Goal: Task Accomplishment & Management: Complete application form

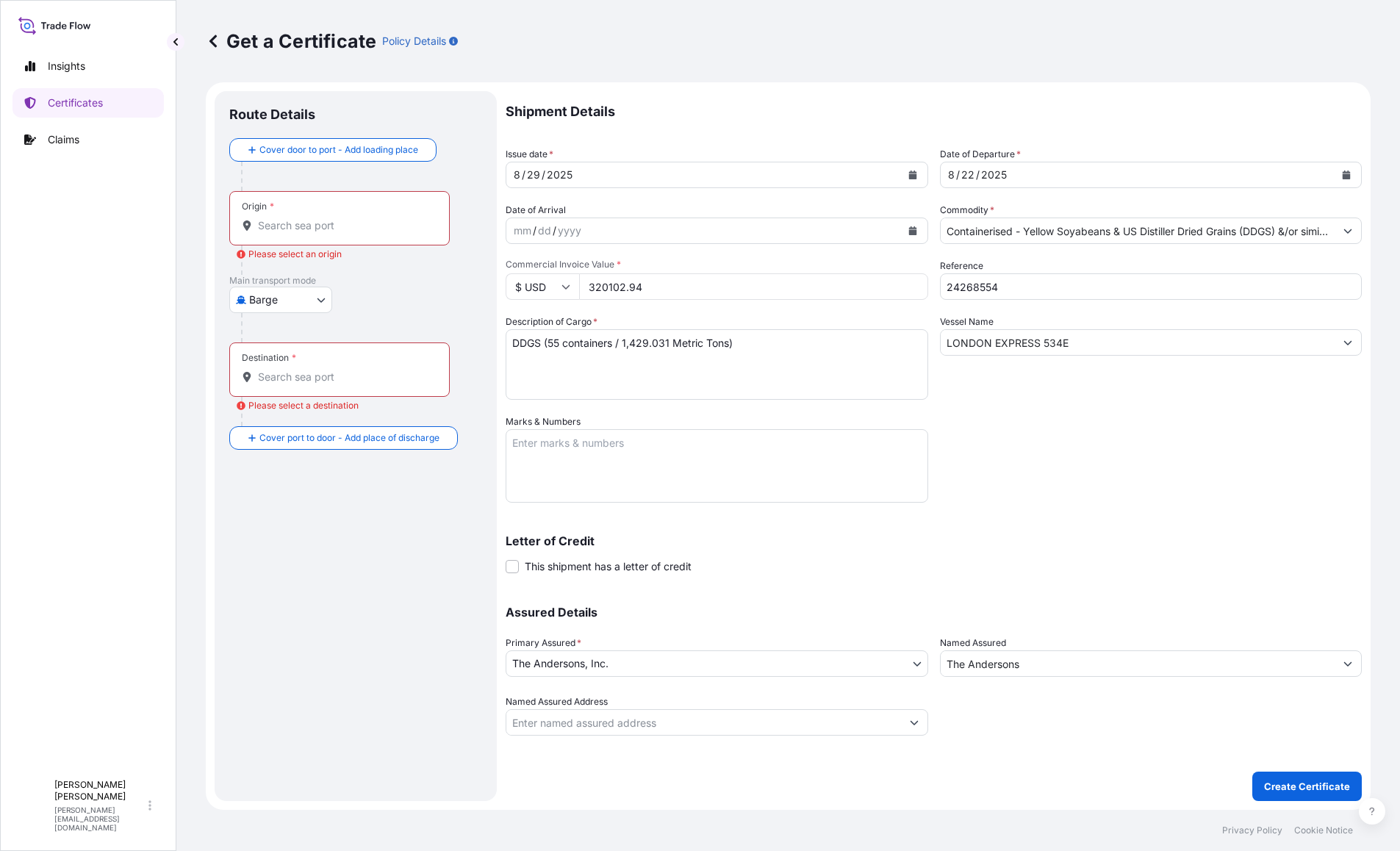
select select "Barge"
select select "31565"
click at [307, 231] on input "Origin * Please select an origin" at bounding box center [345, 226] width 173 height 15
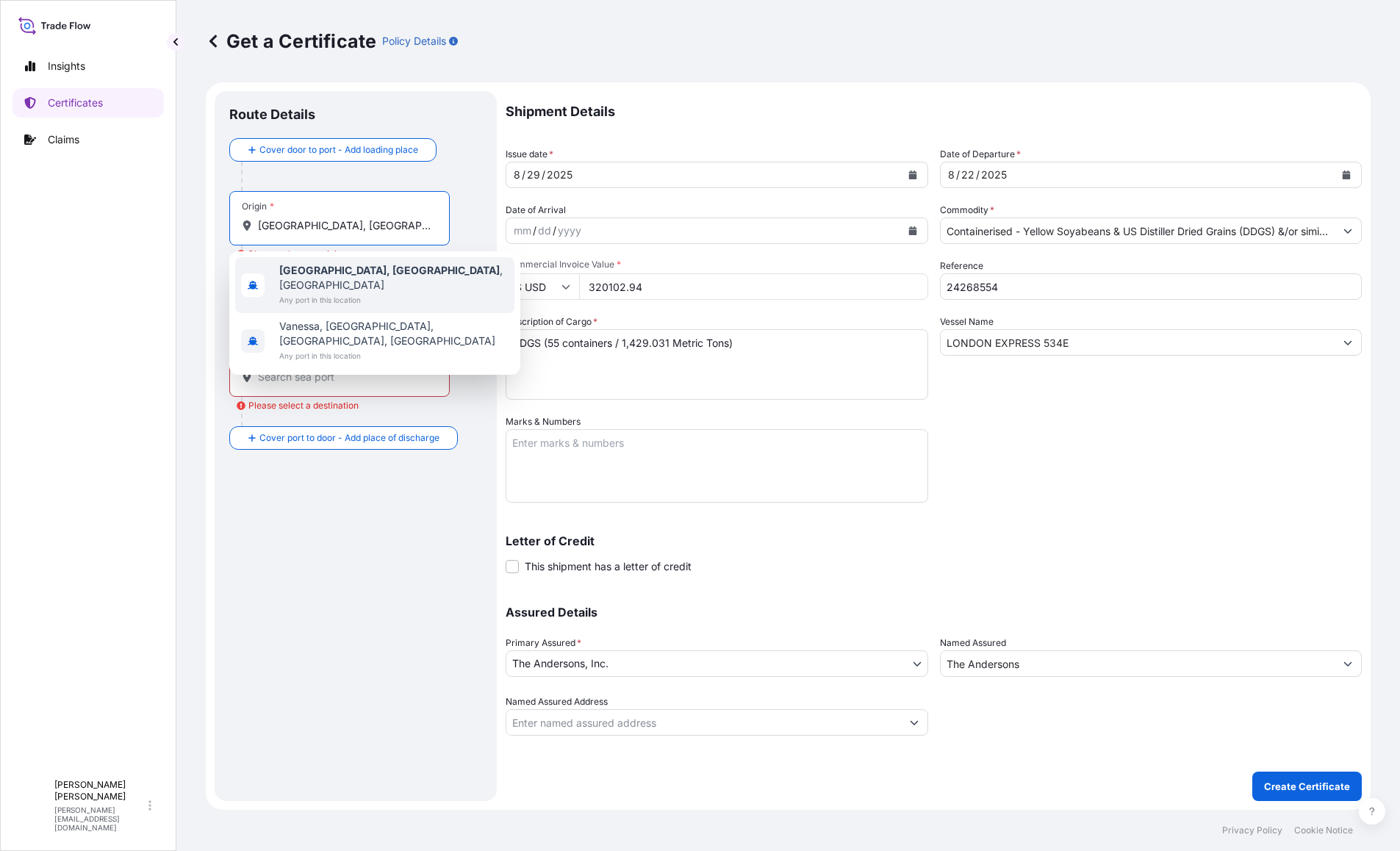
click at [292, 293] on span "Any port in this location" at bounding box center [394, 300] width 230 height 15
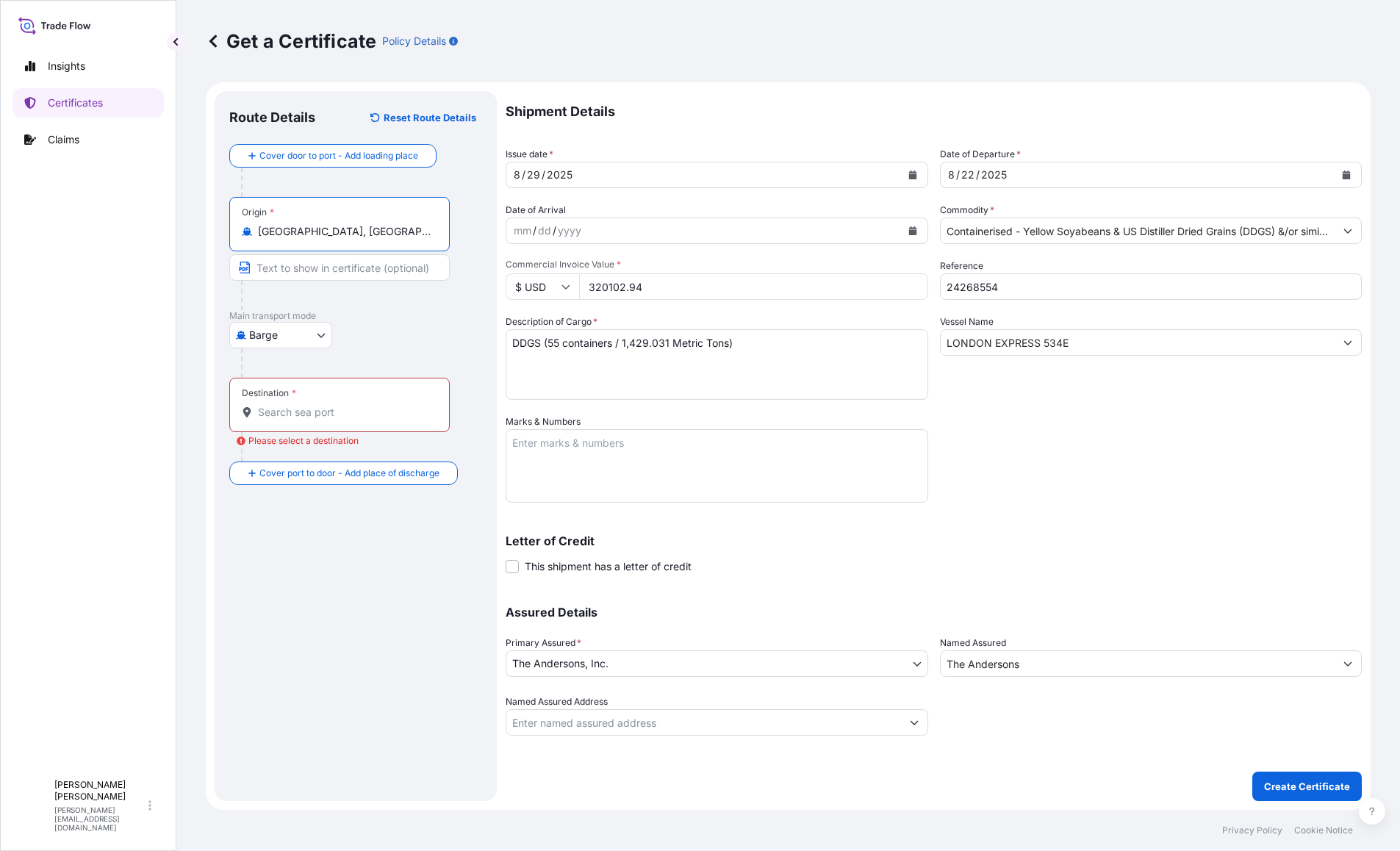
type input "[GEOGRAPHIC_DATA], [GEOGRAPHIC_DATA], [GEOGRAPHIC_DATA]"
click at [322, 414] on input "Destination * Please select a destination" at bounding box center [345, 412] width 173 height 15
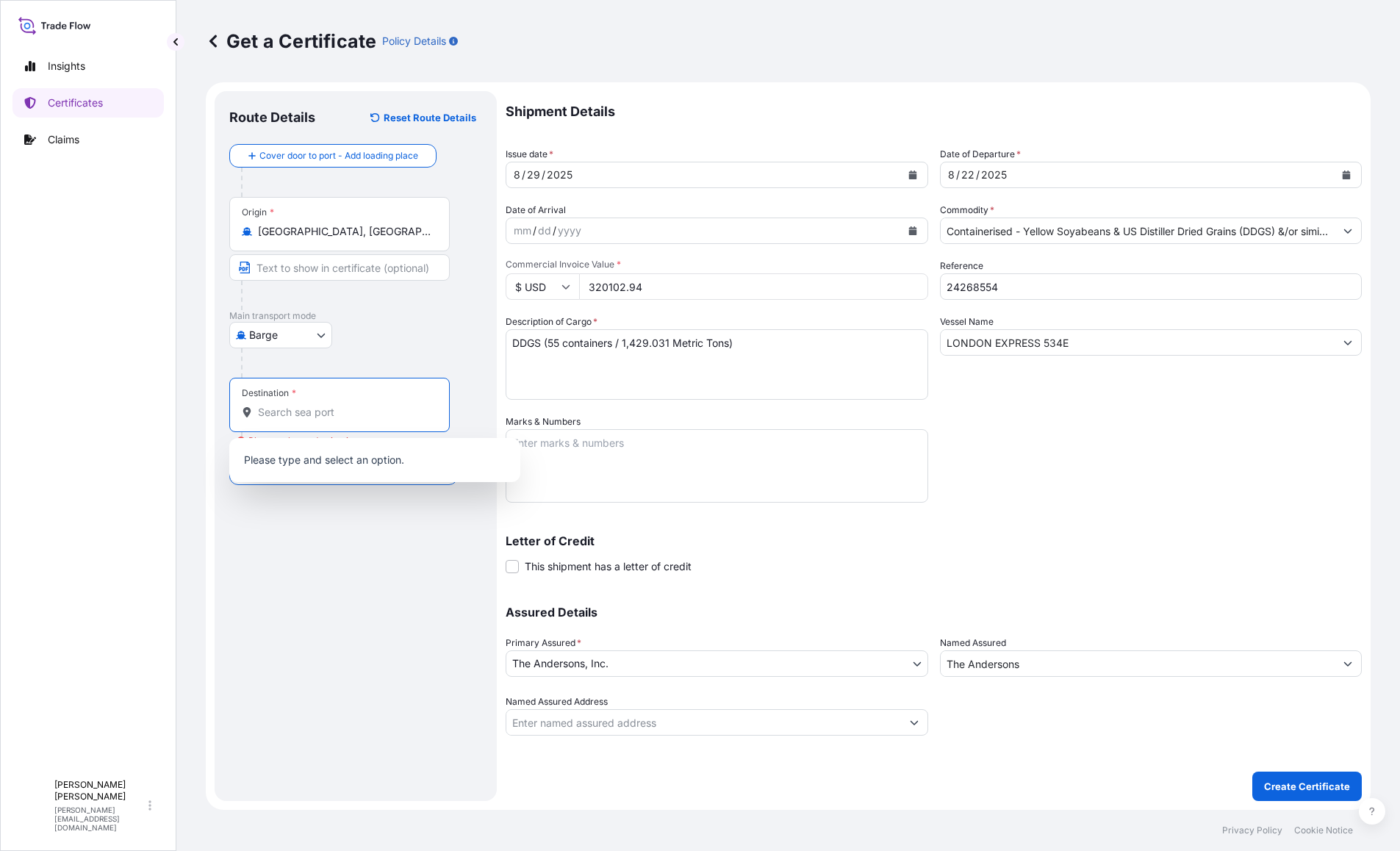
paste input "[PERSON_NAME], [GEOGRAPHIC_DATA]"
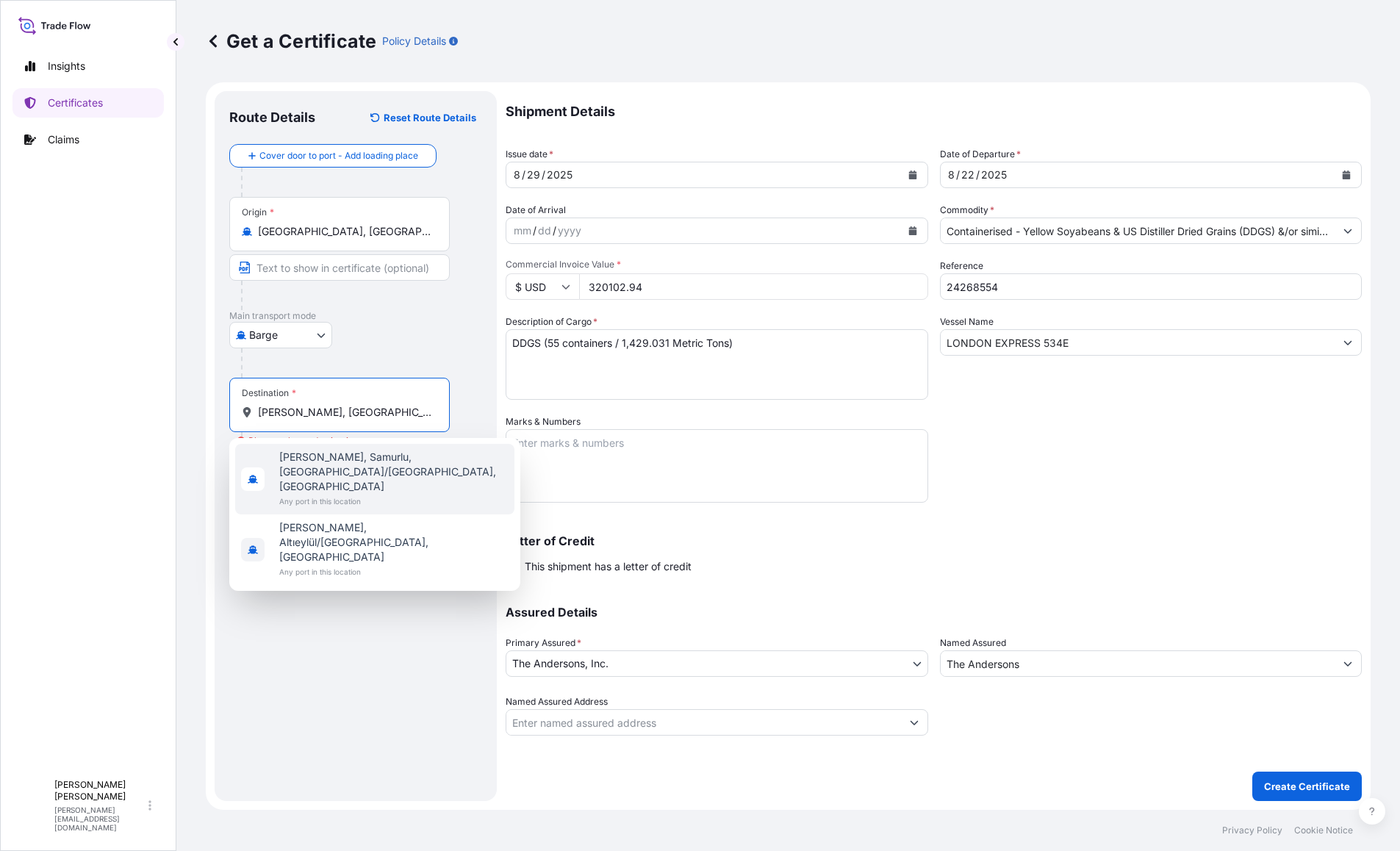
click at [382, 494] on span "Any port in this location" at bounding box center [394, 501] width 230 height 15
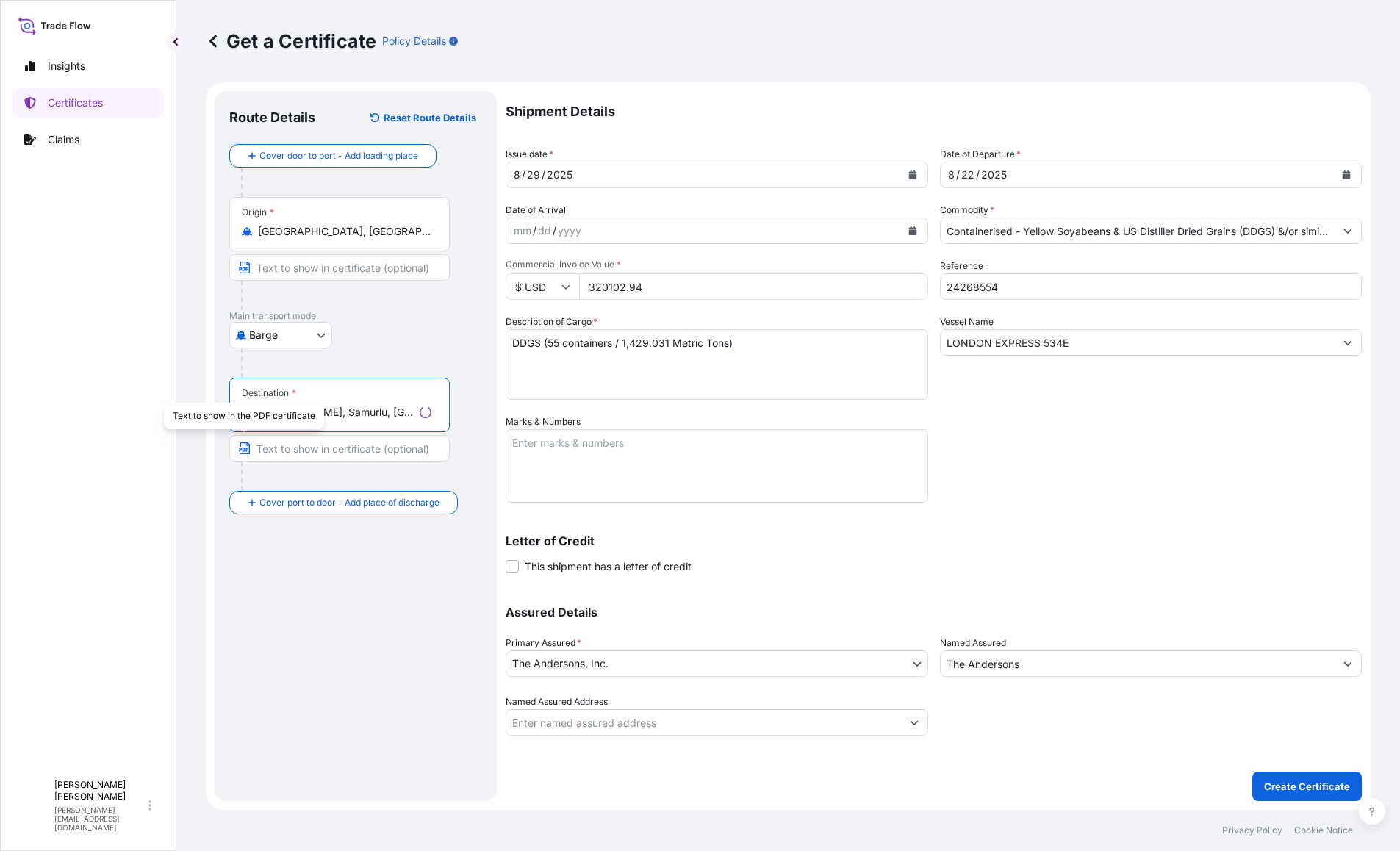
type input "[PERSON_NAME], Samurlu, [GEOGRAPHIC_DATA]/[GEOGRAPHIC_DATA], [GEOGRAPHIC_DATA]"
click at [279, 338] on body "Insights Certificates Claims T [PERSON_NAME] [PERSON_NAME][EMAIL_ADDRESS][DOMAI…" at bounding box center [700, 425] width 1400 height 851
click at [291, 447] on div "Sea" at bounding box center [280, 452] width 91 height 26
select select "Sea"
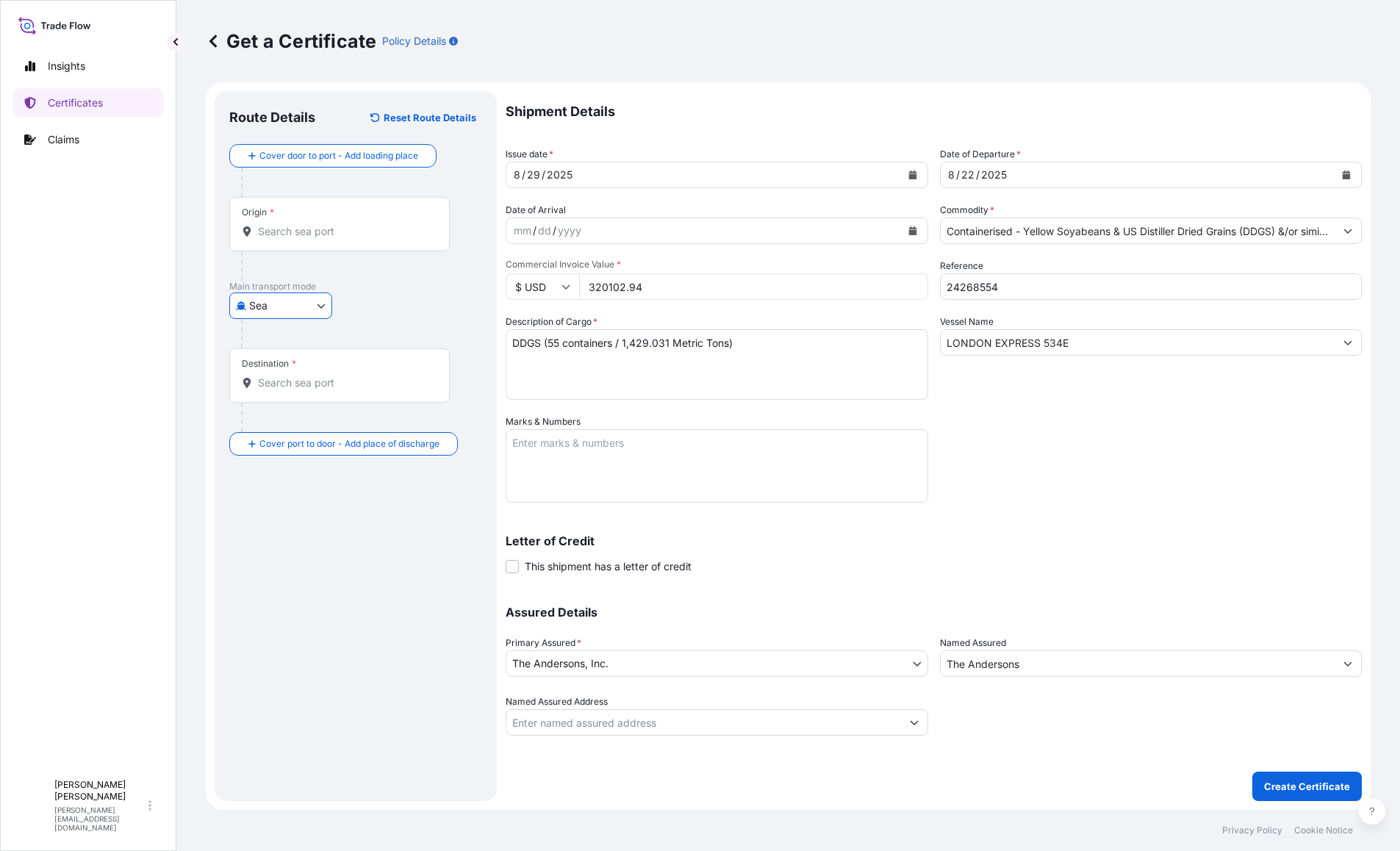
click at [289, 590] on div "Route Details Reset Route Details Cover door to port - Add loading place Place …" at bounding box center [356, 446] width 253 height 680
click at [296, 238] on input "Origin *" at bounding box center [345, 232] width 173 height 15
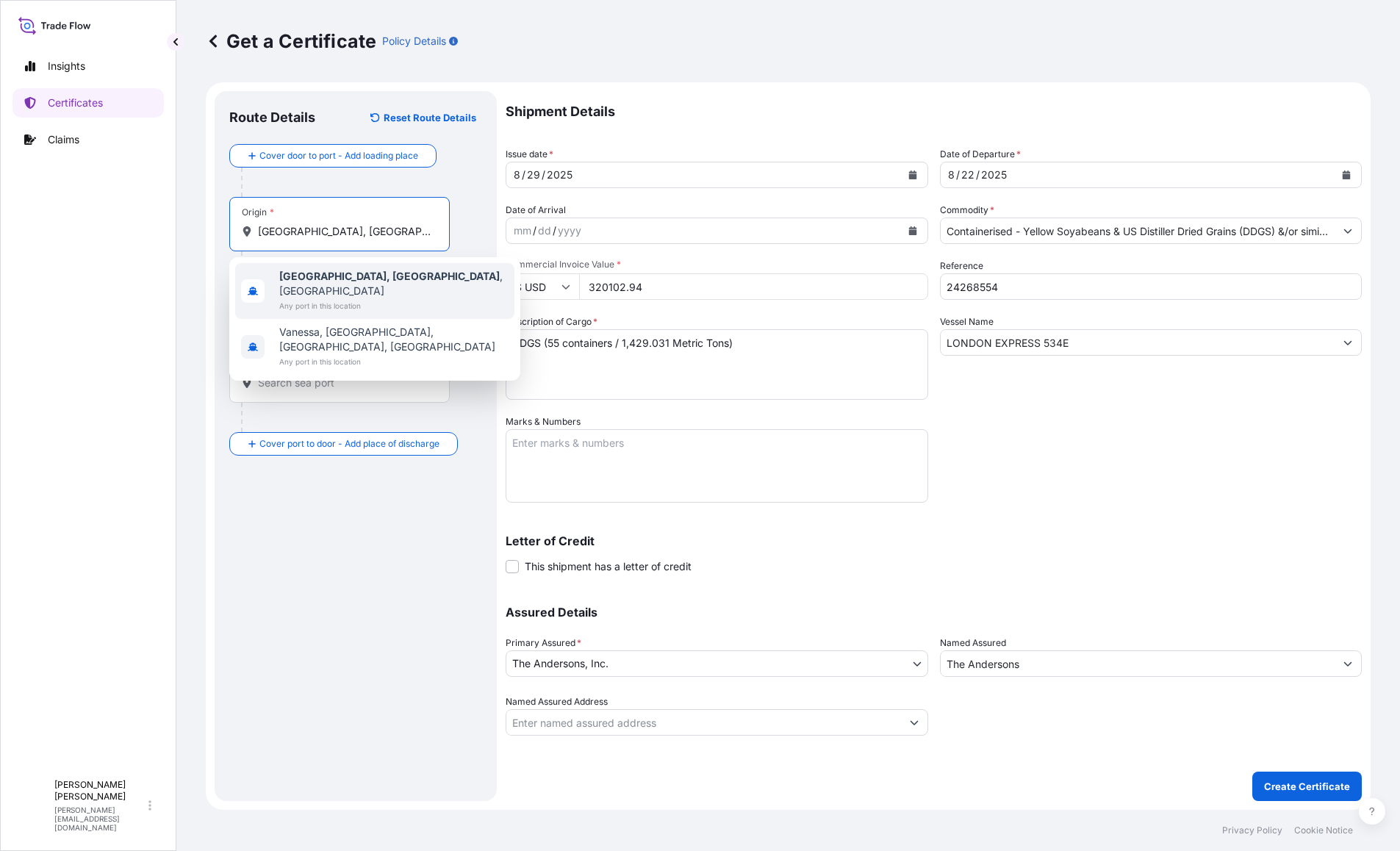
click at [297, 278] on b "[GEOGRAPHIC_DATA], [GEOGRAPHIC_DATA]" at bounding box center [389, 275] width 221 height 13
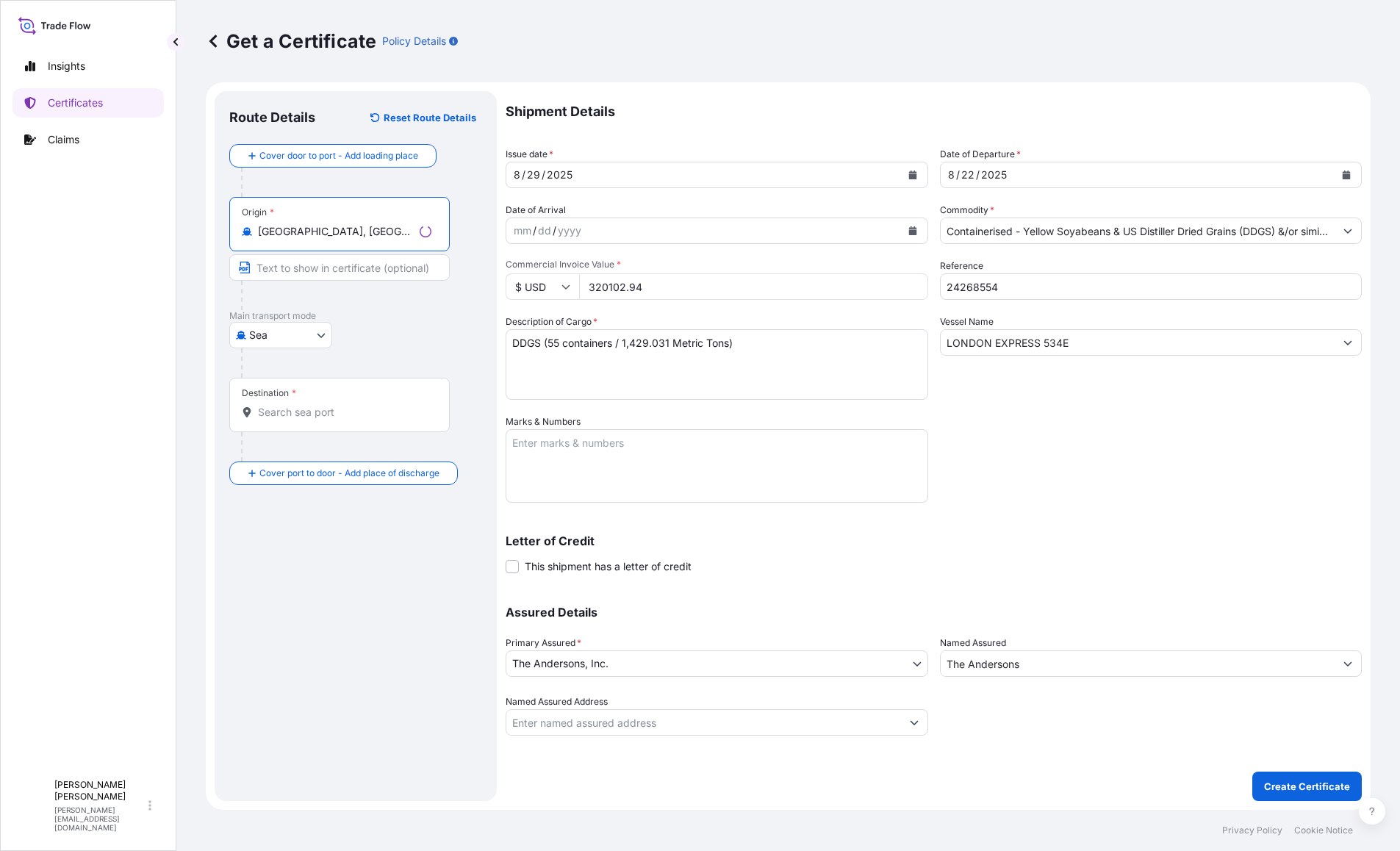
type input "[GEOGRAPHIC_DATA], [GEOGRAPHIC_DATA], [GEOGRAPHIC_DATA]"
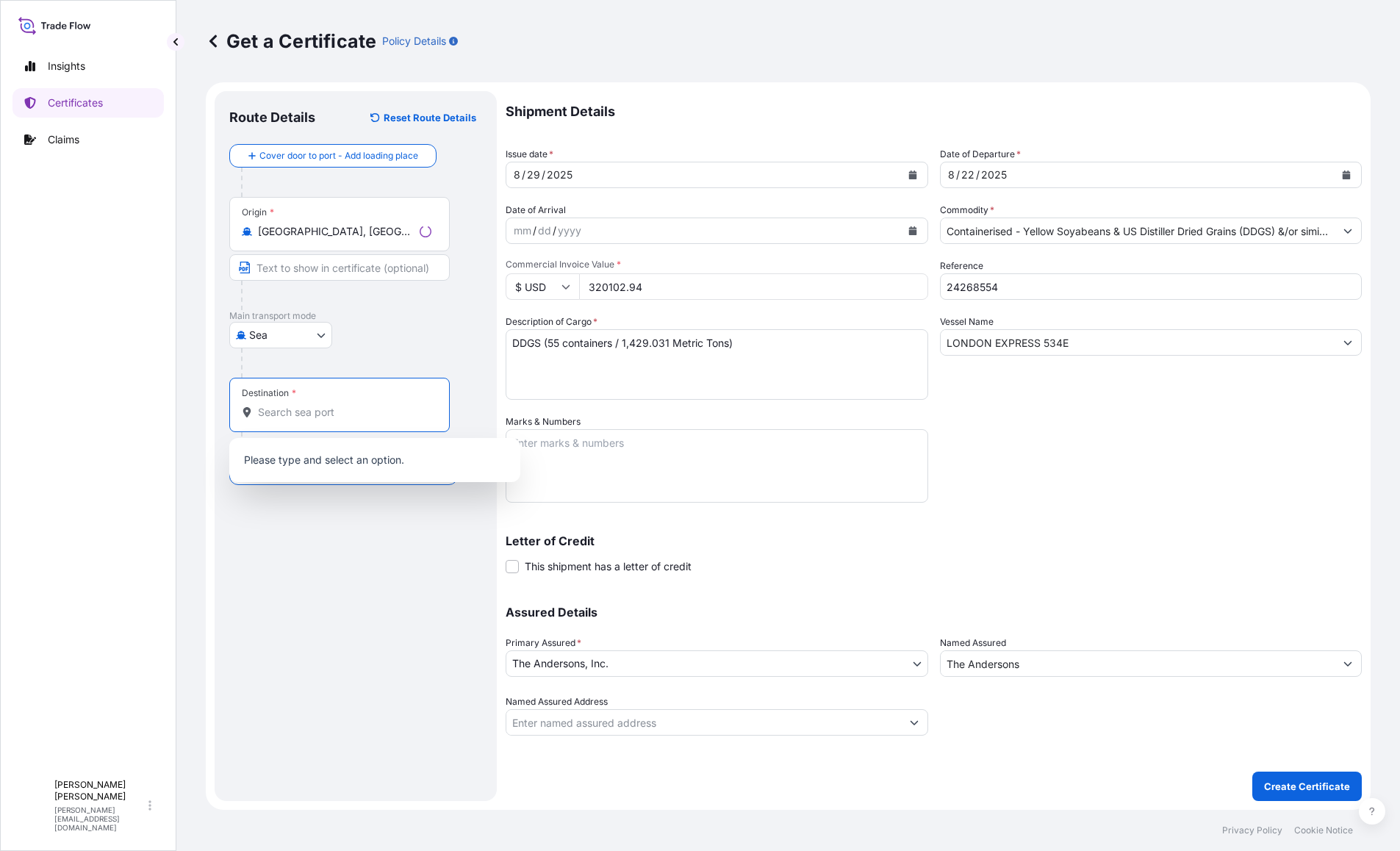
click at [290, 409] on input "Destination *" at bounding box center [345, 412] width 173 height 15
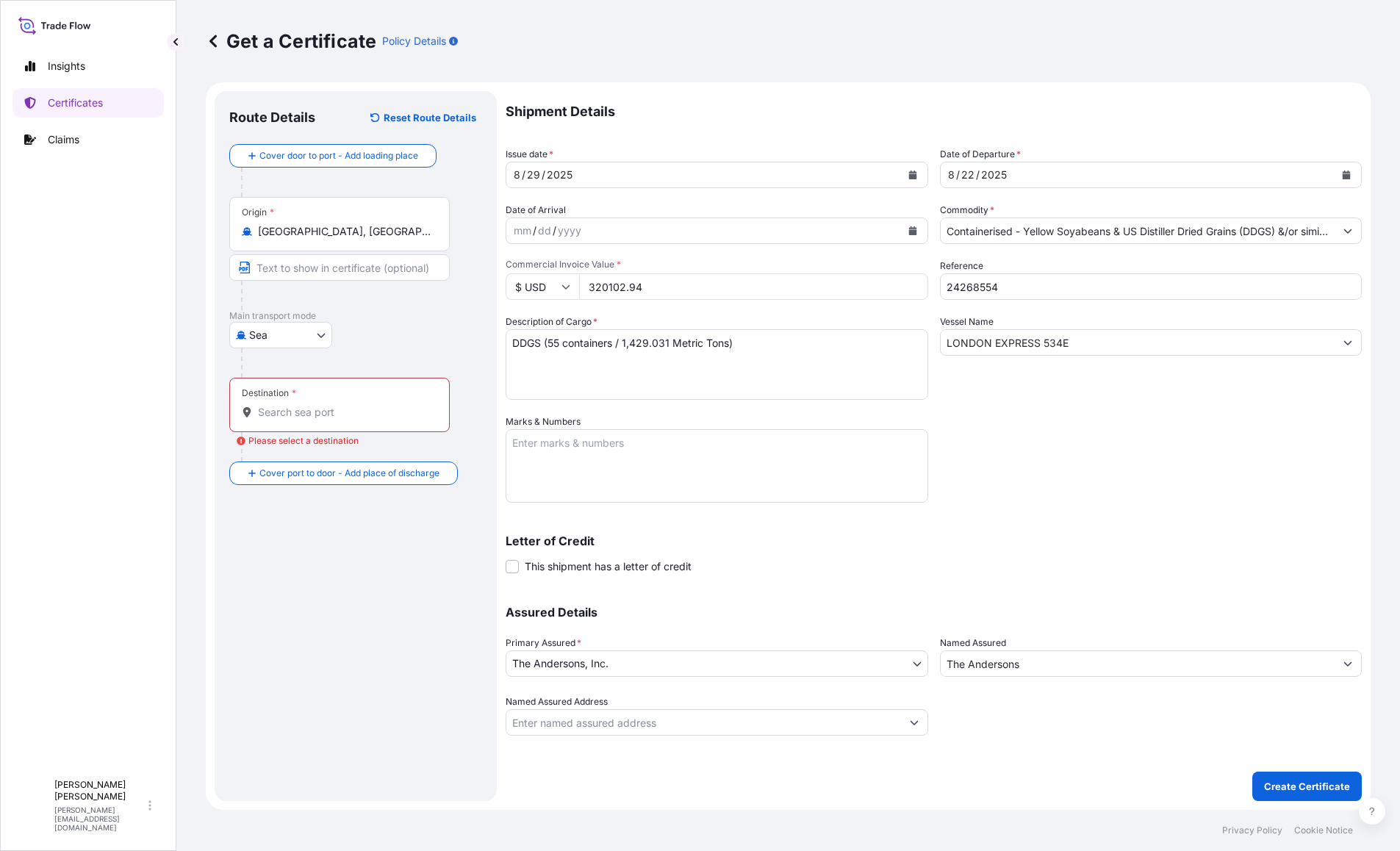
click at [333, 411] on input "Destination * Please select a destination" at bounding box center [345, 412] width 173 height 15
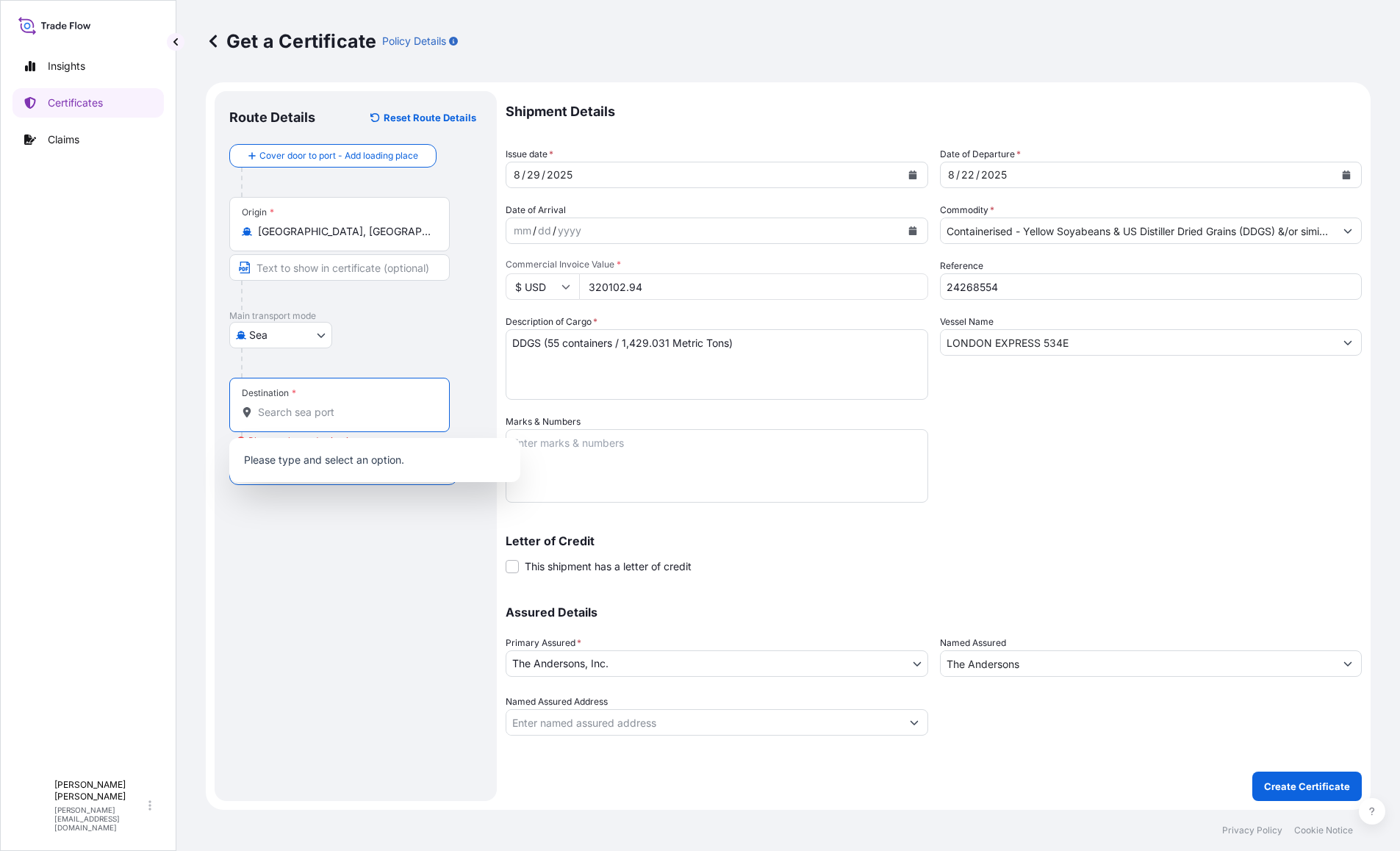
paste input "[PERSON_NAME], [GEOGRAPHIC_DATA]"
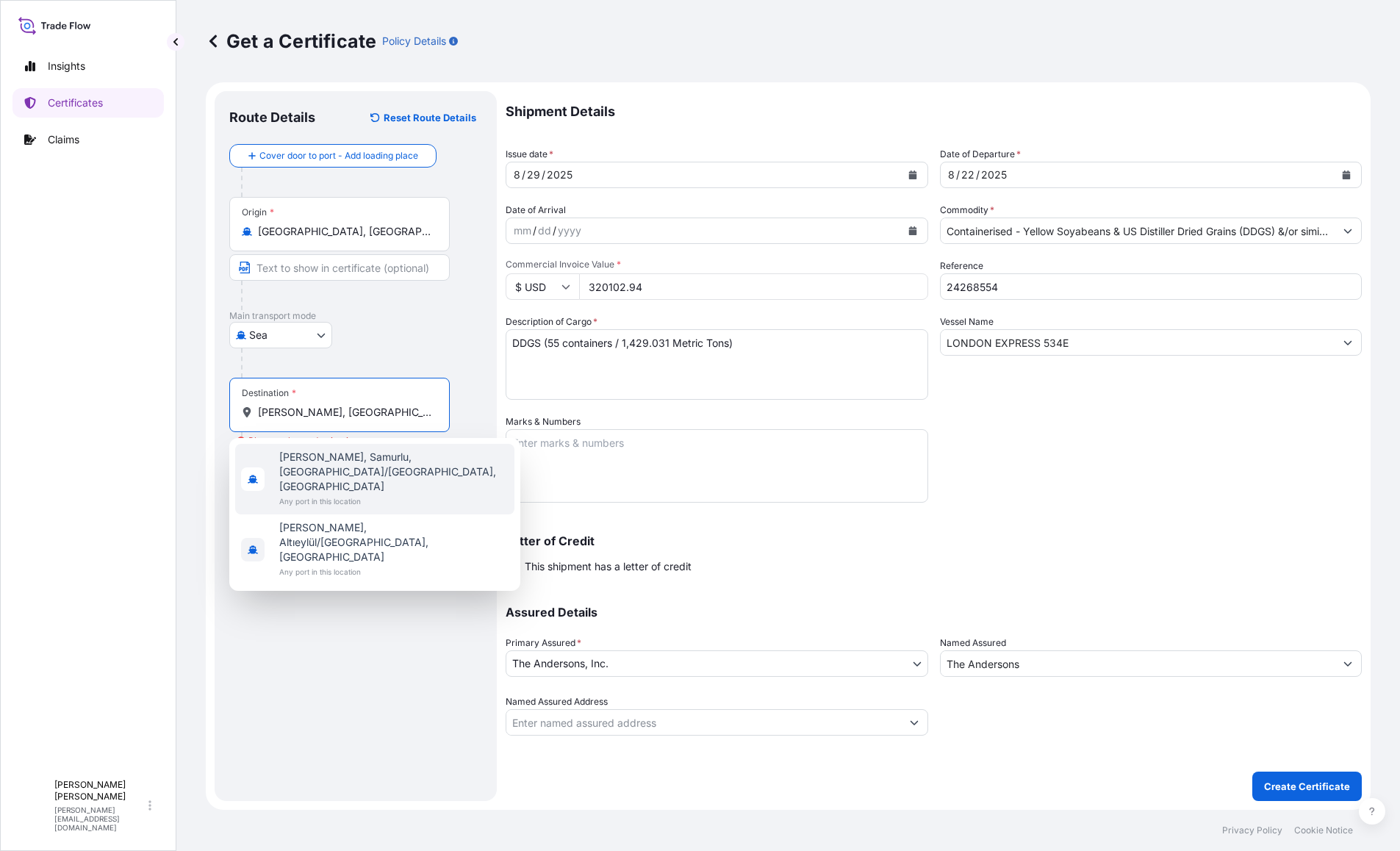
click at [313, 494] on span "Any port in this location" at bounding box center [394, 501] width 230 height 15
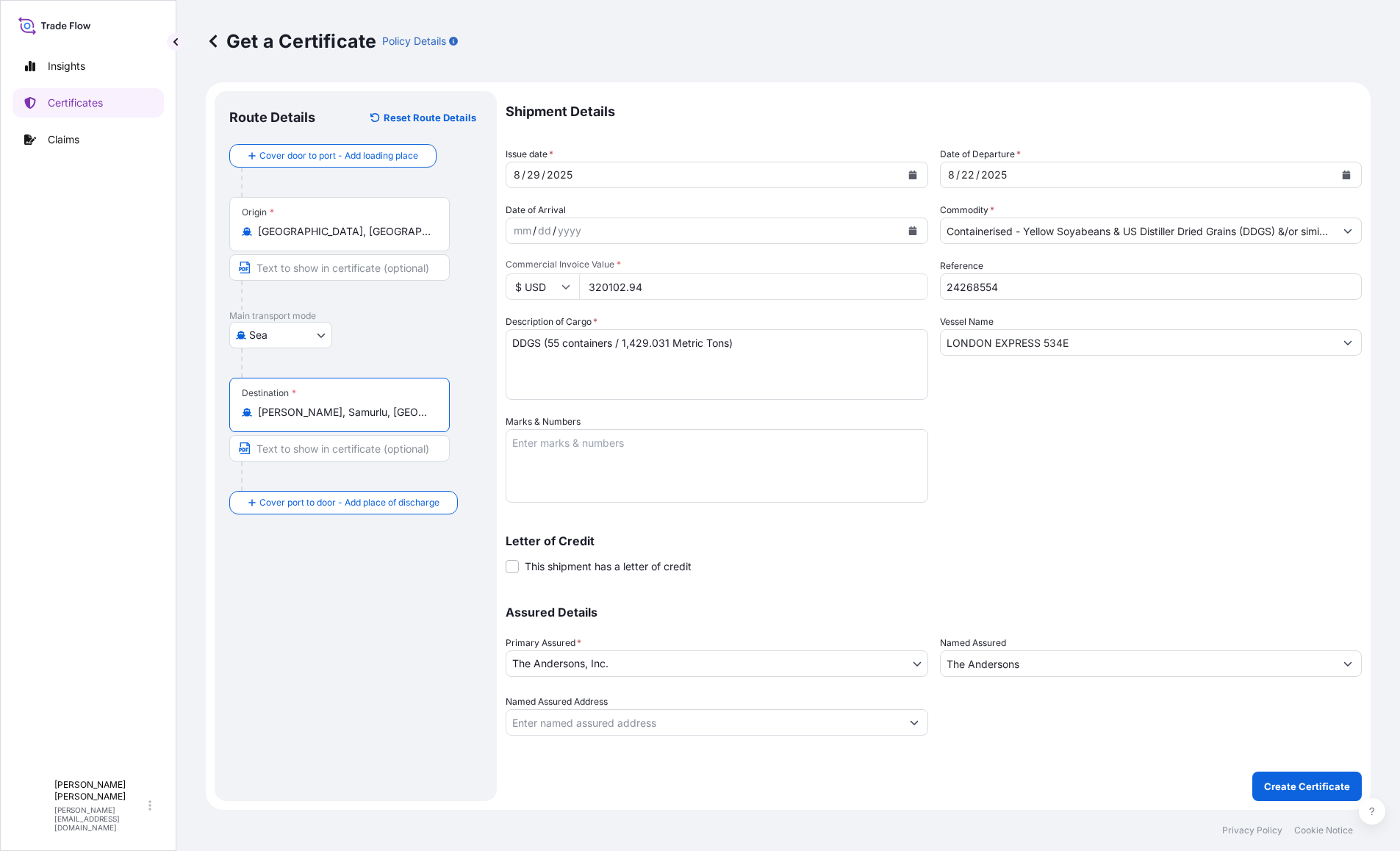
type input "[PERSON_NAME], Samurlu, [GEOGRAPHIC_DATA]/[GEOGRAPHIC_DATA], [GEOGRAPHIC_DATA]"
click at [318, 602] on div "Route Details Reset Route Details Cover door to port - Add loading place Place …" at bounding box center [356, 446] width 253 height 680
click at [1313, 788] on p "Create Certificate" at bounding box center [1307, 786] width 86 height 15
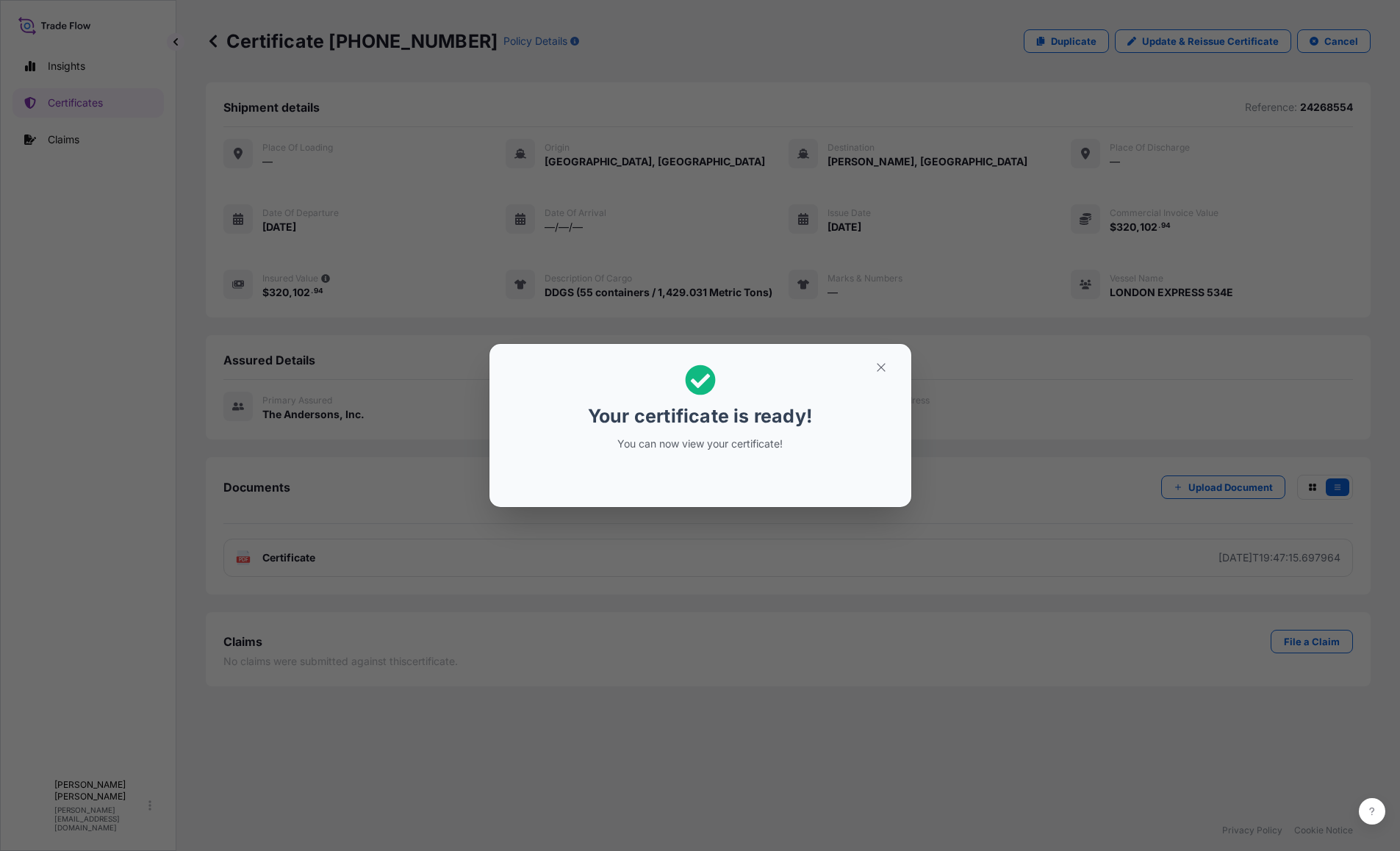
click at [720, 461] on div at bounding box center [700, 477] width 398 height 35
click at [886, 363] on icon "button" at bounding box center [881, 367] width 14 height 14
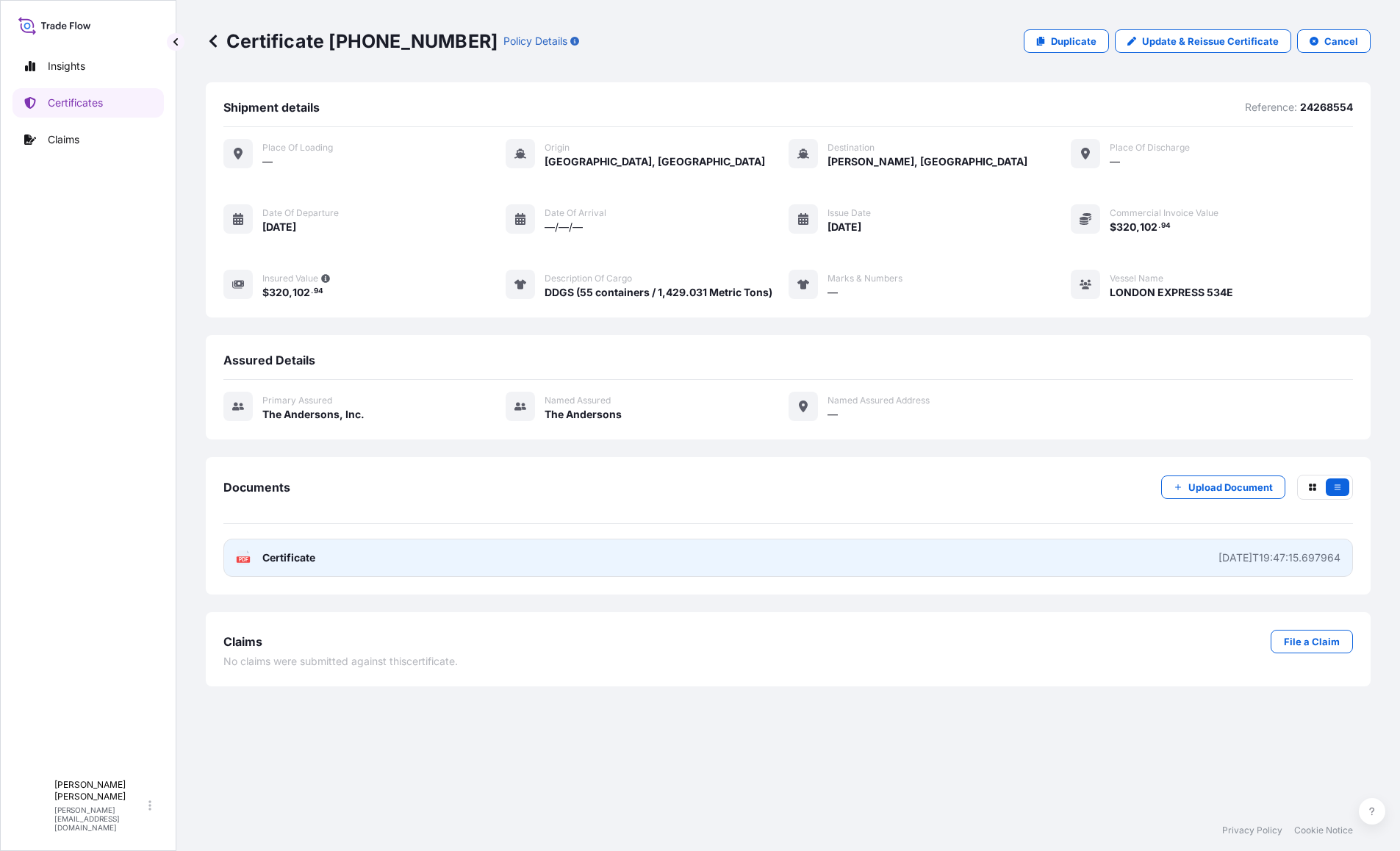
click at [267, 555] on span "Certificate" at bounding box center [289, 558] width 53 height 15
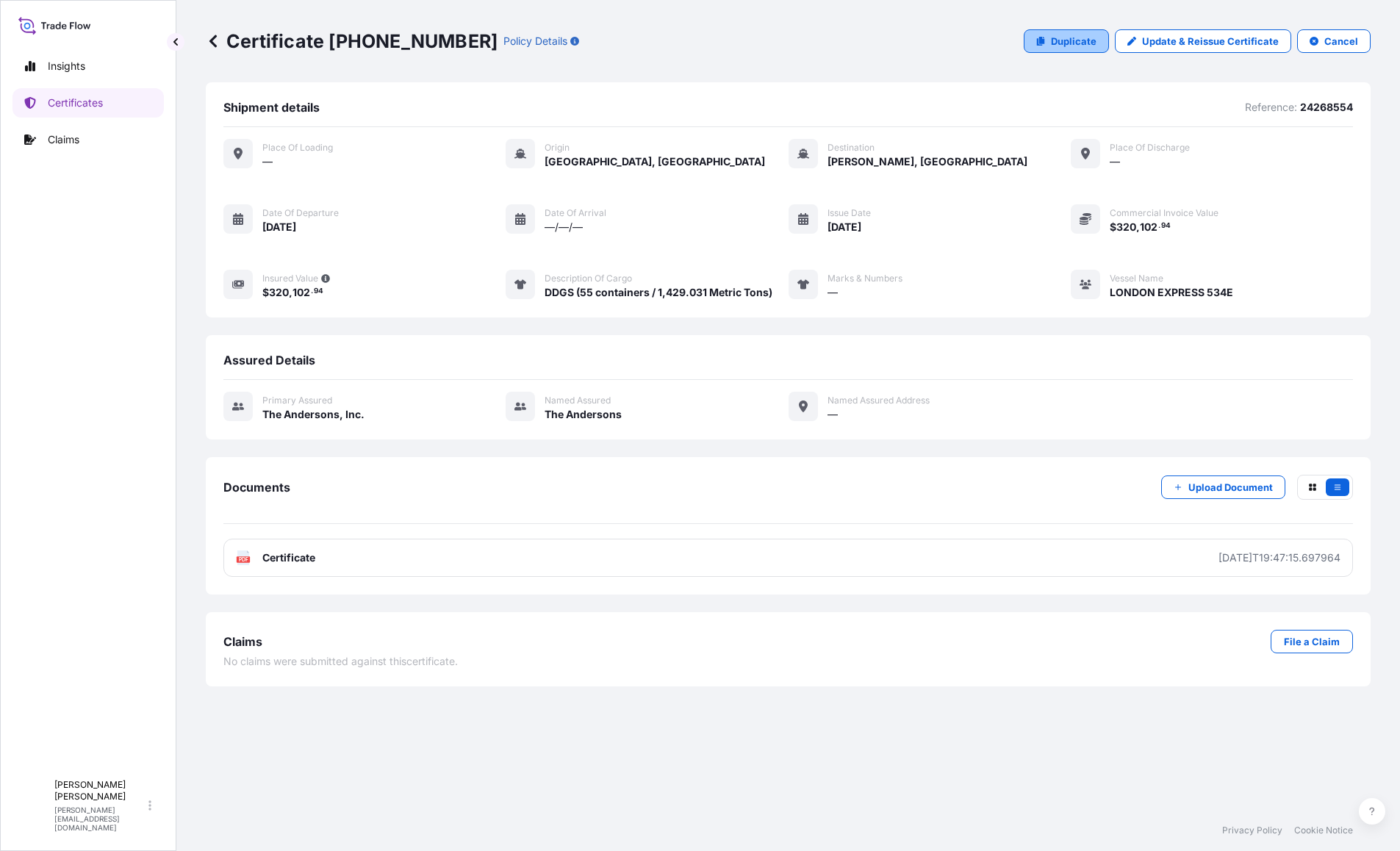
click at [1086, 43] on p "Duplicate" at bounding box center [1073, 41] width 46 height 15
select select "Sea"
select select "31565"
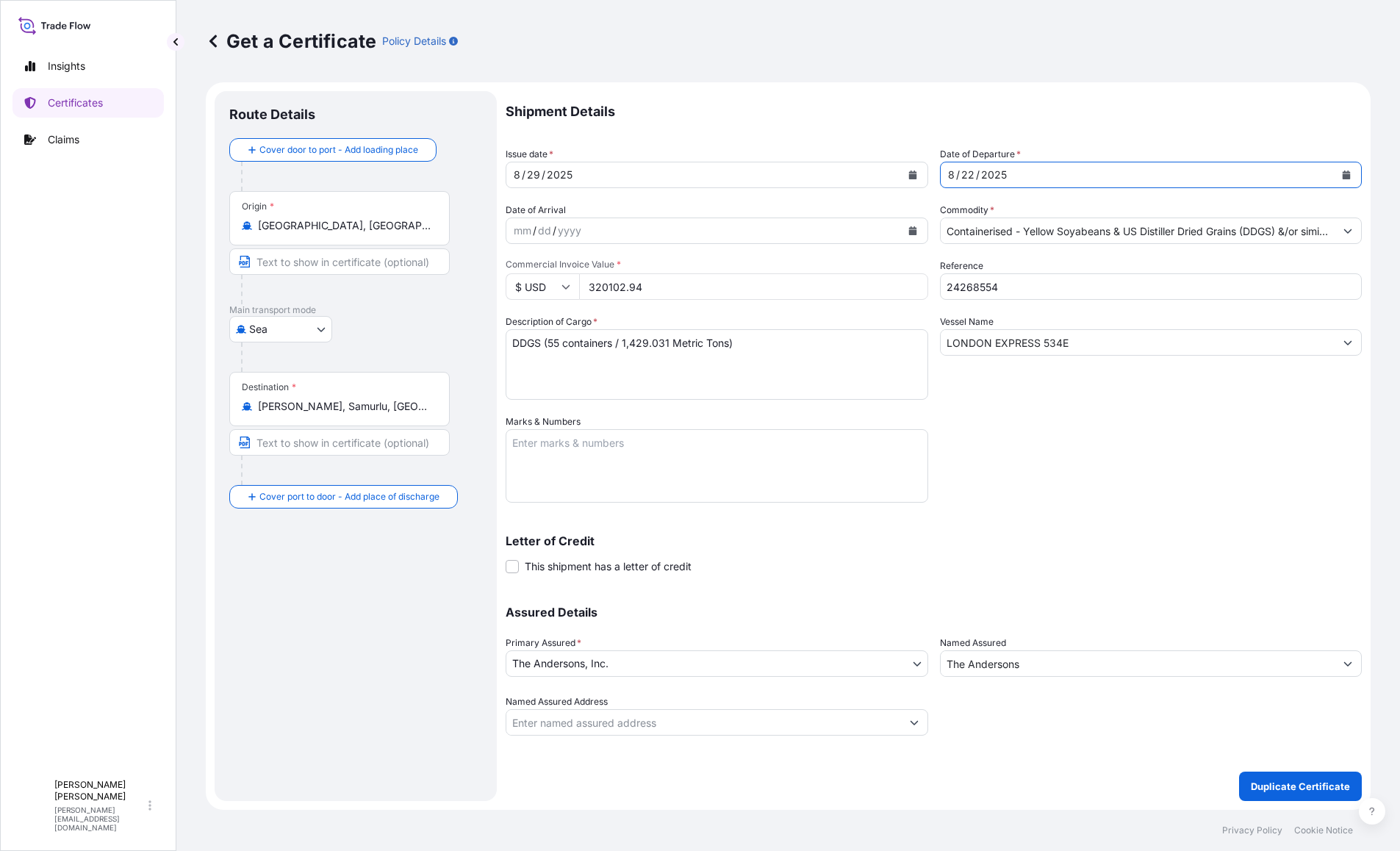
click at [972, 175] on div "22" at bounding box center [967, 175] width 16 height 17
drag, startPoint x: 796, startPoint y: 348, endPoint x: 418, endPoint y: 329, distance: 378.5
click at [418, 329] on form "Route Details Cover door to port - Add loading place Place of loading Road / [G…" at bounding box center [788, 445] width 1165 height 728
paste textarea "25 containers / 651.128"
type textarea "DDGS (25 containers / 651.128 Metric Tons)"
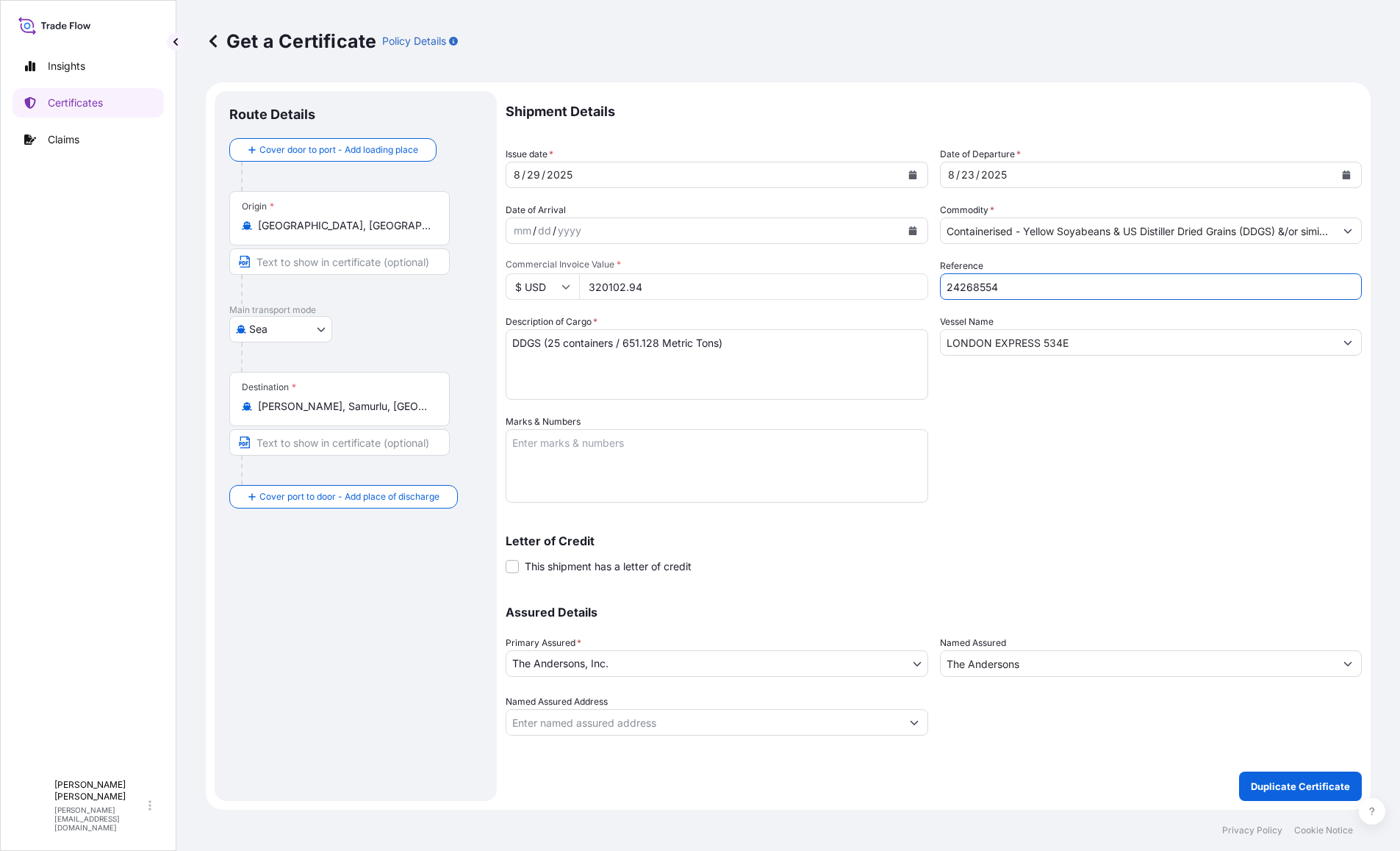
drag, startPoint x: 995, startPoint y: 293, endPoint x: 917, endPoint y: 290, distance: 78.1
click at [917, 290] on div "Shipment Details Issue date * [DATE] Date of Departure * [DATE] Date of Arrival…" at bounding box center [933, 413] width 856 height 644
type input "21101742"
drag, startPoint x: 997, startPoint y: 340, endPoint x: 794, endPoint y: 340, distance: 203.0
click at [794, 340] on div "Shipment Details Issue date * [DATE] Date of Departure * [DATE] Date of Arrival…" at bounding box center [933, 413] width 856 height 644
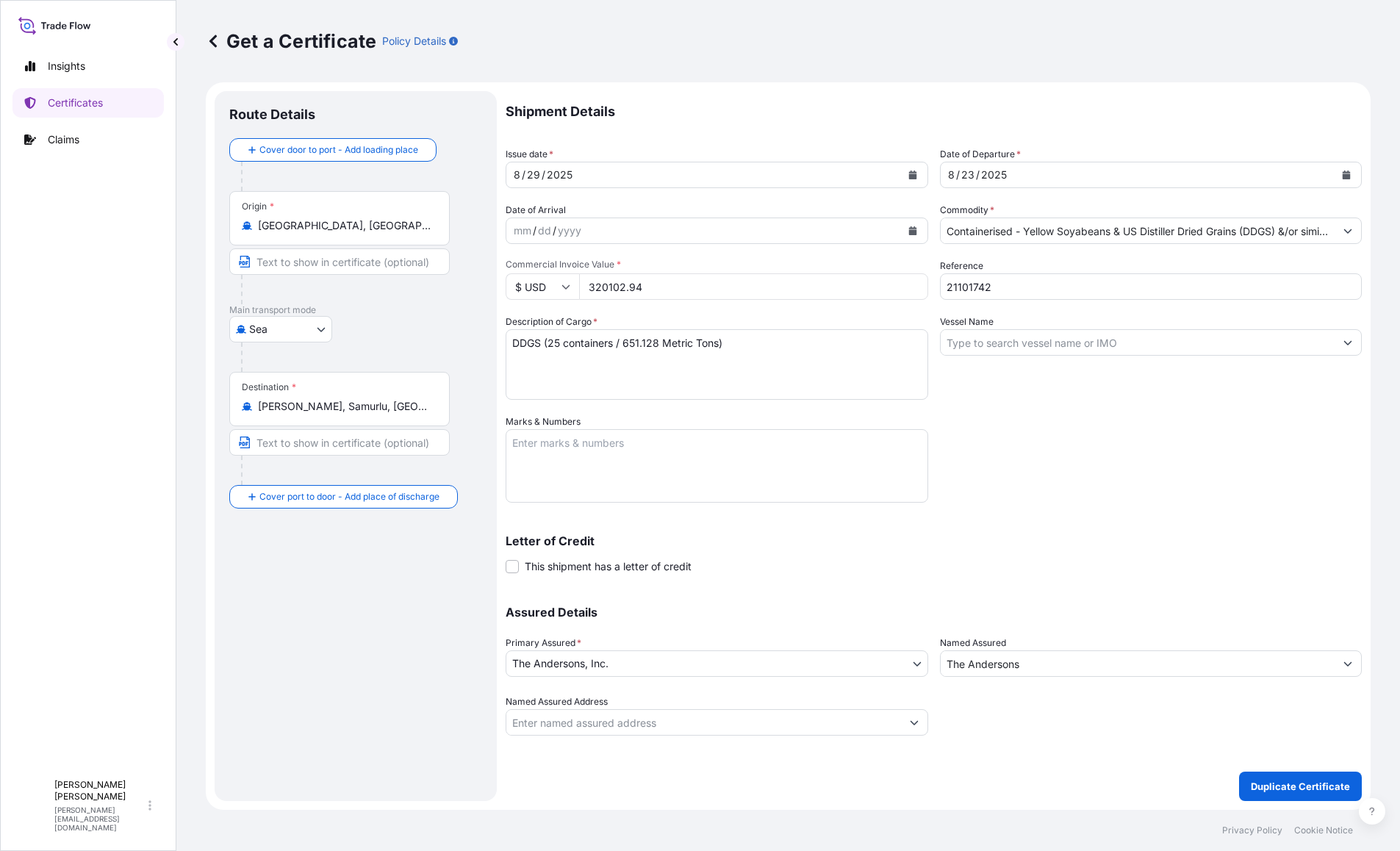
click at [1057, 344] on input "Vessel Name" at bounding box center [1138, 342] width 394 height 26
paste input "FOS EXPRESS 535E"
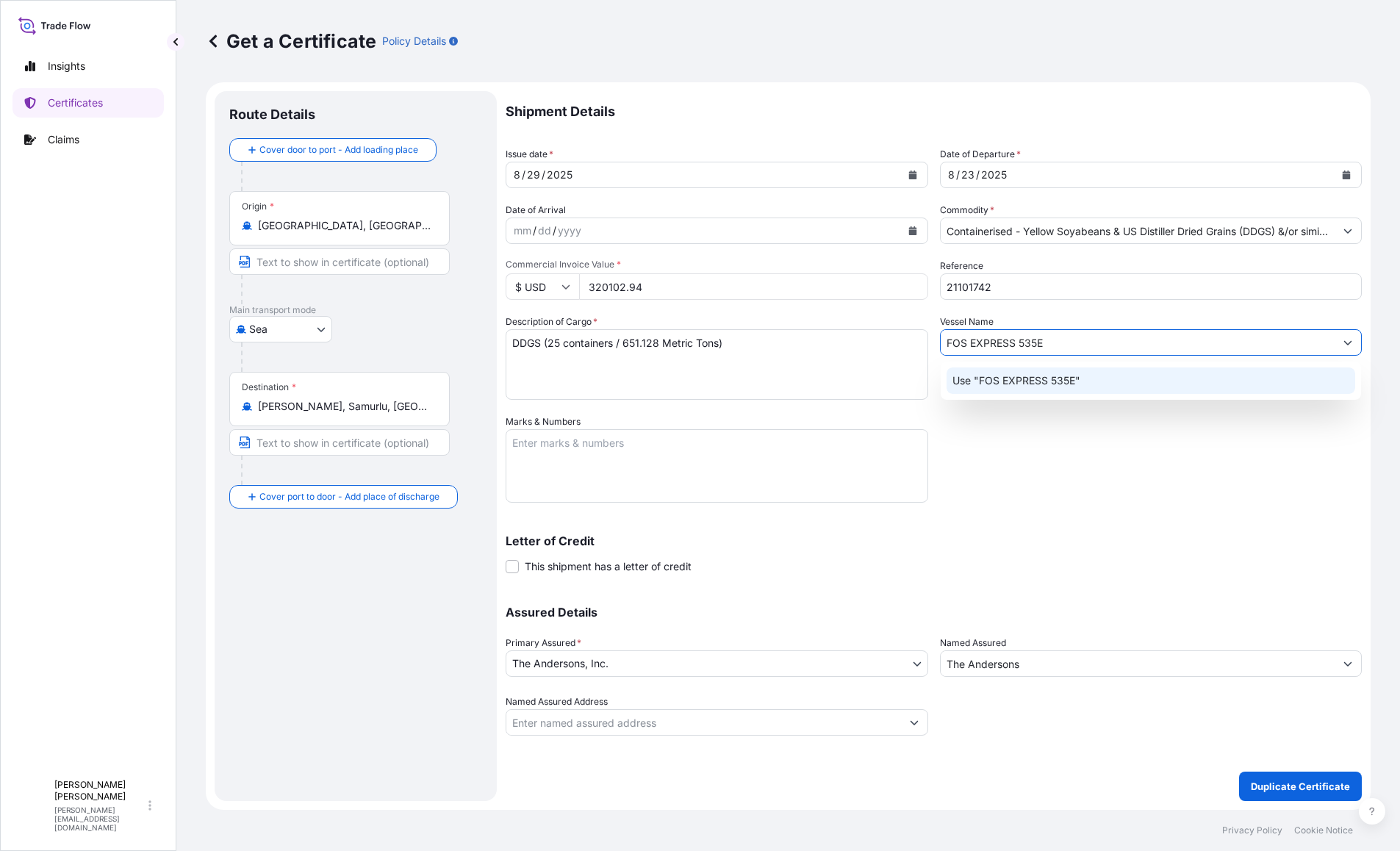
click at [1042, 387] on p "Use "FOS EXPRESS 535E"" at bounding box center [1016, 381] width 128 height 15
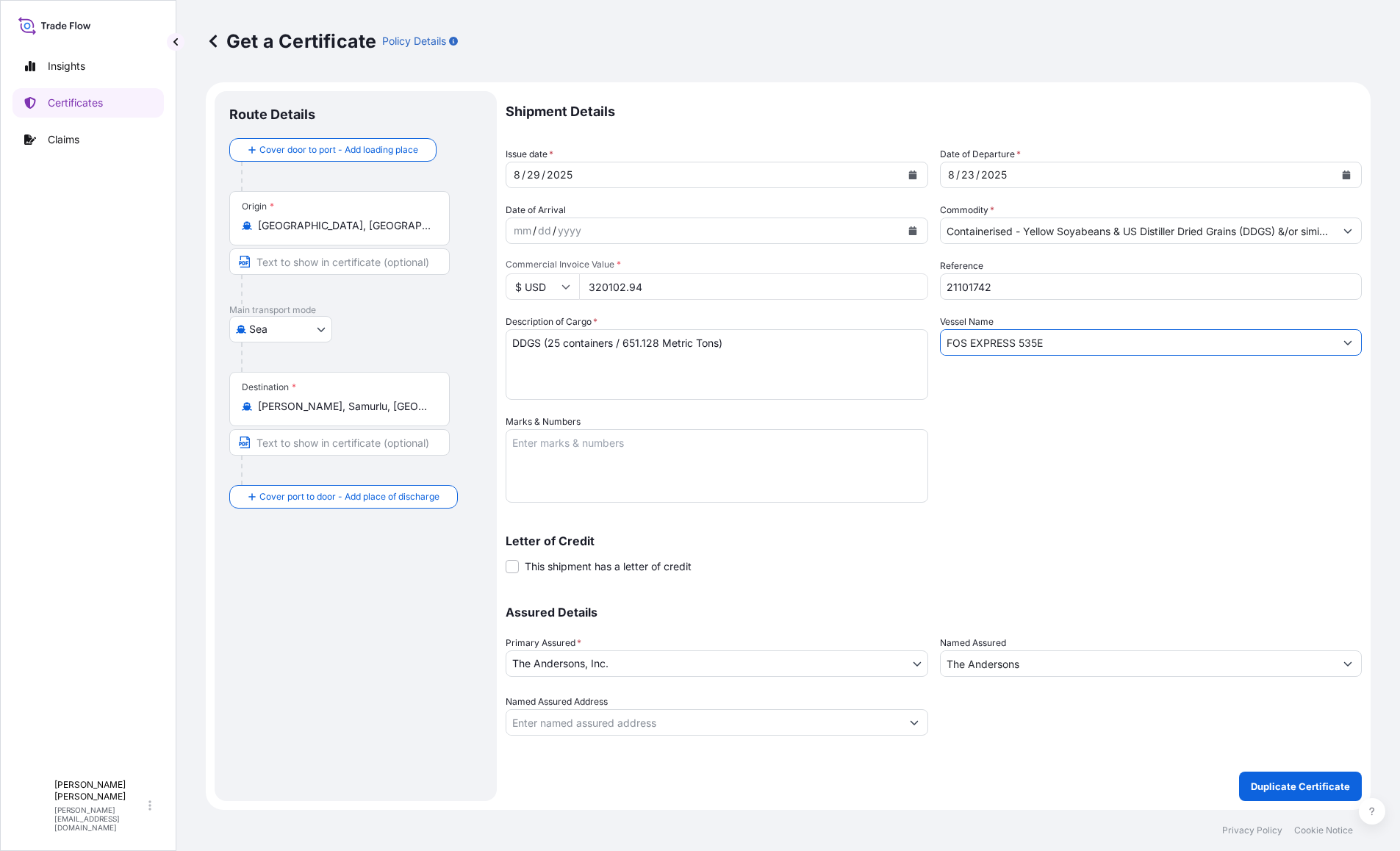
type input "FOS EXPRESS 535E"
drag, startPoint x: 653, startPoint y: 284, endPoint x: 549, endPoint y: 283, distance: 104.0
click at [549, 283] on div "$ USD 320102.94" at bounding box center [717, 286] width 422 height 26
drag, startPoint x: 666, startPoint y: 283, endPoint x: 555, endPoint y: 278, distance: 111.1
click at [555, 278] on div "$ USD 320102.99" at bounding box center [717, 286] width 422 height 26
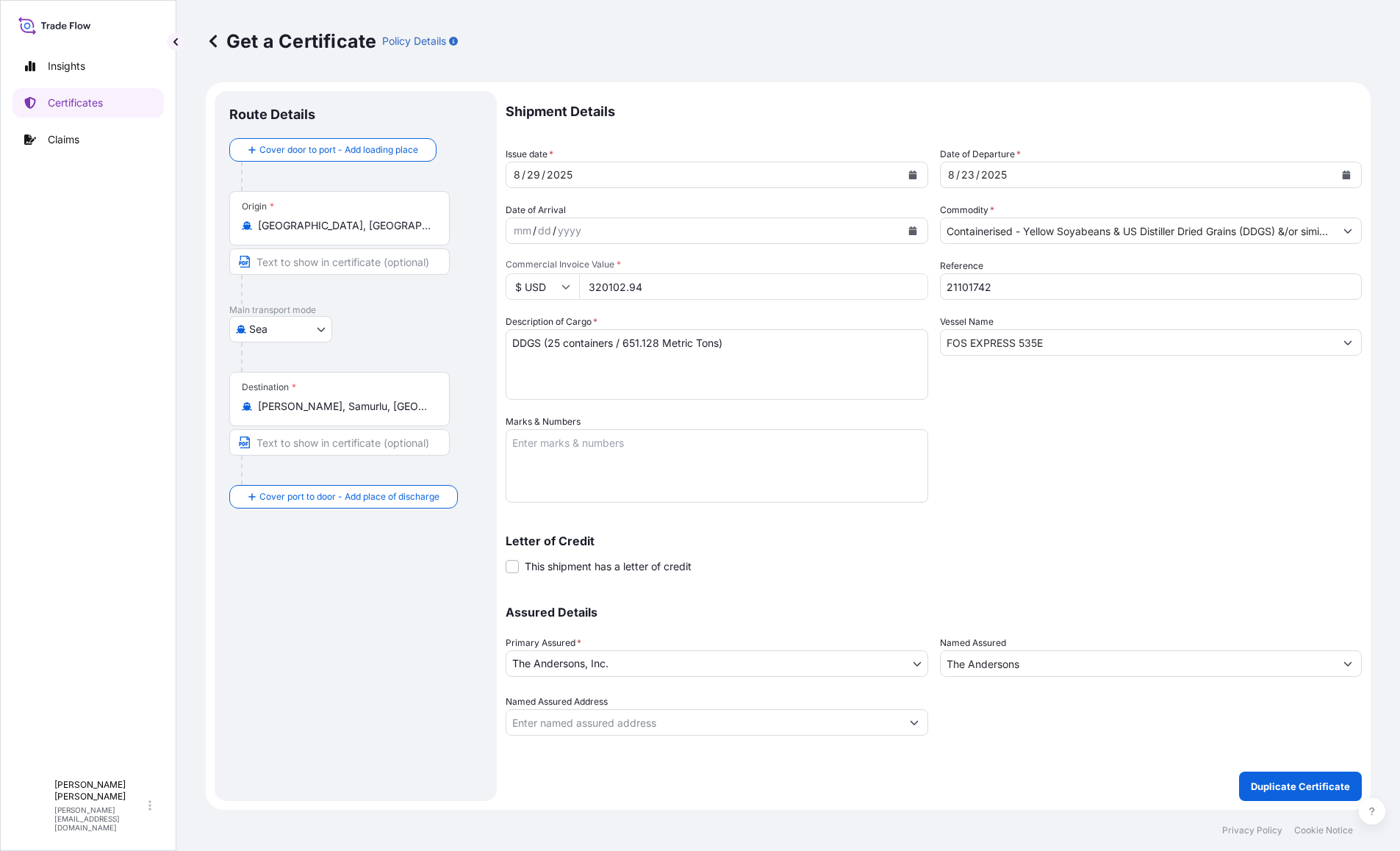
click at [607, 286] on input "320102.94" at bounding box center [753, 286] width 349 height 26
type input "320102.9"
click at [98, 99] on p "Certificates" at bounding box center [75, 103] width 55 height 15
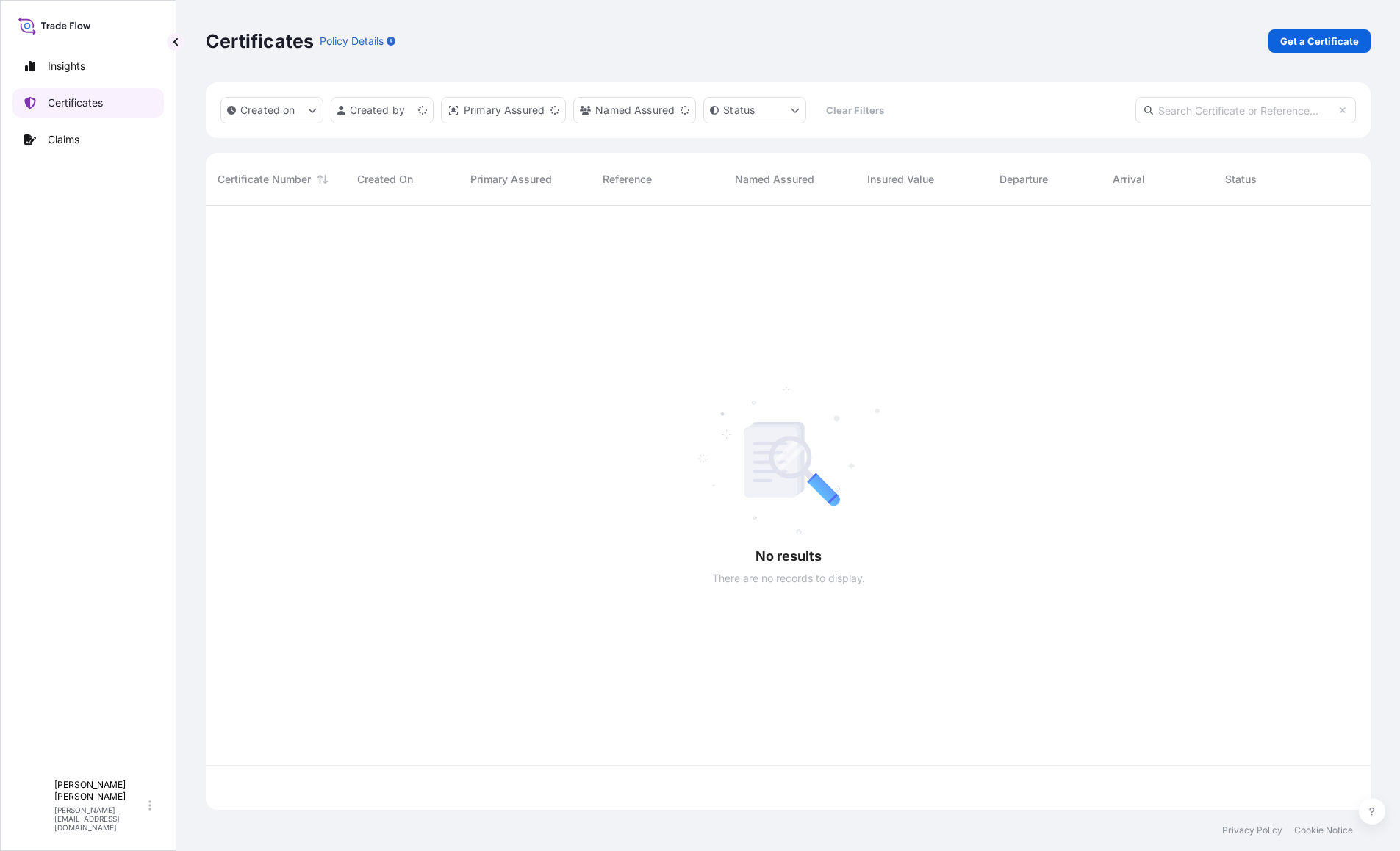
scroll to position [601, 1154]
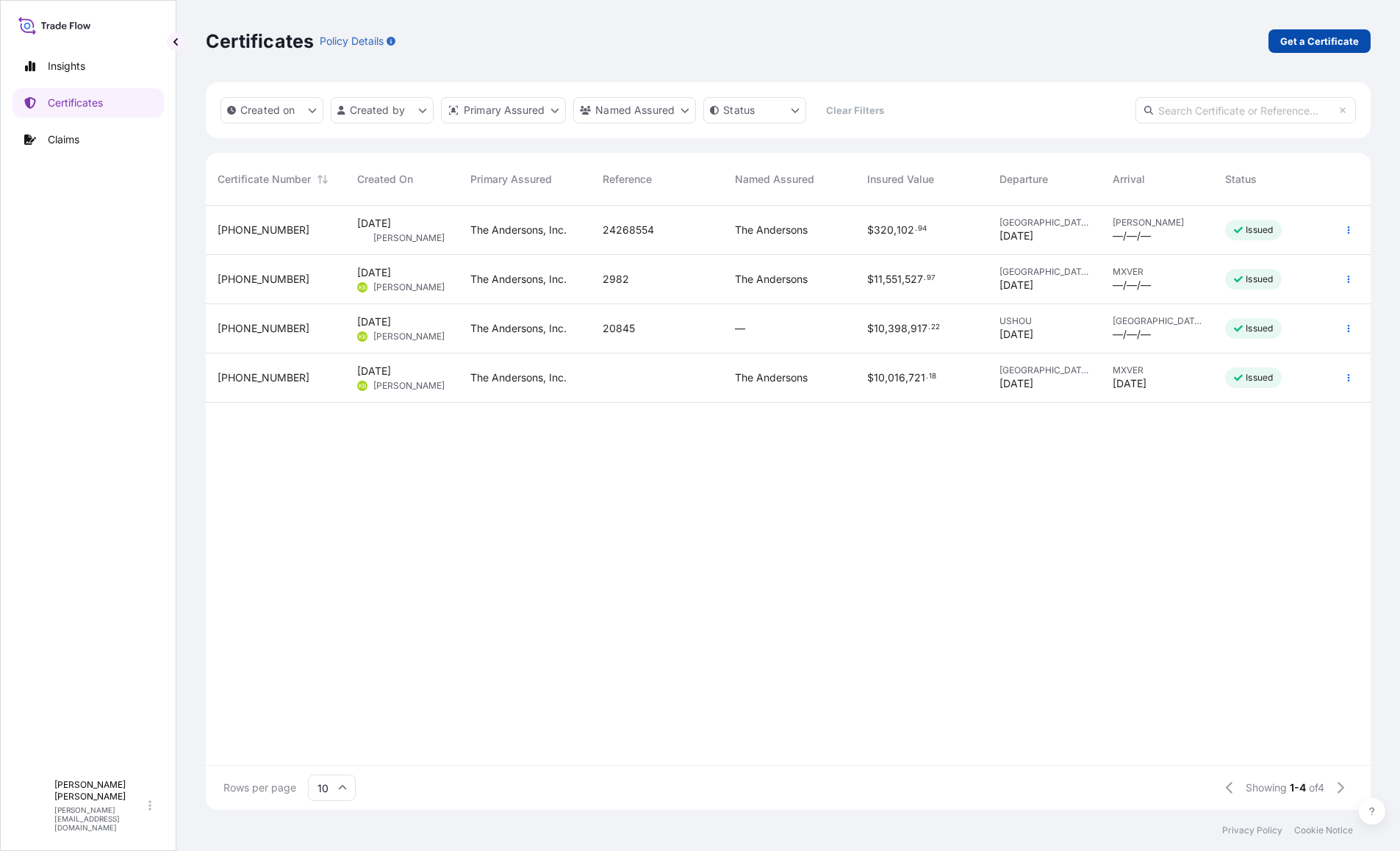
click at [1324, 40] on p "Get a Certificate" at bounding box center [1319, 41] width 78 height 15
select select "Barge"
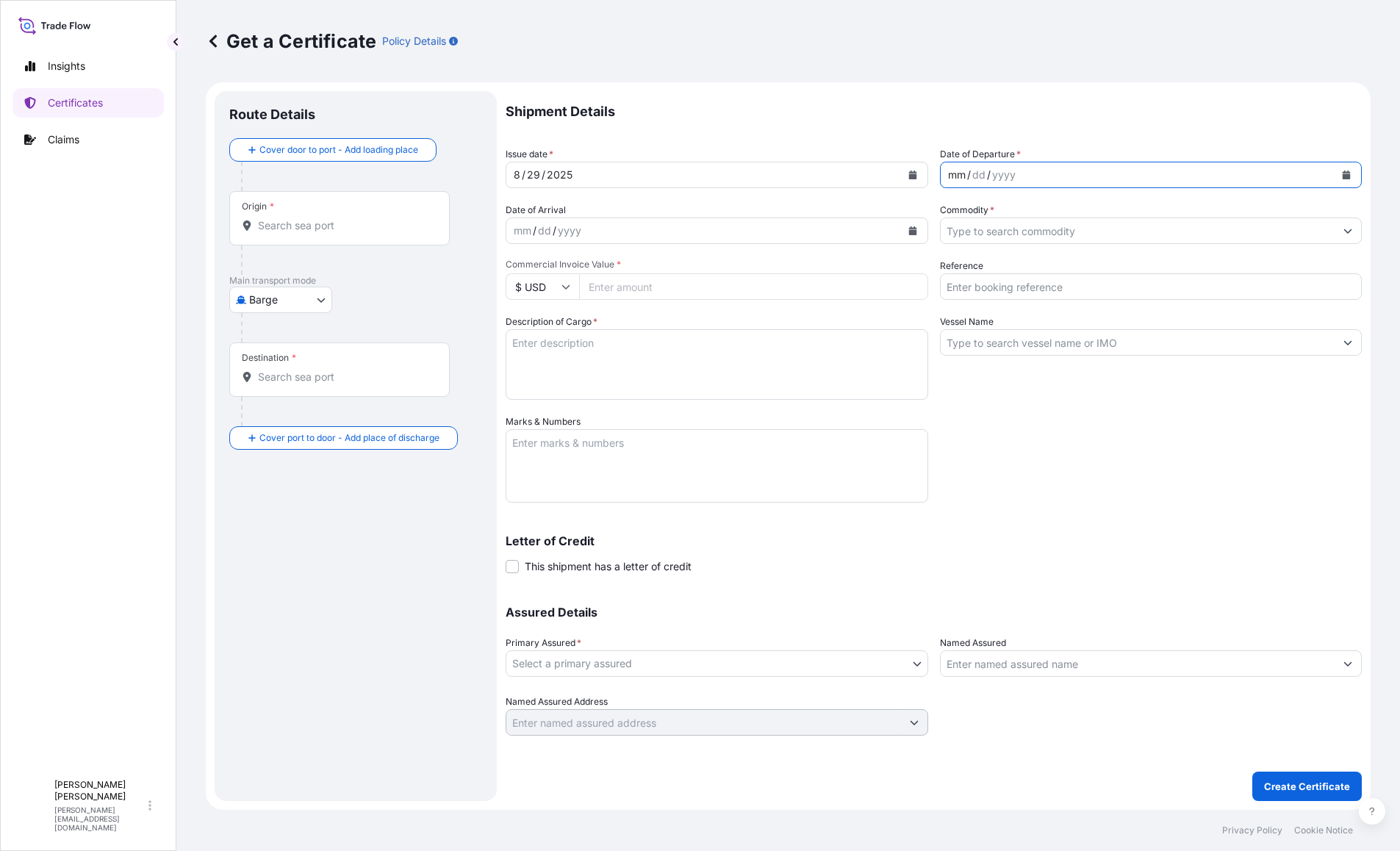
click at [957, 177] on div "mm" at bounding box center [957, 175] width 20 height 17
click at [315, 299] on body "2025 Insights Certificates Claims T [PERSON_NAME] [PERSON_NAME][EMAIL_ADDRESS][…" at bounding box center [700, 425] width 1400 height 851
click at [290, 412] on div "Sea" at bounding box center [280, 417] width 91 height 26
click at [1051, 231] on input "Commodity *" at bounding box center [1138, 230] width 394 height 26
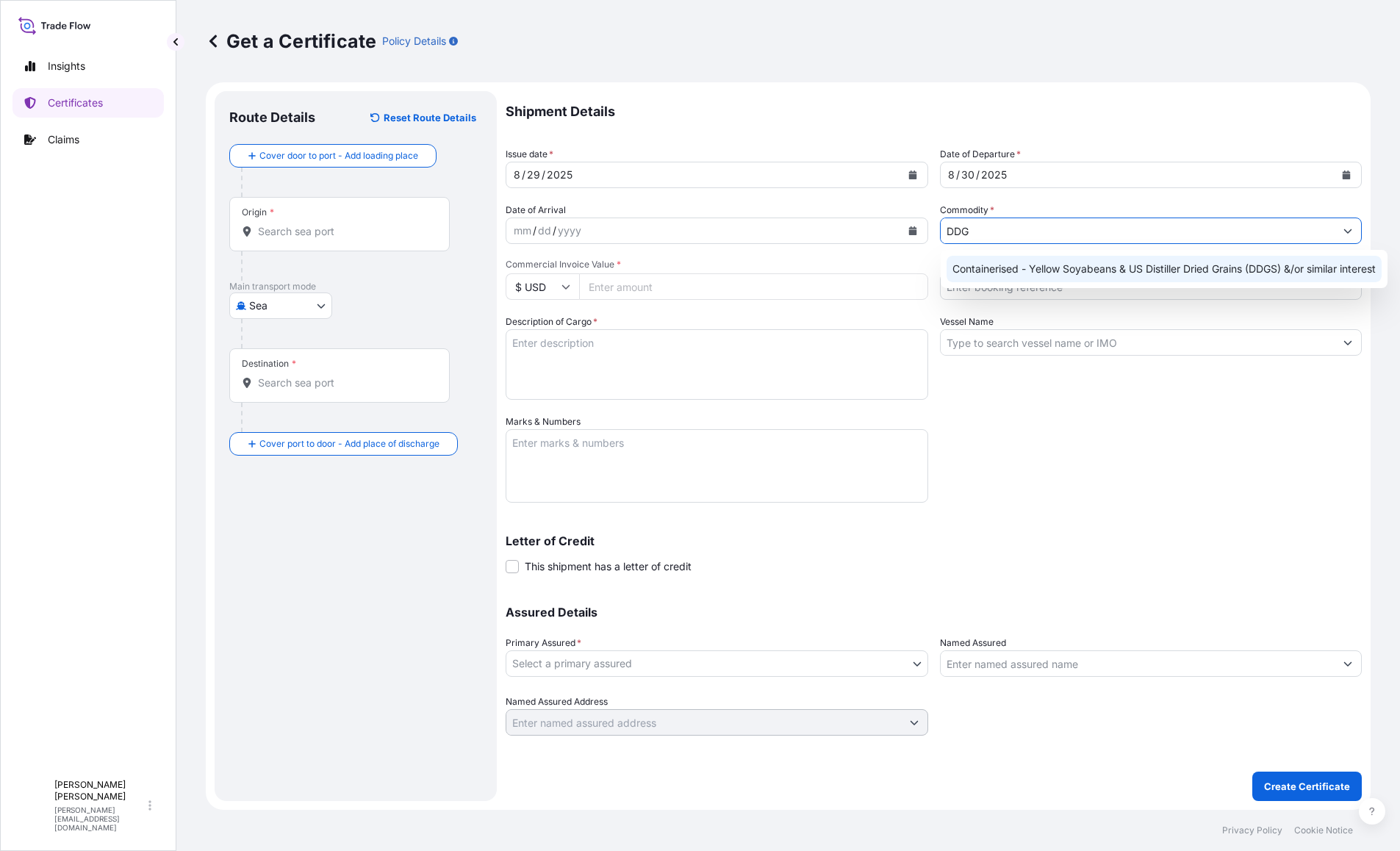
click at [1120, 272] on div "Containerised - Yellow Soyabeans & US Distiller Dried Grains (DDGS) &/or simila…" at bounding box center [1164, 269] width 435 height 26
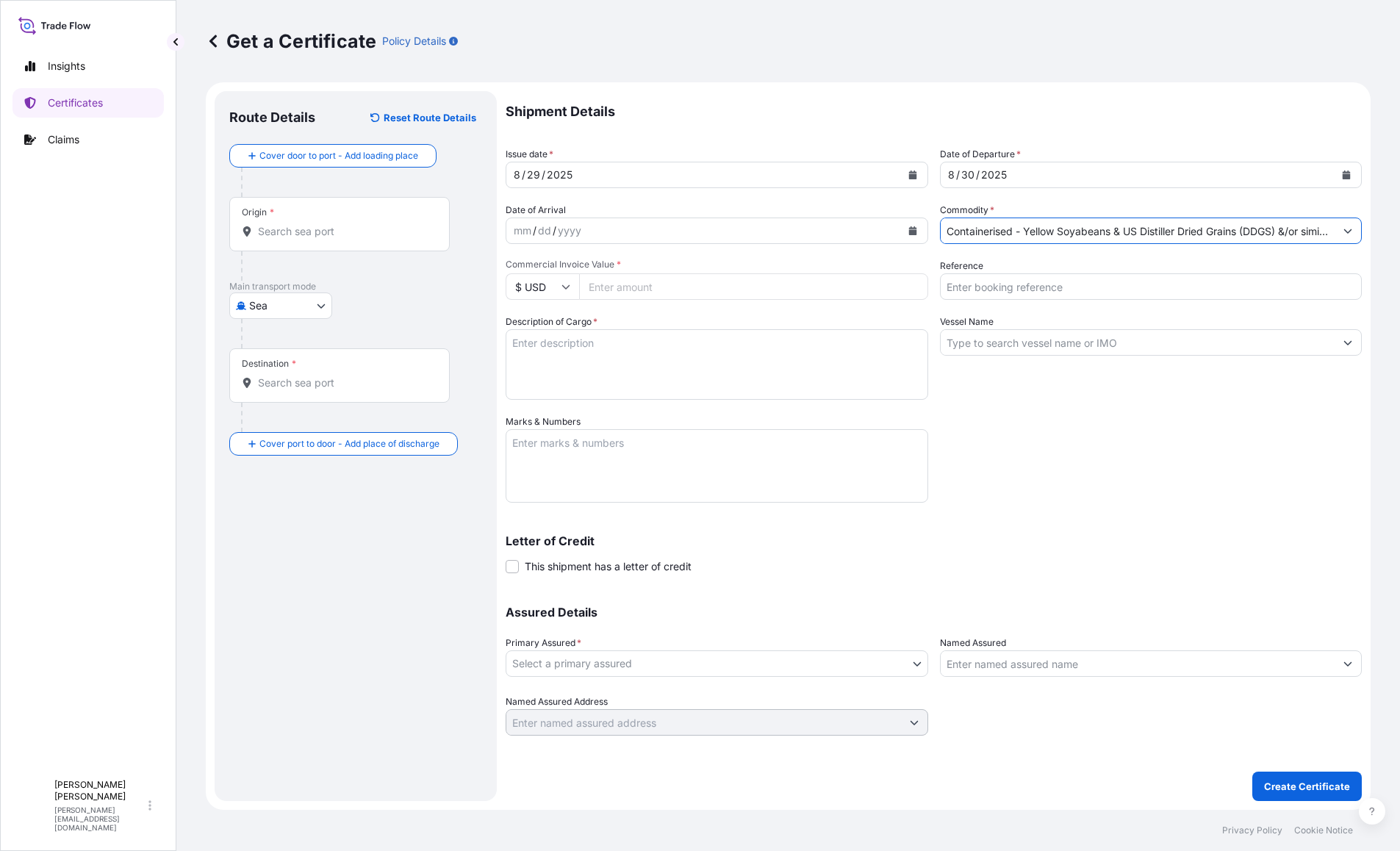
type input "Containerised - Yellow Soyabeans & US Distiller Dried Grains (DDGS) &/or simila…"
click at [647, 286] on input "Commercial Invoice Value *" at bounding box center [753, 286] width 349 height 26
type input "145852.67"
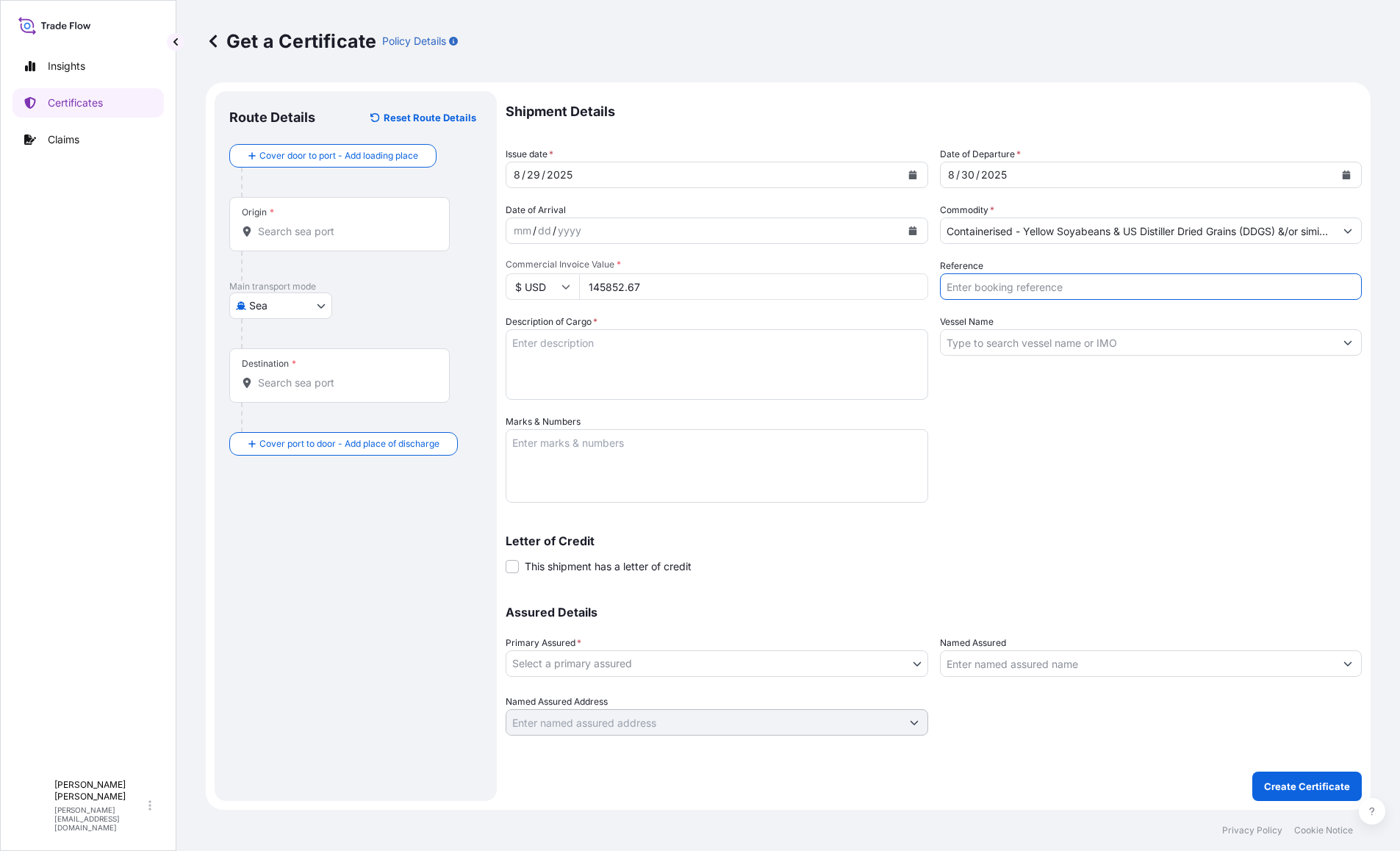
click at [1012, 284] on input "Reference" at bounding box center [1151, 286] width 422 height 26
type input "21101742"
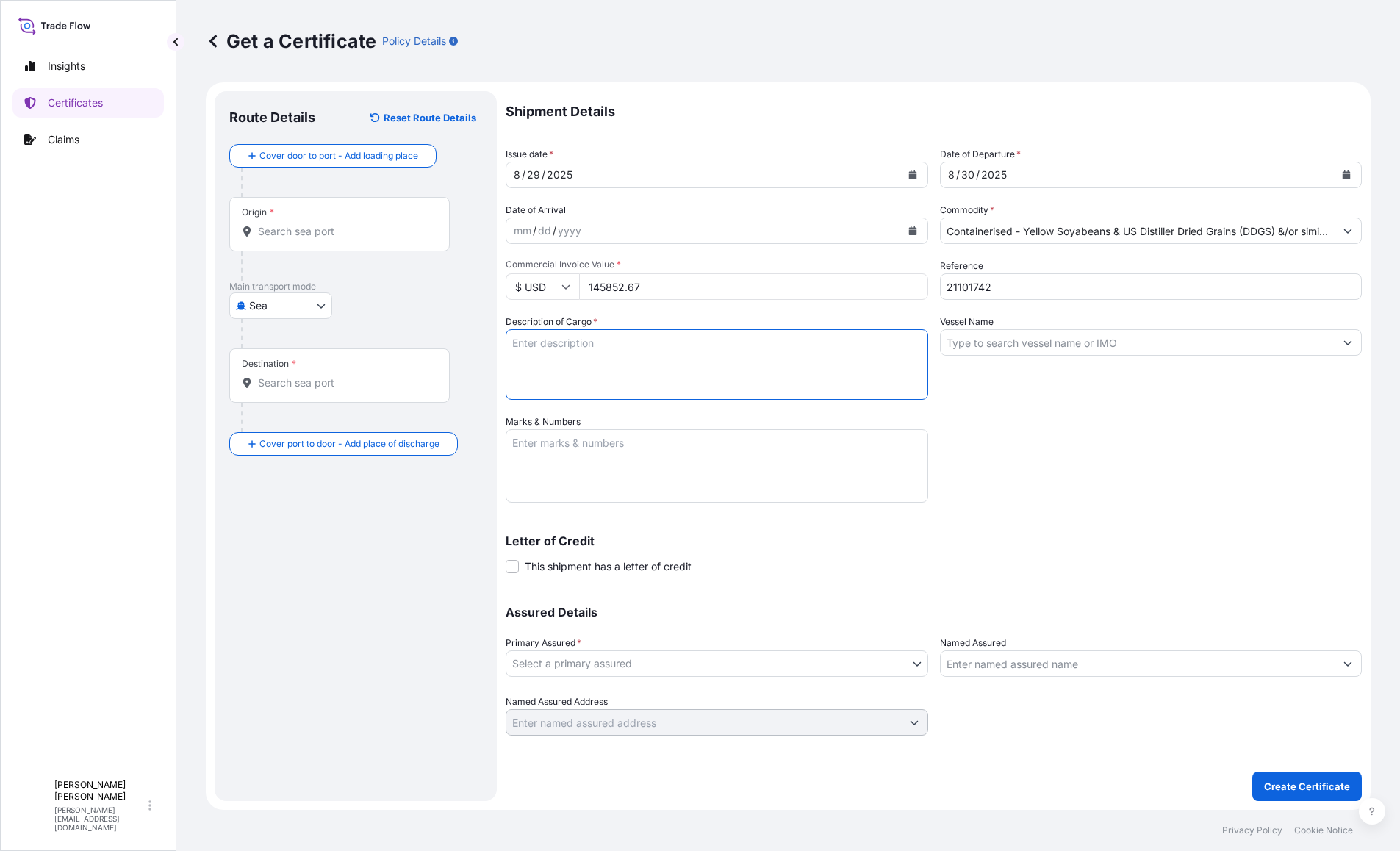
click at [605, 351] on textarea "Description of Cargo *" at bounding box center [717, 364] width 422 height 71
paste textarea "DDGS (25 containers / 651.128 Metric Tons)"
type textarea "DDGS (25 containers / 651.128 Metric Tons)"
click at [1091, 346] on input "Vessel Name" at bounding box center [1138, 342] width 394 height 26
click at [1167, 343] on input "Vessel Name" at bounding box center [1138, 342] width 394 height 26
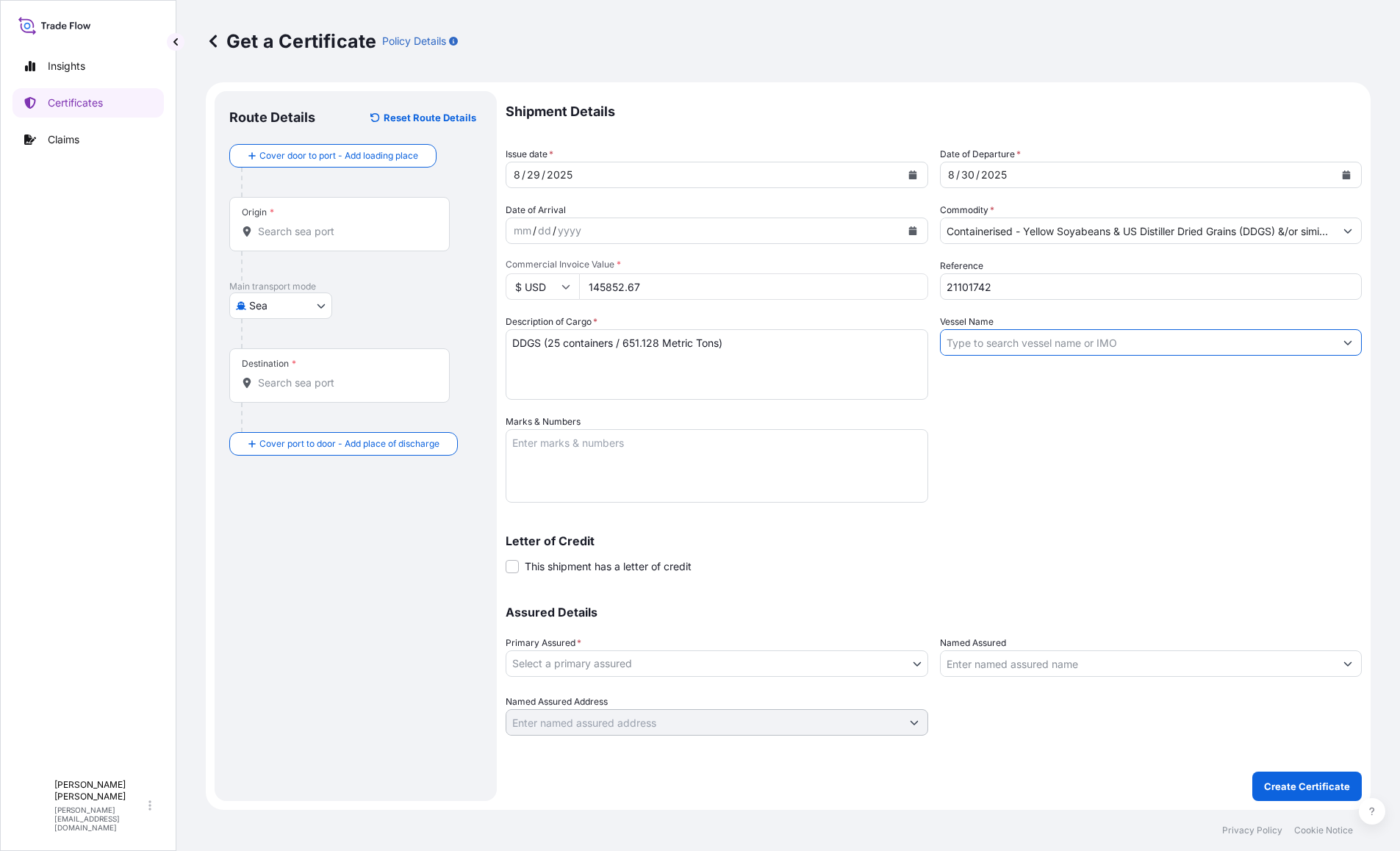
paste input "FOS EXPRESS 535E"
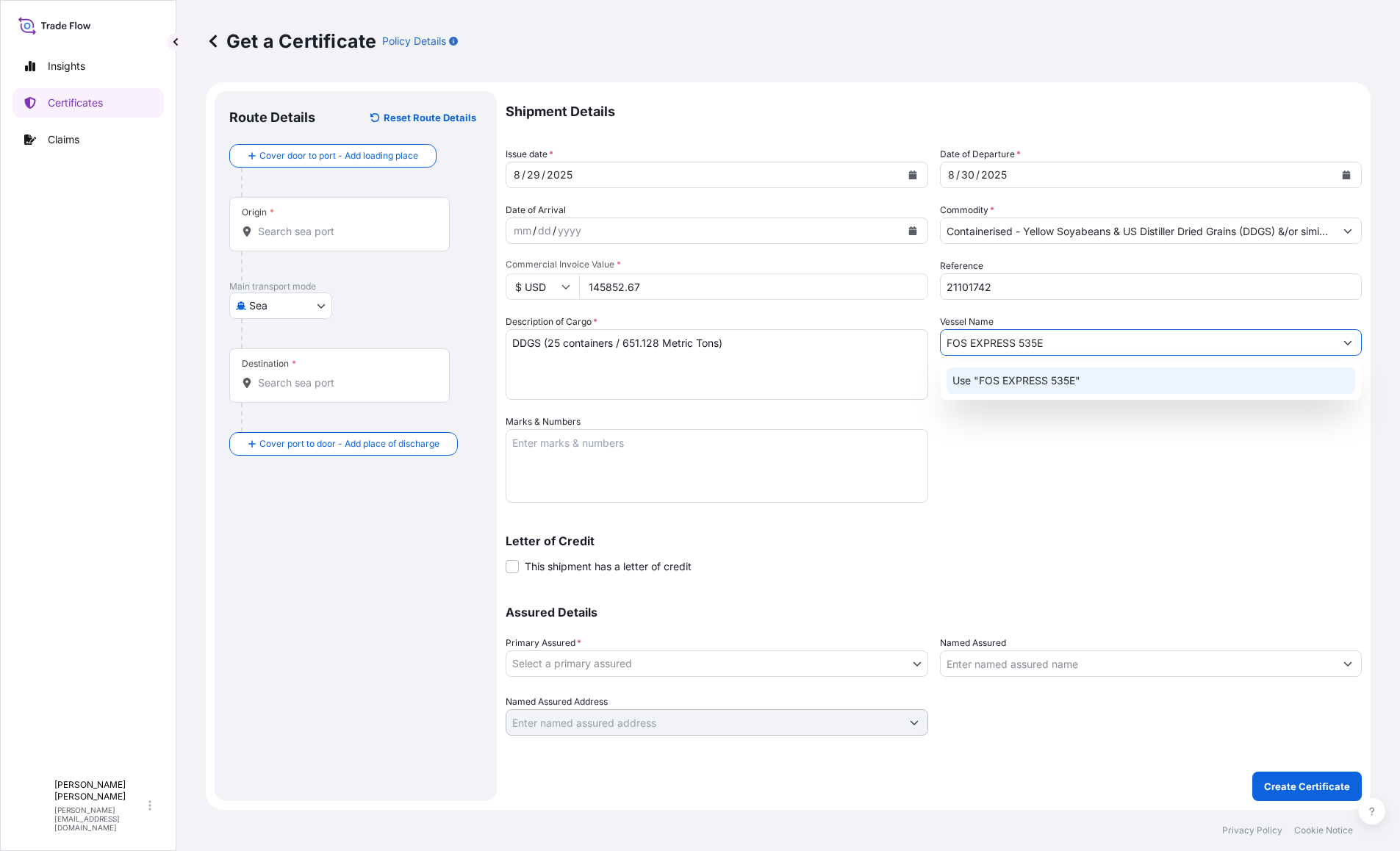
click at [1005, 375] on p "Use "FOS EXPRESS 535E"" at bounding box center [1016, 381] width 128 height 15
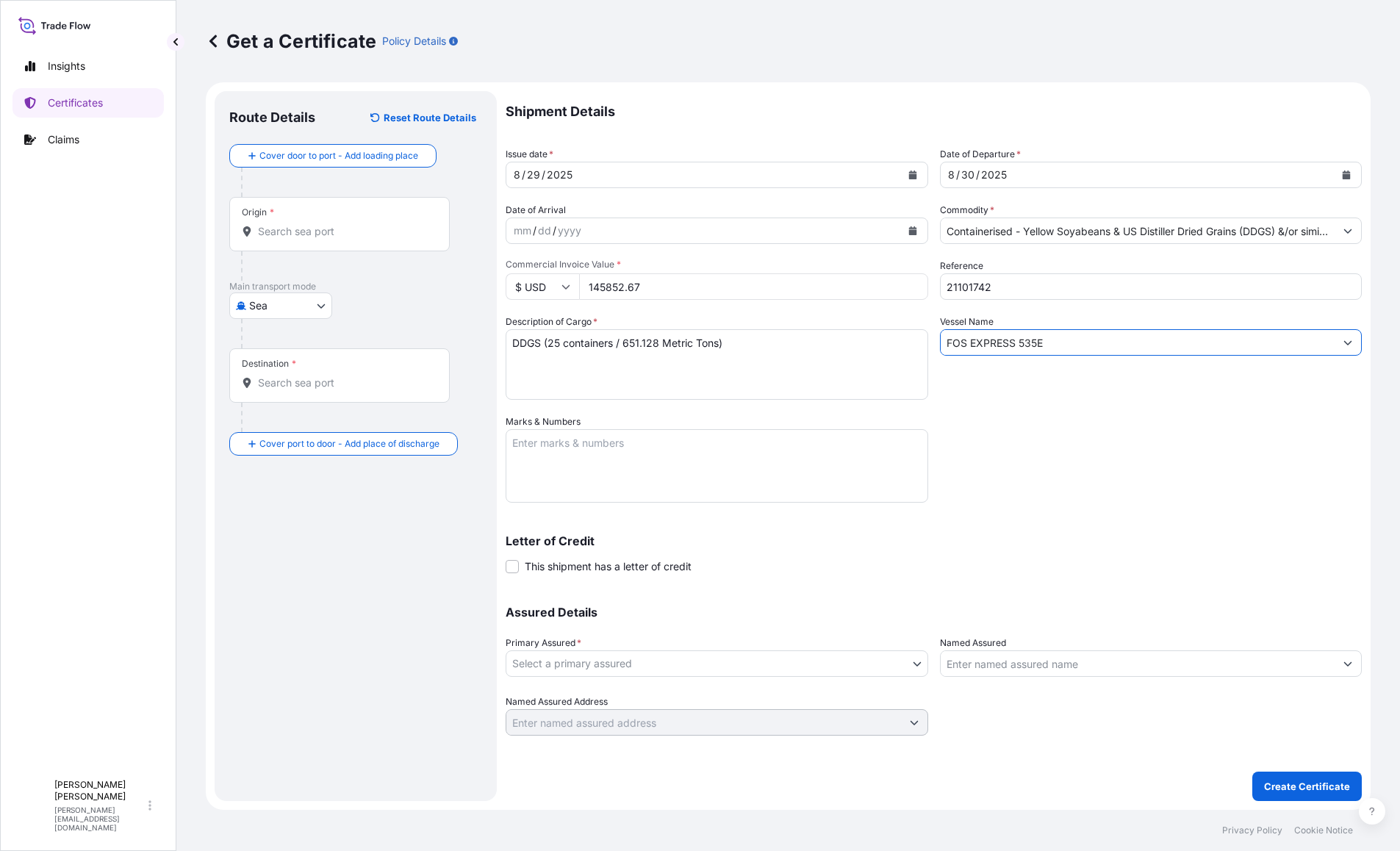
type input "FOS EXPRESS 535E"
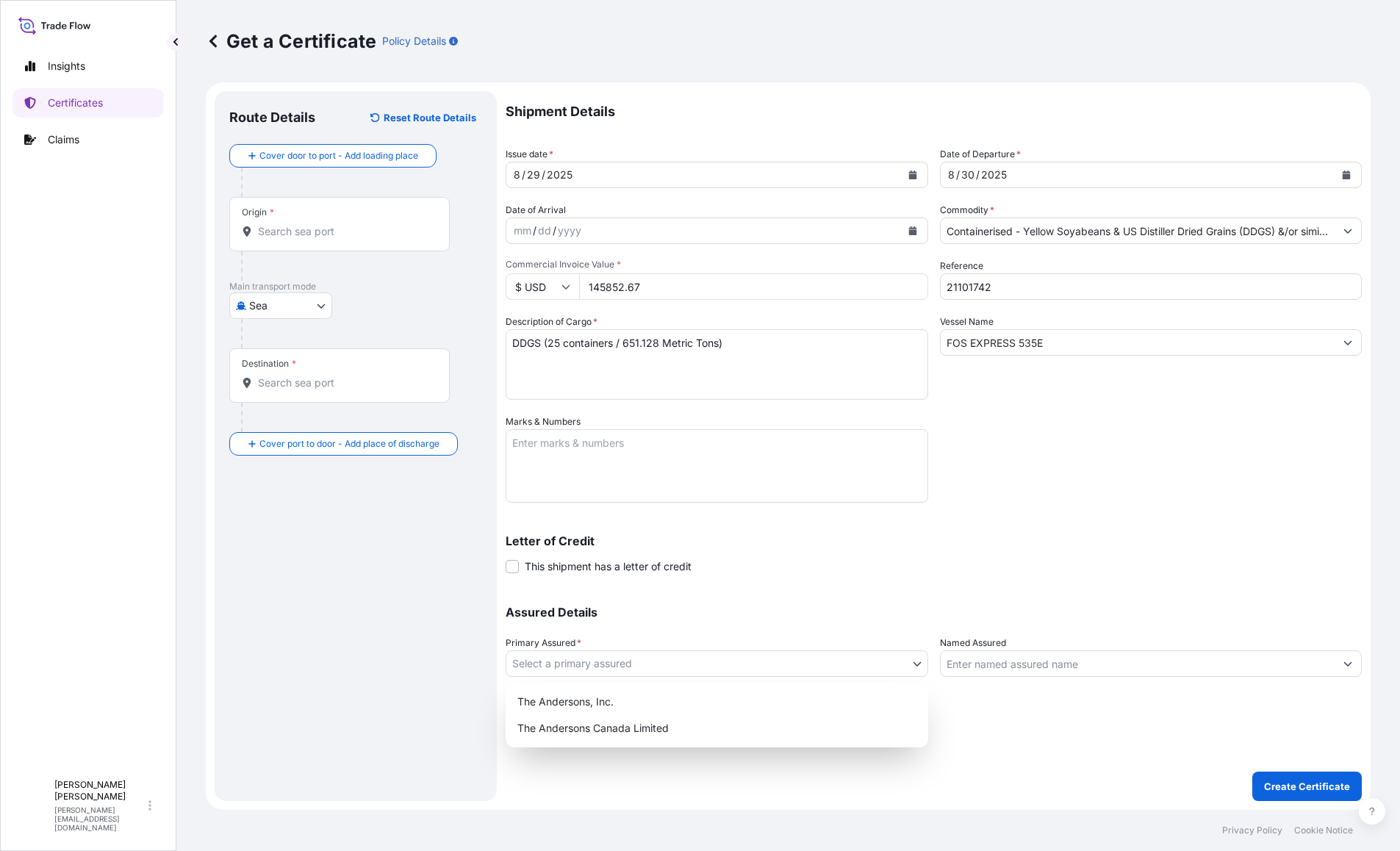
click at [665, 664] on body "0 options available. 1 option available. Insights Certificates Claims T [PERSON…" at bounding box center [700, 425] width 1400 height 851
click at [625, 705] on div "The Andersons, Inc." at bounding box center [717, 701] width 411 height 26
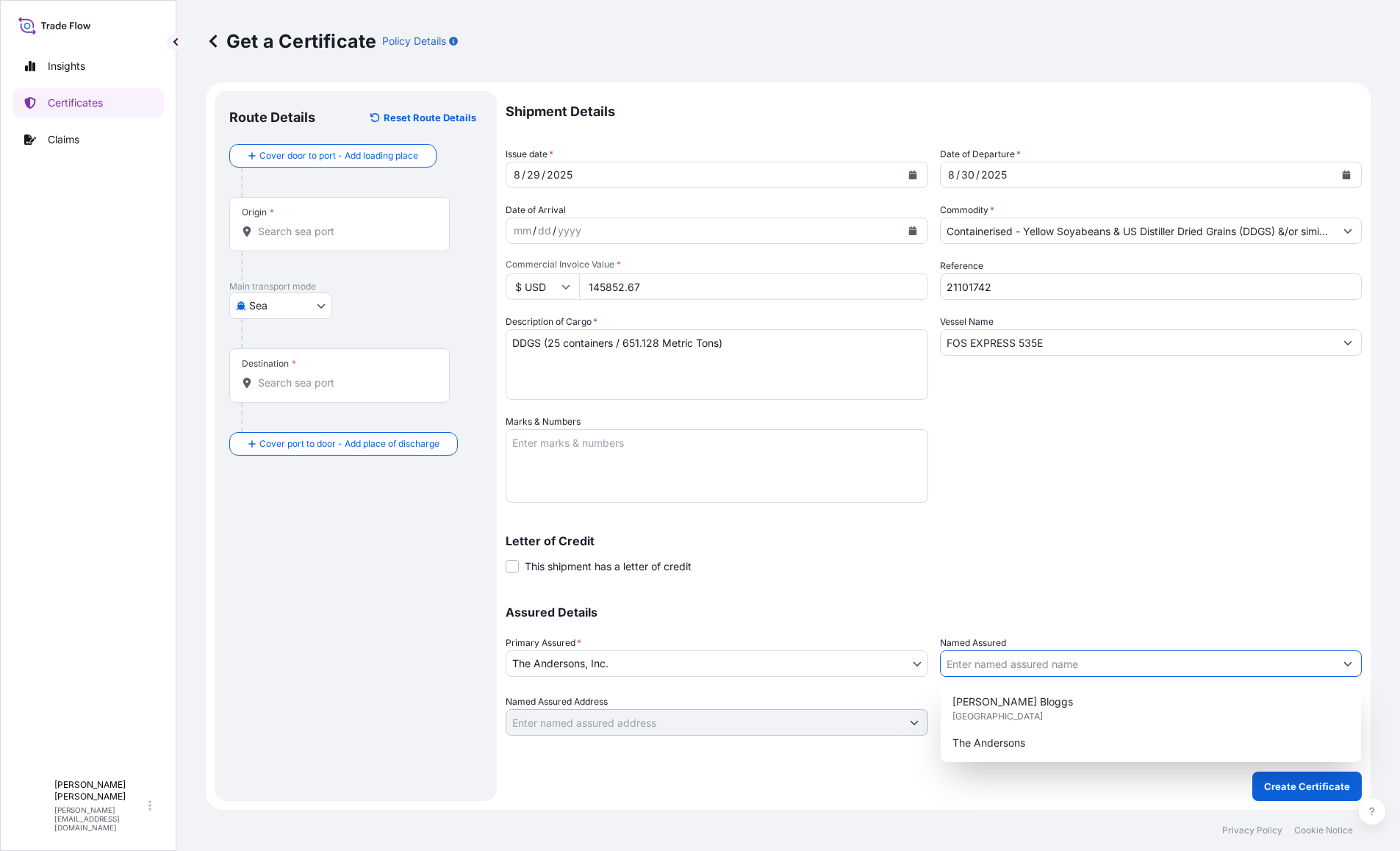
click at [1091, 662] on input "Named Assured" at bounding box center [1138, 663] width 394 height 26
click at [1045, 740] on div "The Andersons" at bounding box center [1152, 743] width 409 height 26
type input "The Andersons"
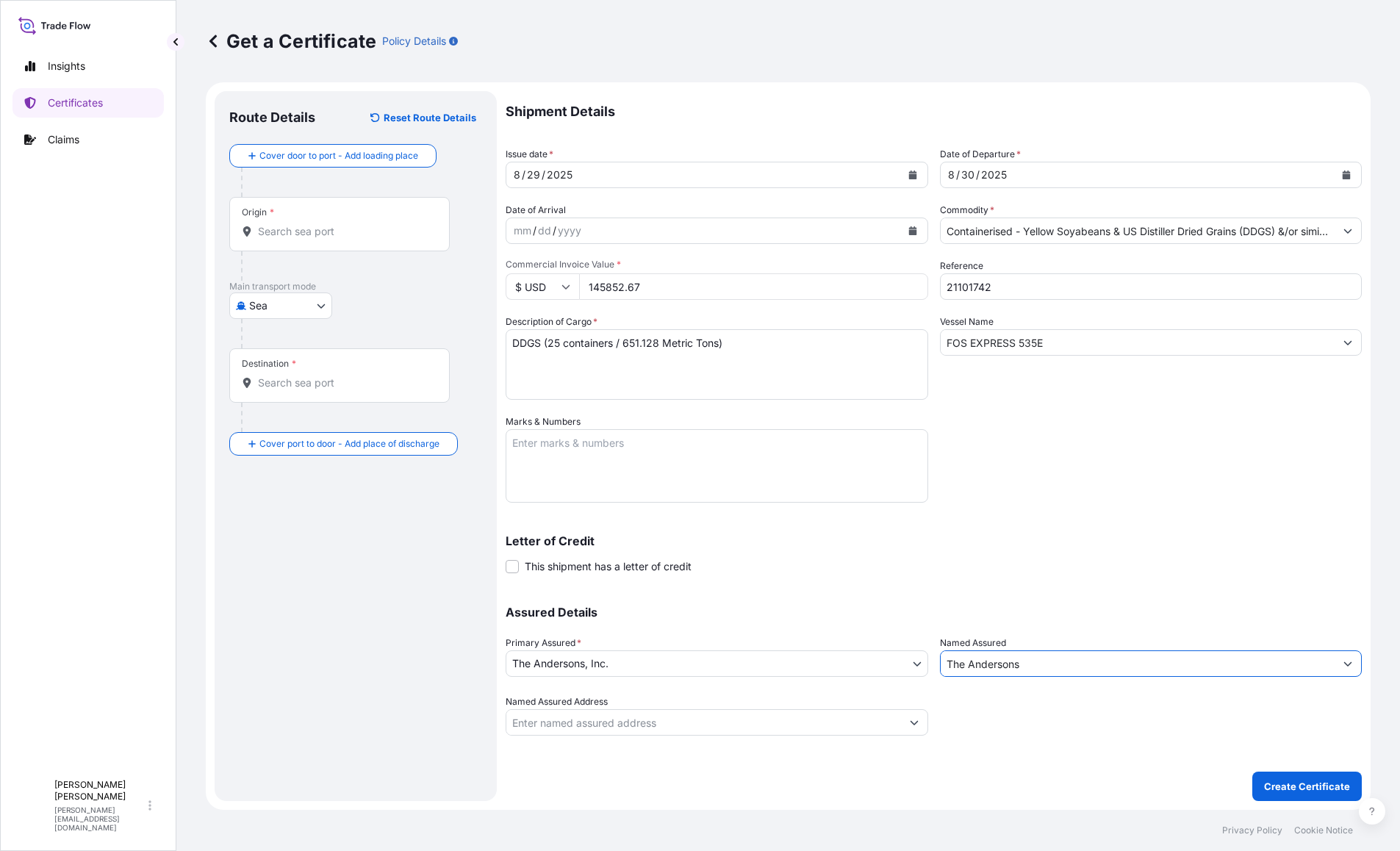
click at [896, 550] on div "Letter of Credit This shipment has a letter of credit Letter of credit * Letter…" at bounding box center [933, 555] width 856 height 39
click at [296, 220] on div "Origin *" at bounding box center [339, 224] width 221 height 54
click at [296, 224] on input "Origin *" at bounding box center [345, 232] width 173 height 15
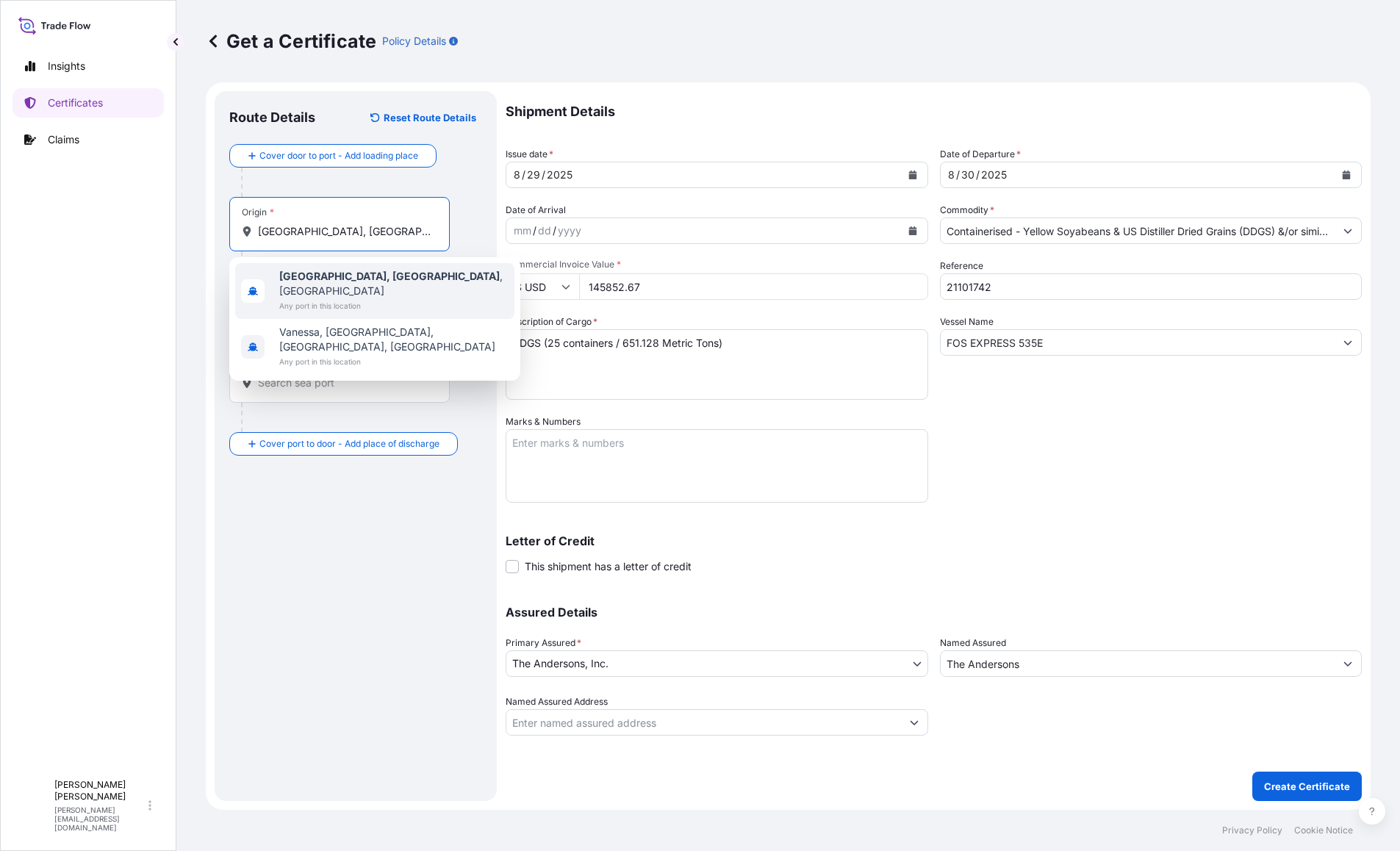
click at [322, 270] on b "[GEOGRAPHIC_DATA], [GEOGRAPHIC_DATA]" at bounding box center [389, 275] width 221 height 13
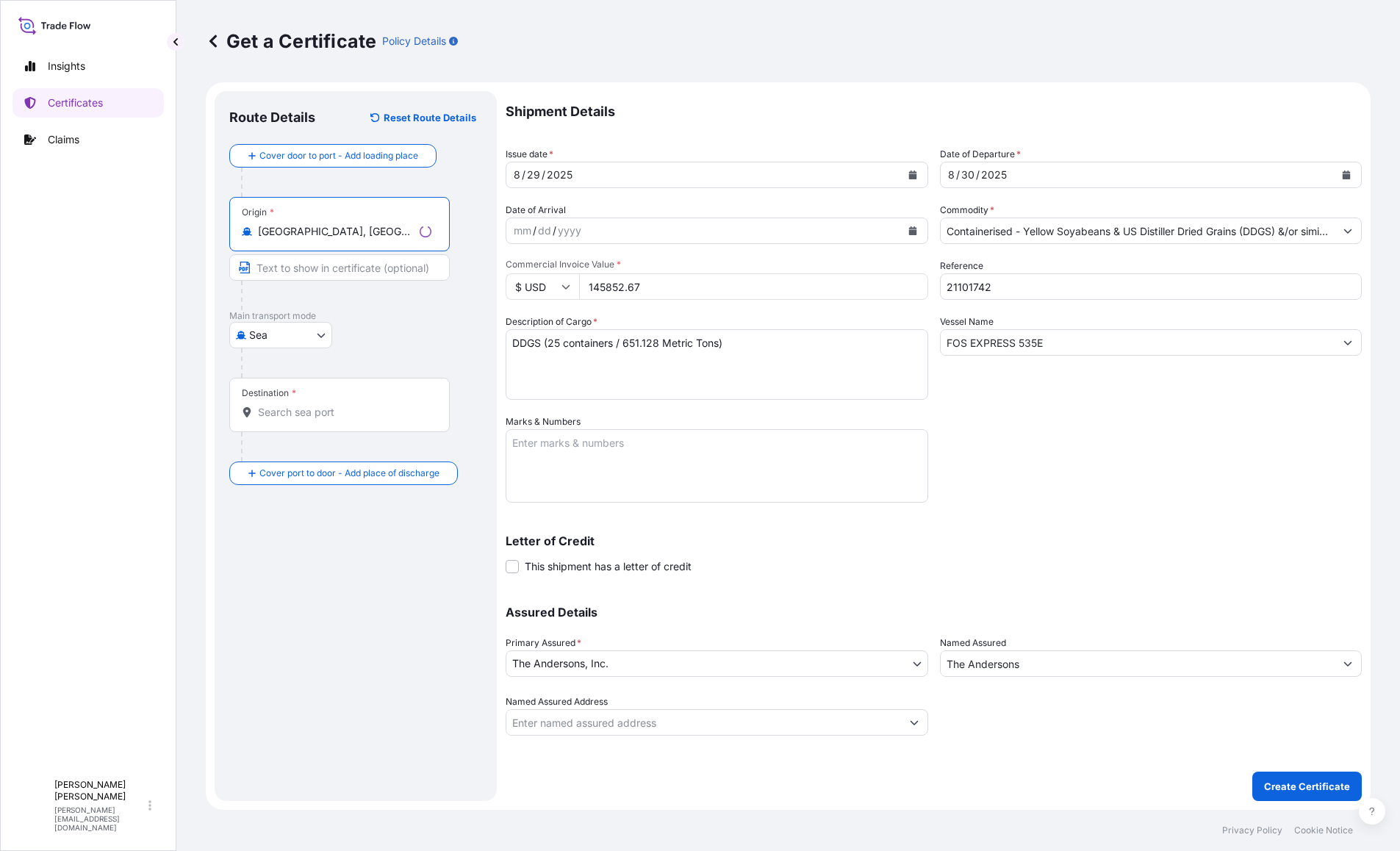
type input "[GEOGRAPHIC_DATA], [GEOGRAPHIC_DATA], [GEOGRAPHIC_DATA]"
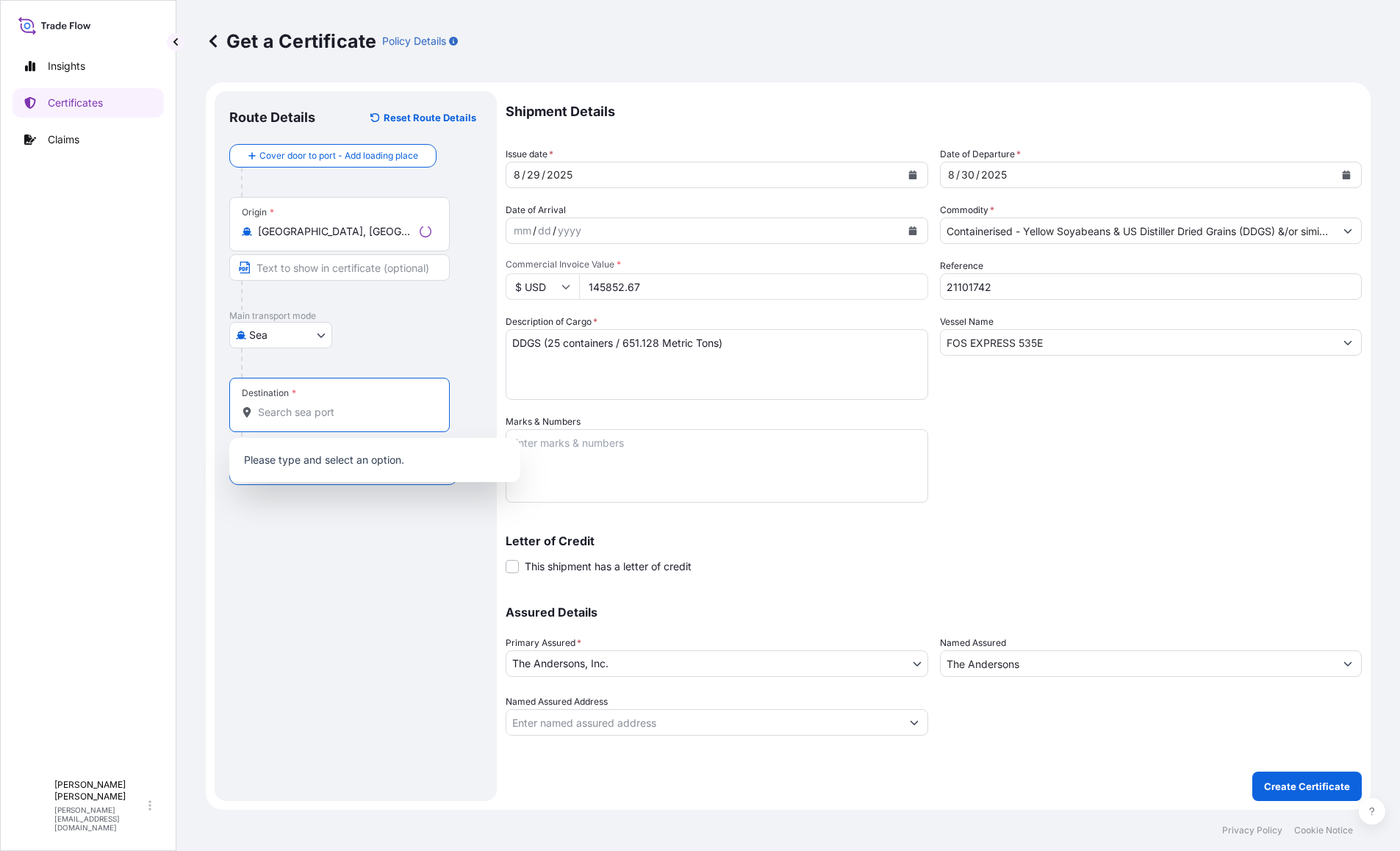
click at [281, 405] on input "Destination *" at bounding box center [345, 412] width 173 height 15
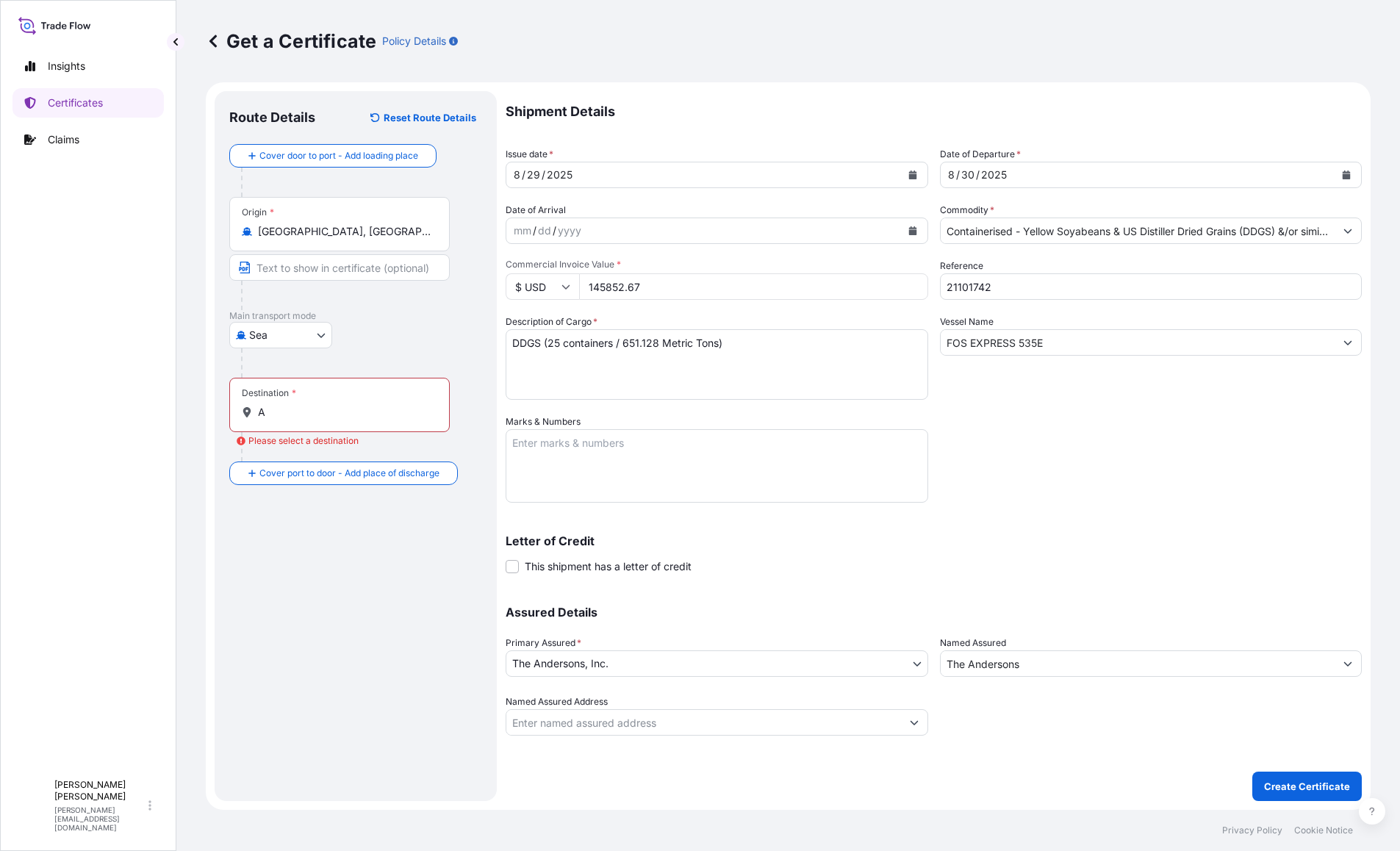
click at [291, 411] on input "A" at bounding box center [345, 412] width 173 height 15
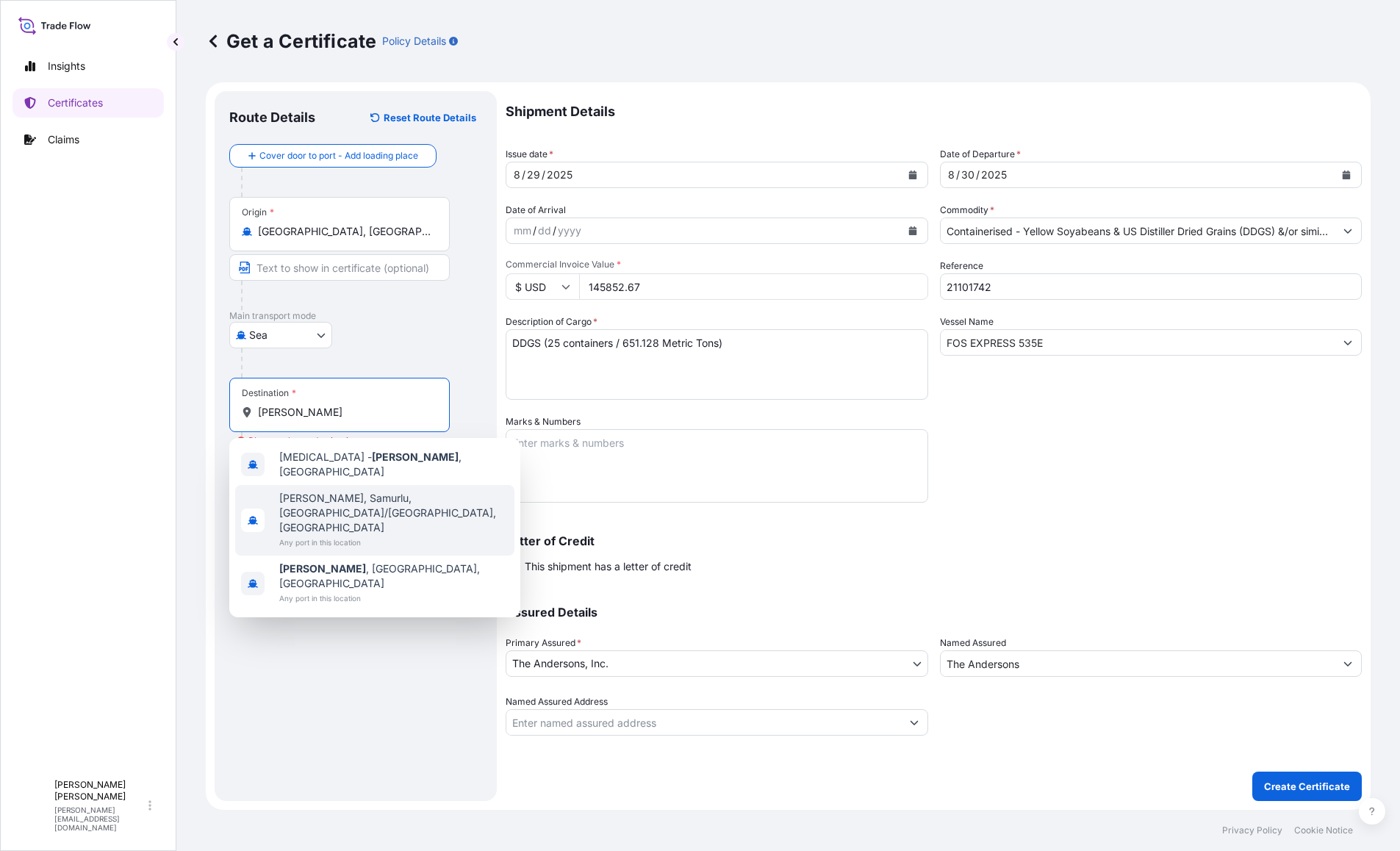
click at [421, 495] on span "[PERSON_NAME], Samurlu, [GEOGRAPHIC_DATA]/[GEOGRAPHIC_DATA], [GEOGRAPHIC_DATA]" at bounding box center [394, 512] width 230 height 44
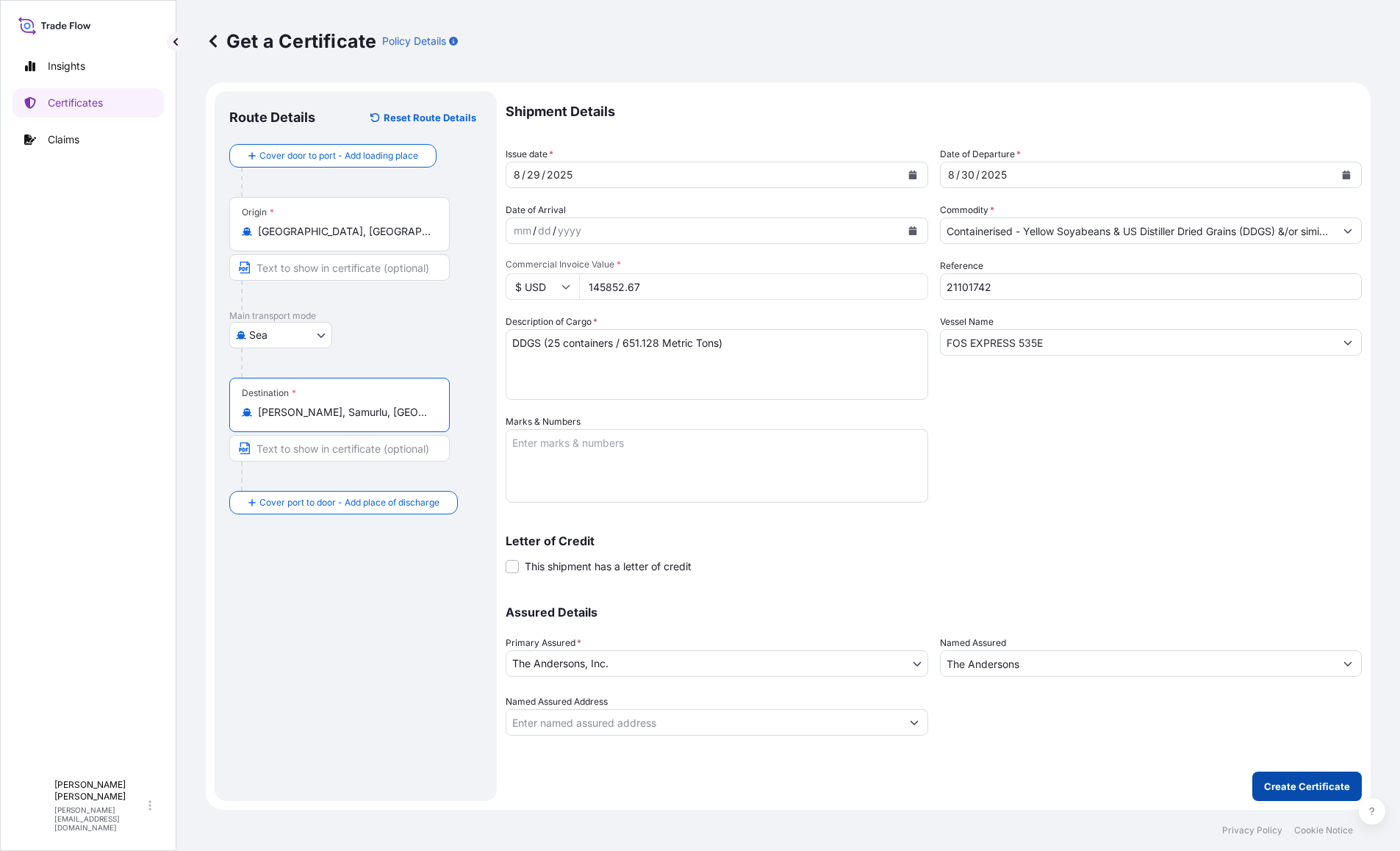
type input "[PERSON_NAME], Samurlu, [GEOGRAPHIC_DATA]/[GEOGRAPHIC_DATA], [GEOGRAPHIC_DATA]"
click at [1321, 781] on p "Create Certificate" at bounding box center [1307, 786] width 86 height 15
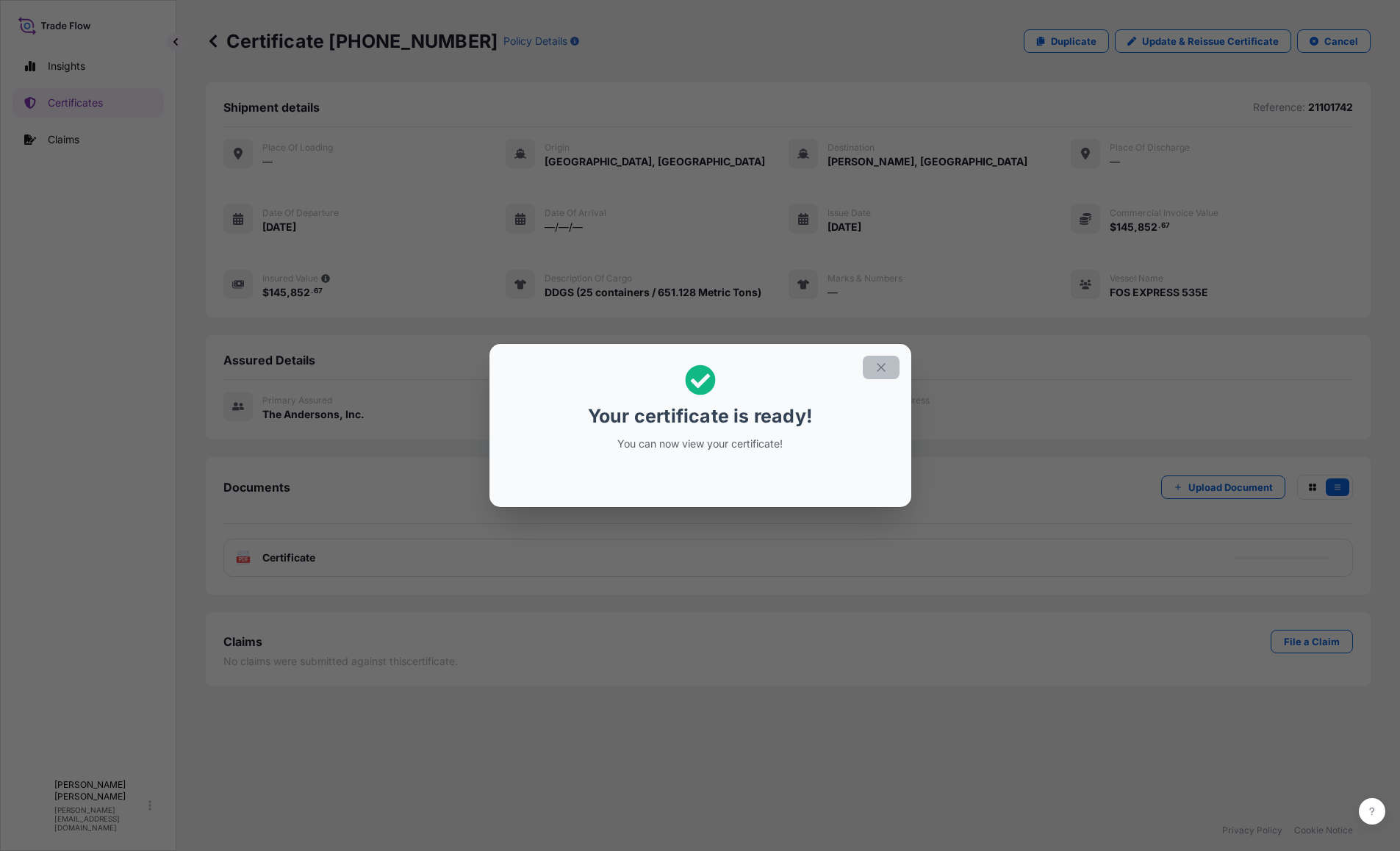
click at [884, 363] on icon "button" at bounding box center [881, 366] width 8 height 8
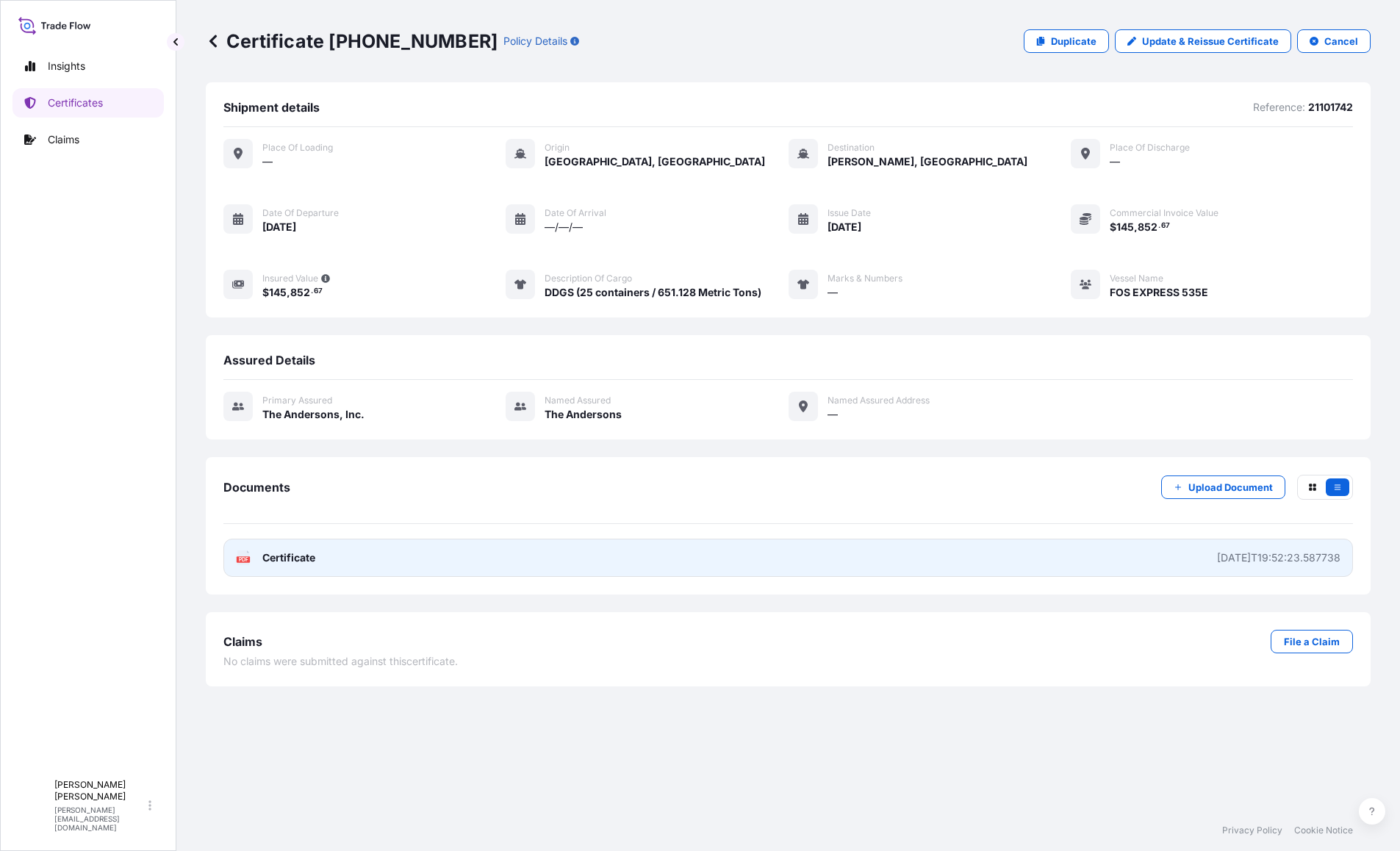
click at [283, 564] on span "Certificate" at bounding box center [289, 558] width 53 height 15
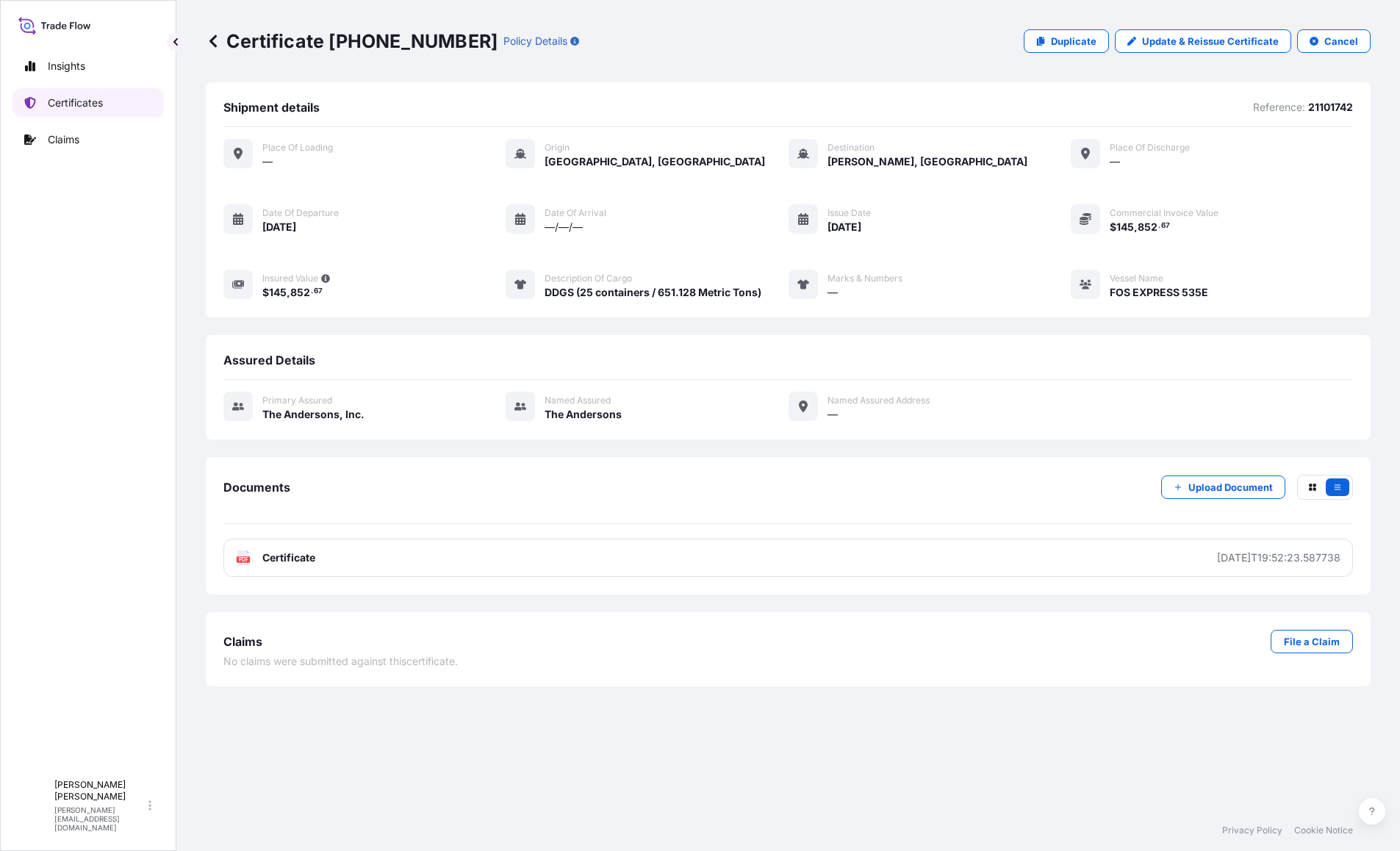
click at [89, 100] on p "Certificates" at bounding box center [75, 103] width 55 height 15
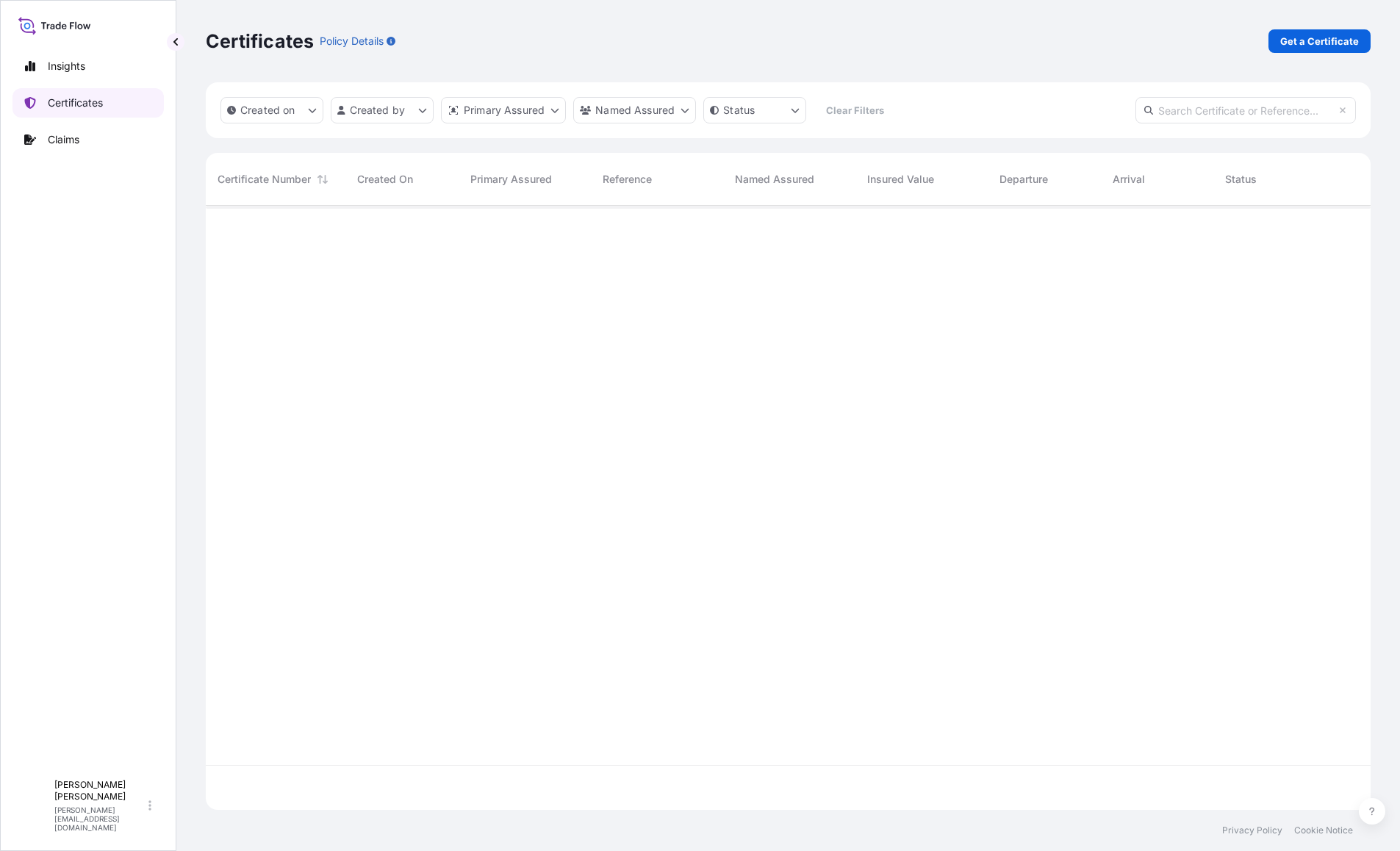
scroll to position [601, 1154]
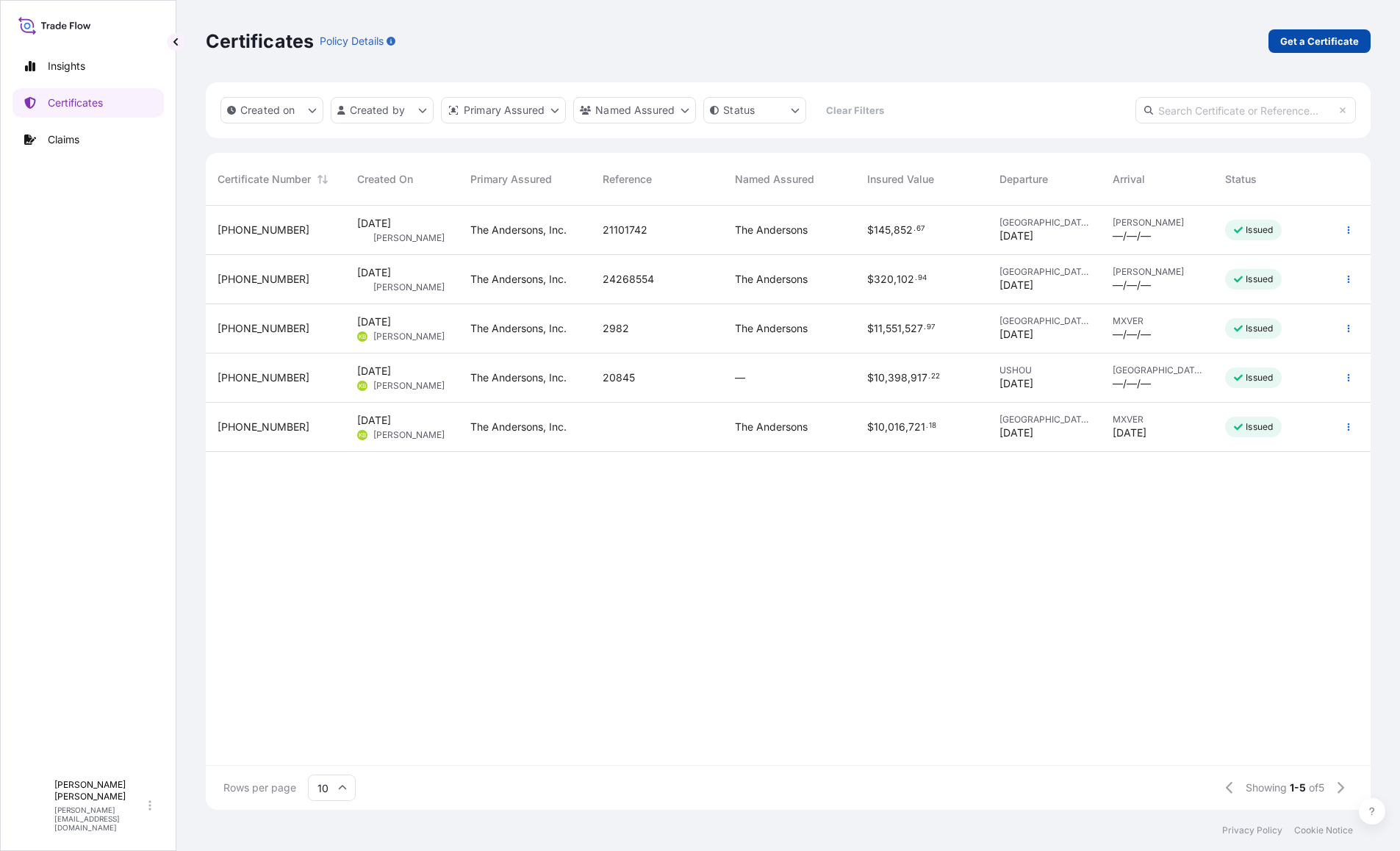
click at [1330, 44] on p "Get a Certificate" at bounding box center [1319, 41] width 78 height 15
select select "Barge"
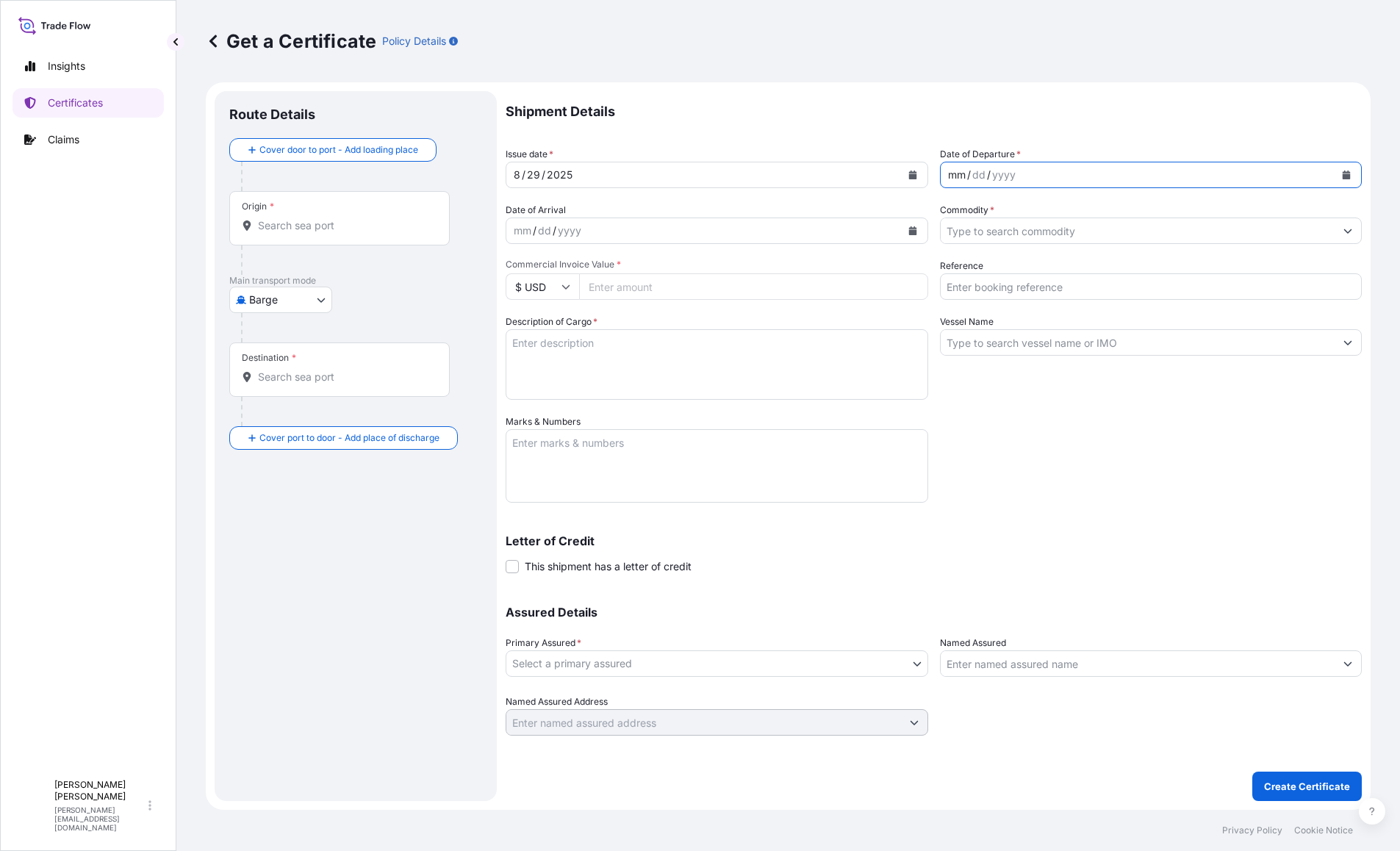
click at [954, 175] on div "mm" at bounding box center [957, 175] width 20 height 17
click at [980, 225] on input "Commodity *" at bounding box center [1138, 230] width 394 height 26
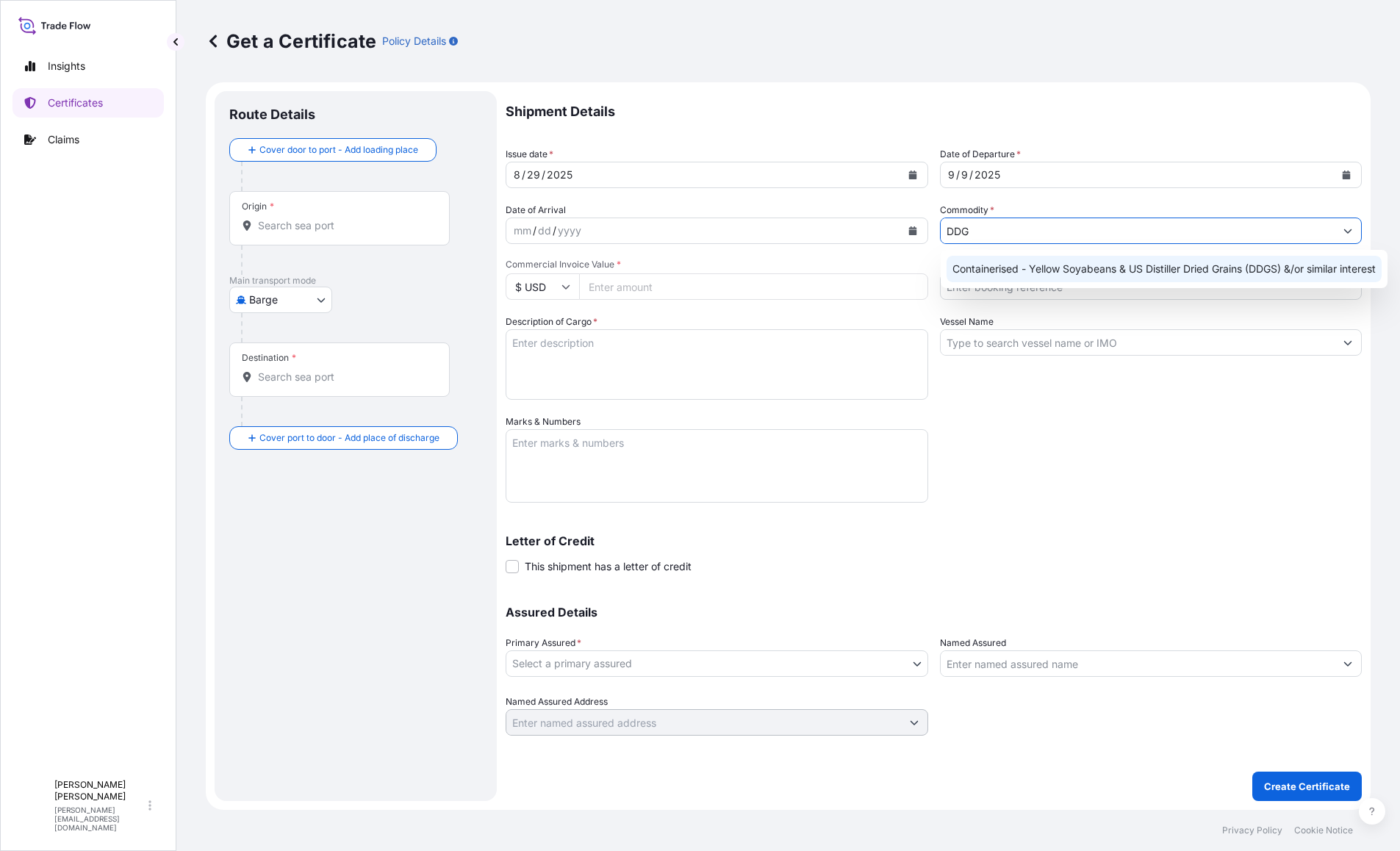
click at [1015, 269] on div "Containerised - Yellow Soyabeans & US Distiller Dried Grains (DDGS) &/or simila…" at bounding box center [1164, 269] width 435 height 26
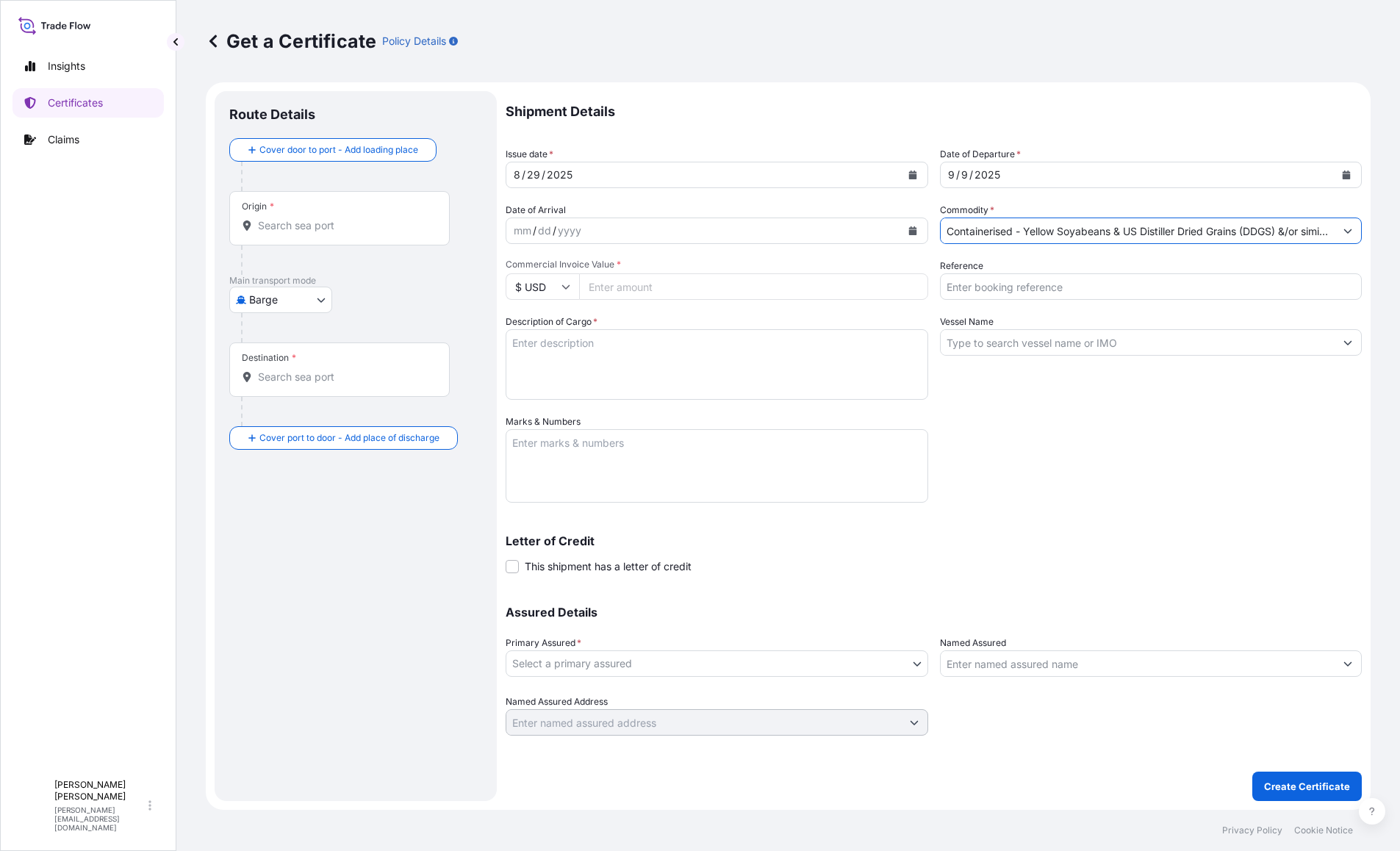
type input "Containerised - Yellow Soyabeans & US Distiller Dried Grains (DDGS) &/or simila…"
click at [635, 283] on input "Commercial Invoice Value *" at bounding box center [753, 286] width 349 height 26
type input "129264.44"
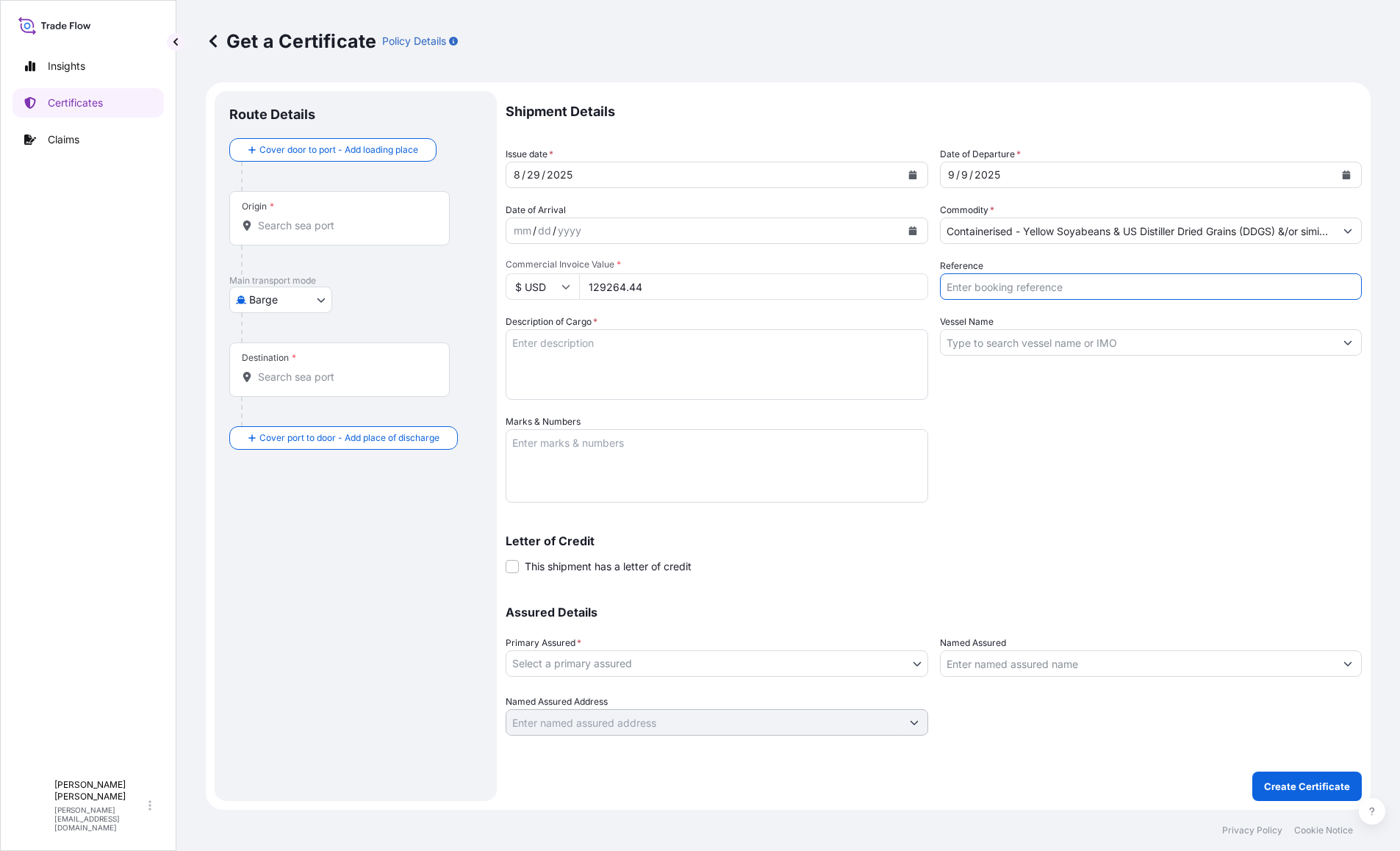
click at [1043, 287] on input "Reference" at bounding box center [1151, 286] width 422 height 26
type input "NAM7915644"
click at [1071, 348] on input "Vessel Name" at bounding box center [1138, 342] width 394 height 26
paste input "MOL ENDOWMENT 0UB7CE1MA"
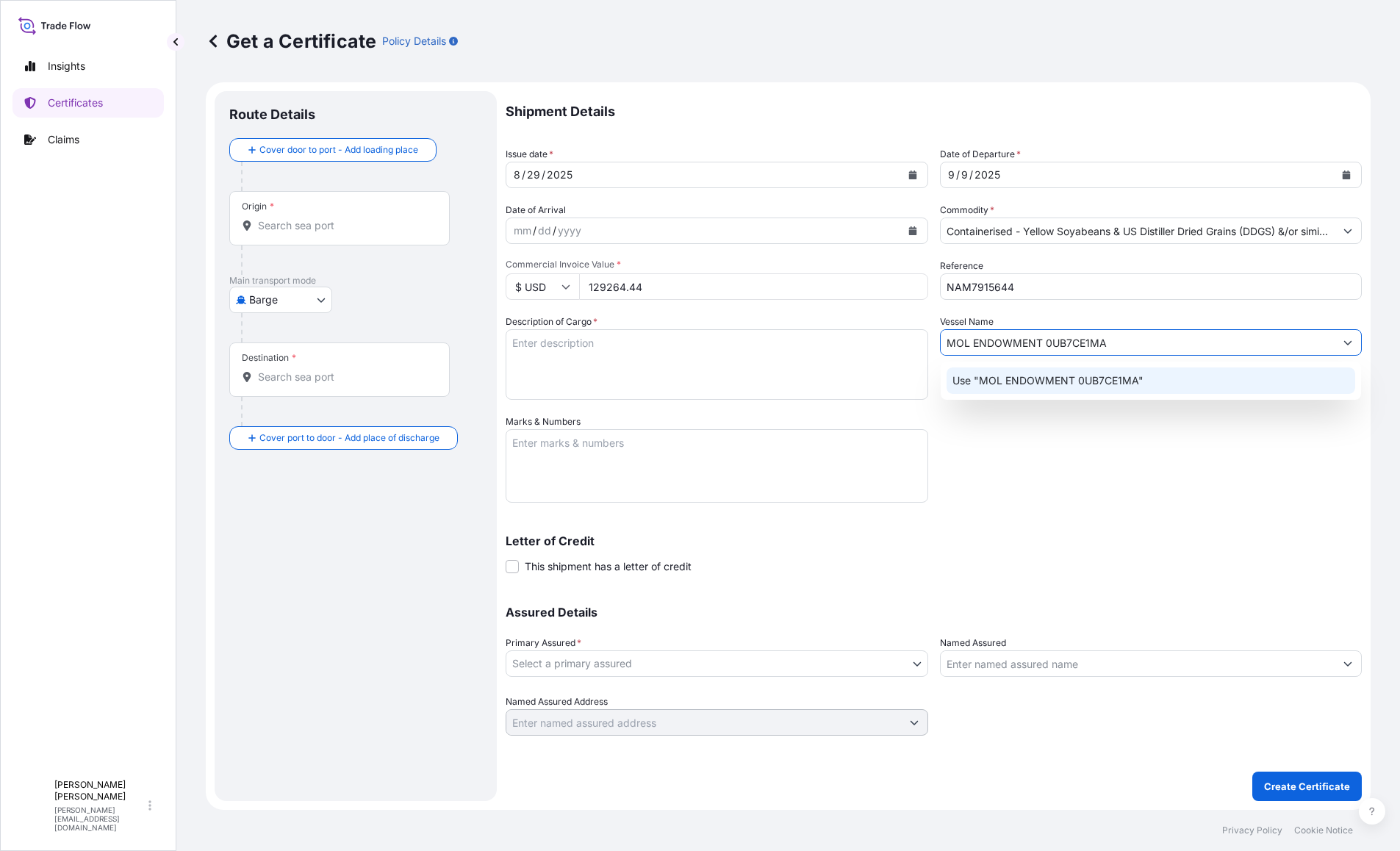
click at [1087, 378] on p "Use "MOL ENDOWMENT 0UB7CE1MA"" at bounding box center [1048, 381] width 191 height 15
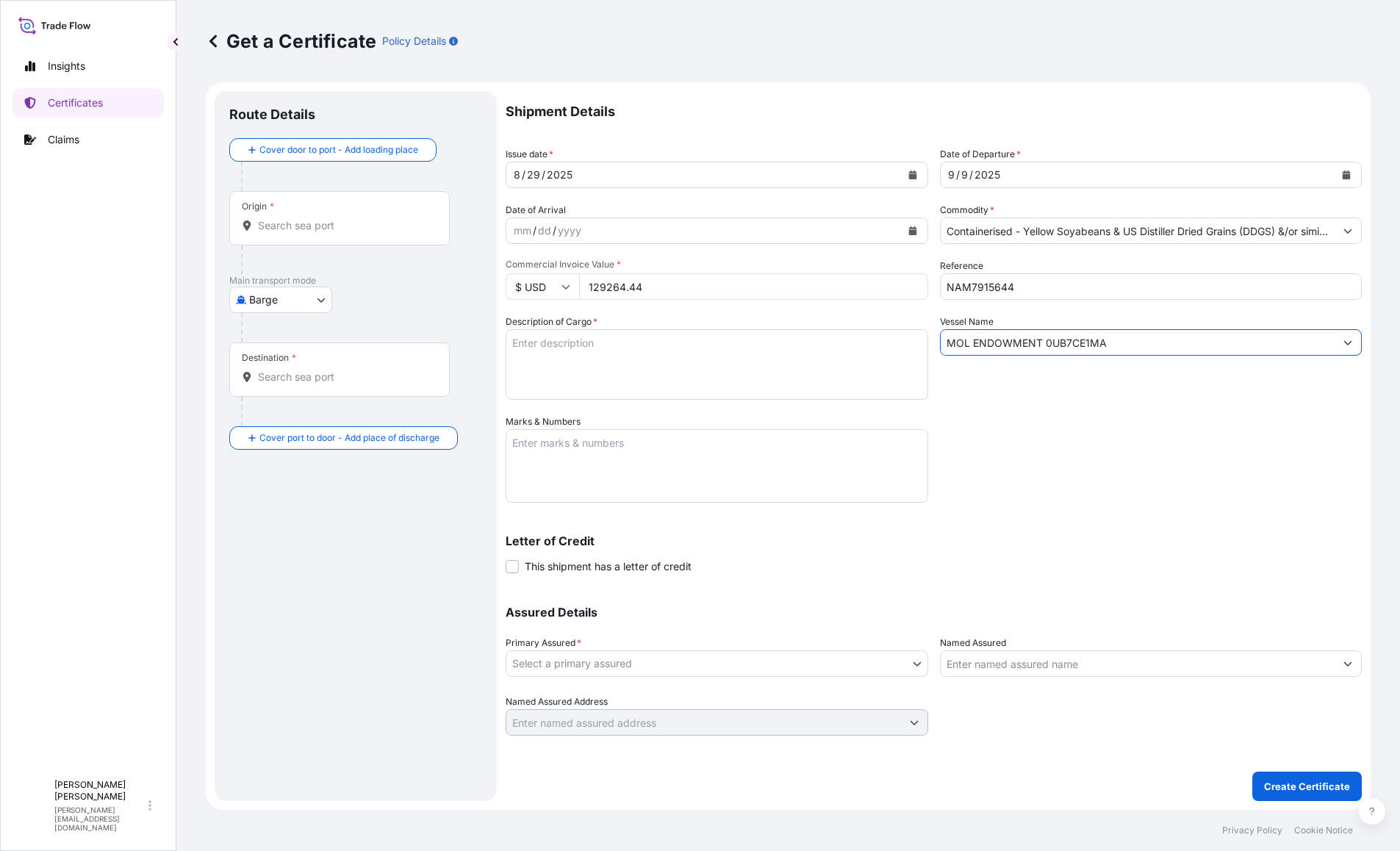
type input "MOL ENDOWMENT 0UB7CE1MA"
click at [644, 372] on textarea "Description of Cargo *" at bounding box center [717, 364] width 422 height 71
paste textarea "DDGS (22 containers / 577.060 Metric Tons)"
type textarea "DDGS (22 containers / 577.060 Metric Tons)"
click at [833, 664] on body "Insights Certificates Claims T [PERSON_NAME] [PERSON_NAME][EMAIL_ADDRESS][DOMAI…" at bounding box center [700, 425] width 1400 height 851
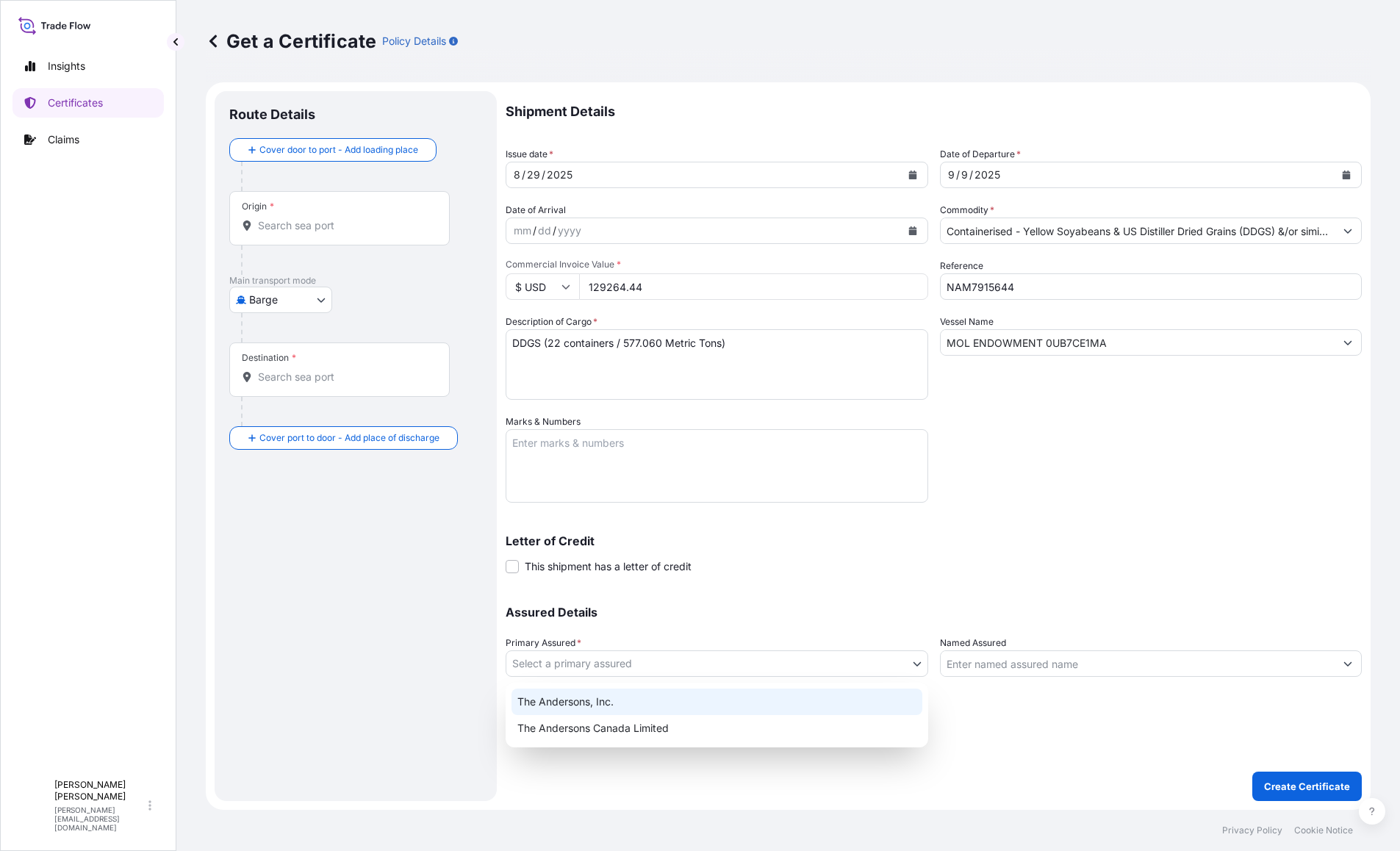
click at [675, 698] on div "The Andersons, Inc." at bounding box center [717, 701] width 411 height 26
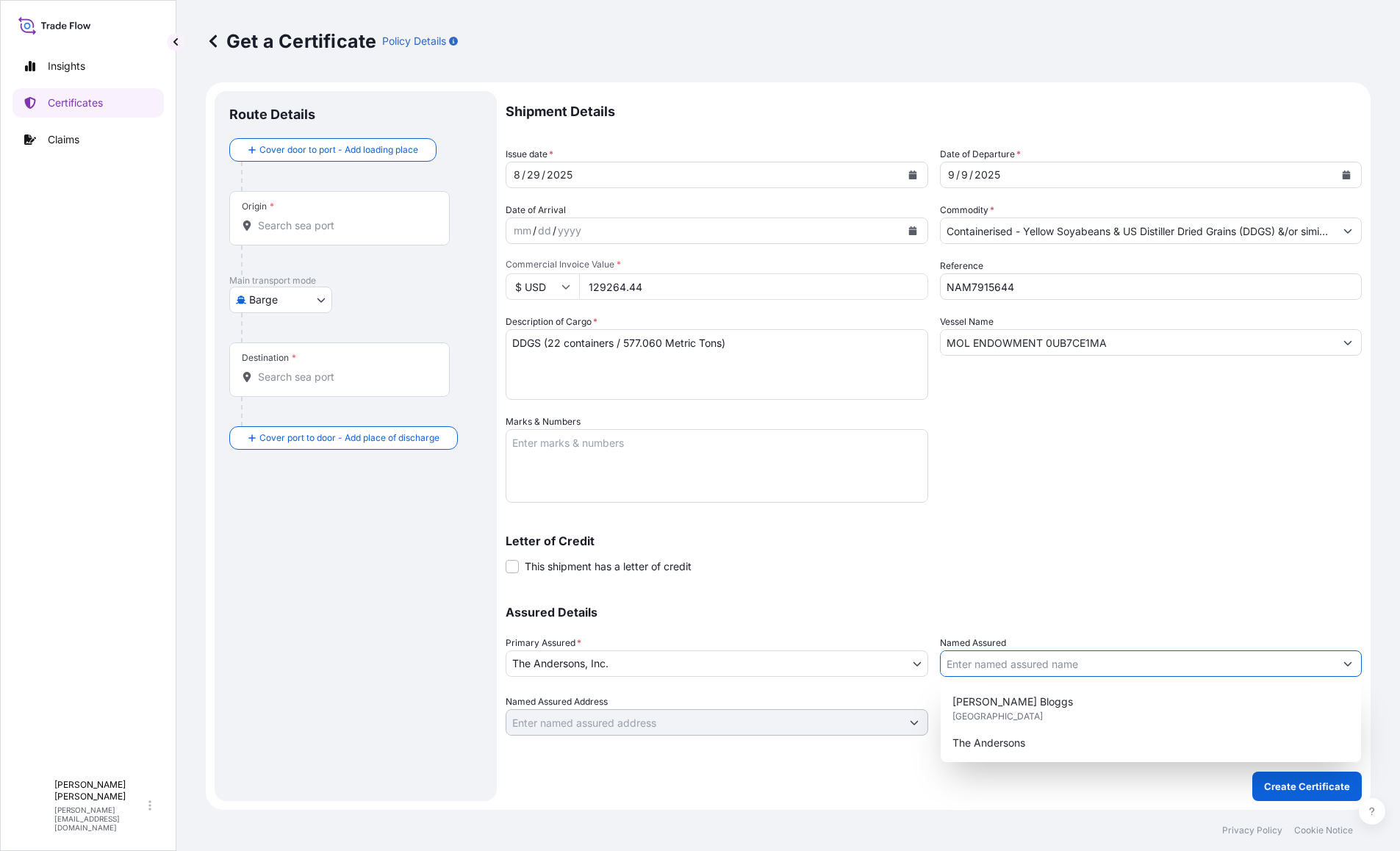
click at [1084, 667] on input "Named Assured" at bounding box center [1138, 663] width 394 height 26
click at [1011, 751] on div "The Andersons" at bounding box center [1152, 743] width 409 height 26
type input "The Andersons"
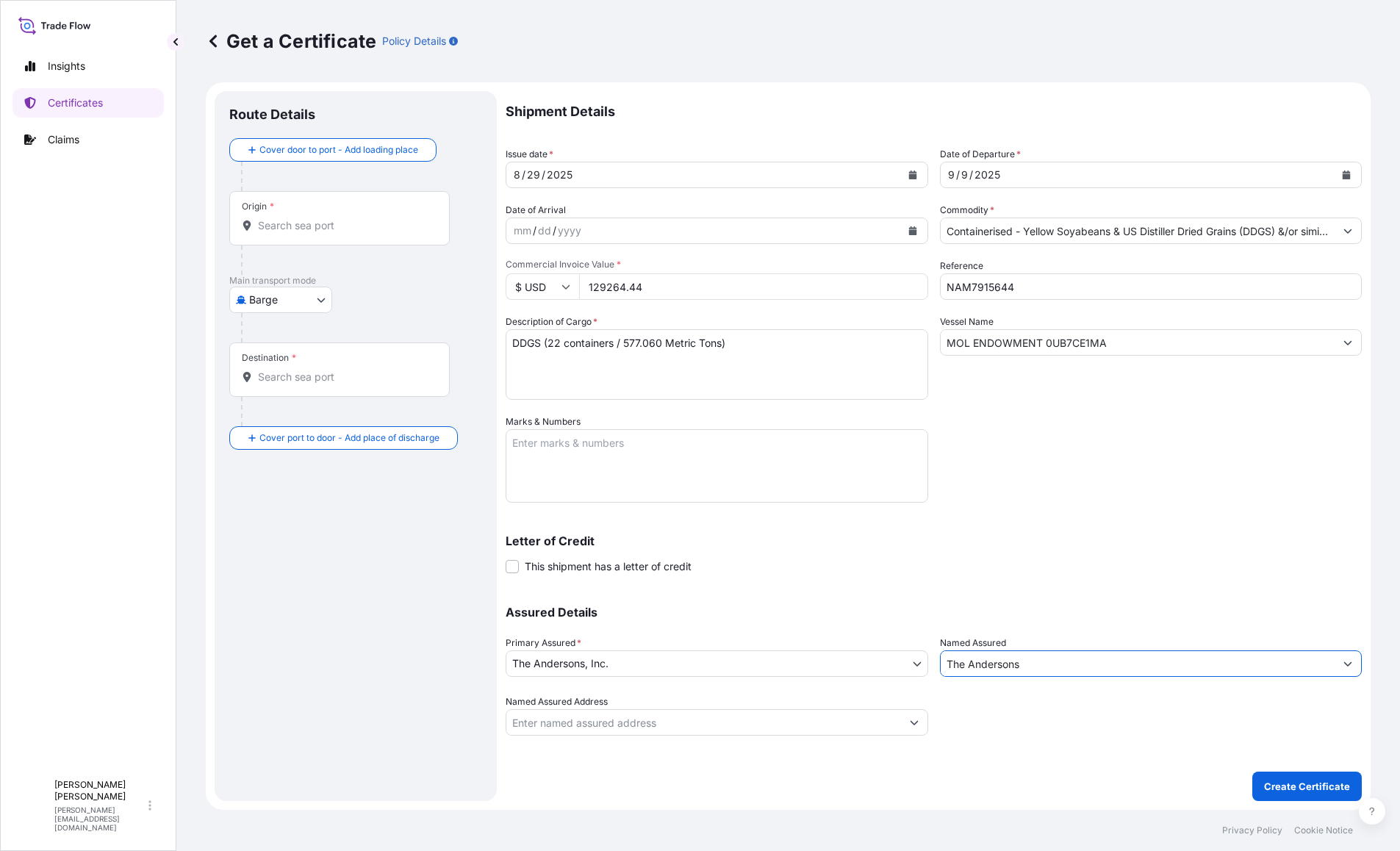
click at [797, 570] on div "Letter of Credit This shipment has a letter of credit Letter of credit * Letter…" at bounding box center [933, 555] width 856 height 39
click at [277, 300] on body "2 options available. Insights Certificates Claims T [PERSON_NAME] [PERSON_NAME]…" at bounding box center [700, 425] width 1400 height 851
click at [286, 411] on div "Sea" at bounding box center [280, 417] width 91 height 26
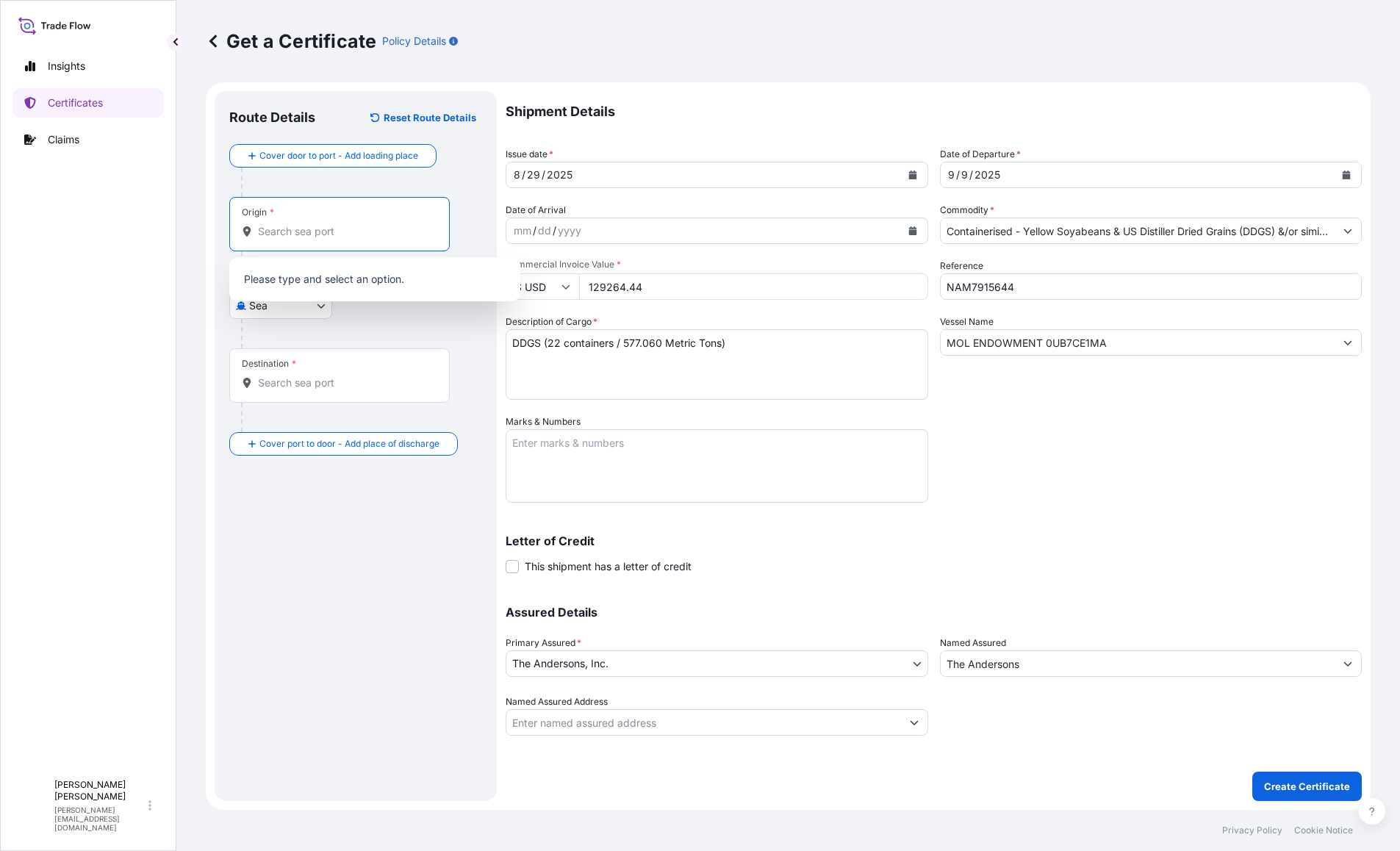
click at [284, 228] on input "Origin *" at bounding box center [345, 232] width 173 height 15
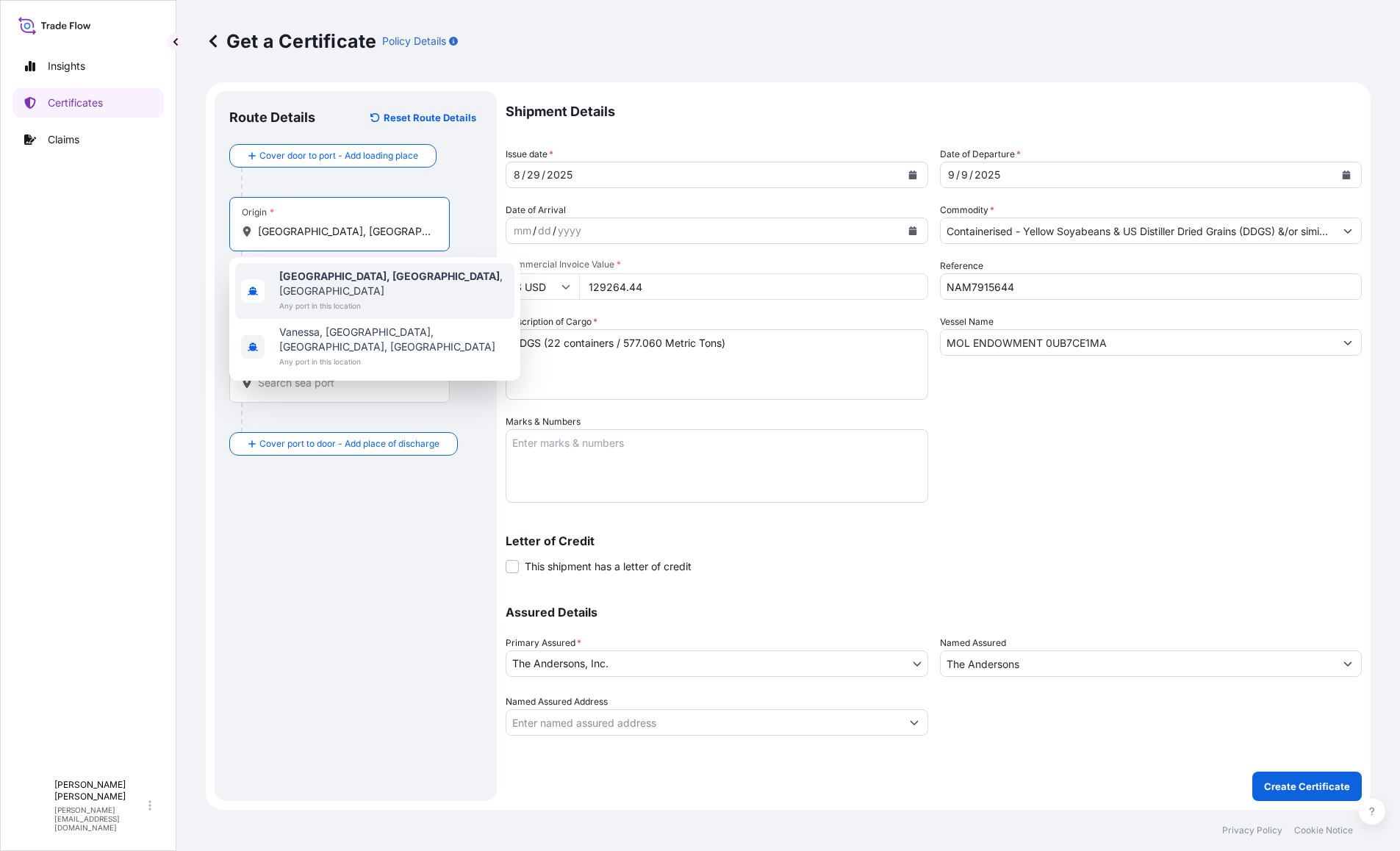
click at [355, 282] on span "[GEOGRAPHIC_DATA], [GEOGRAPHIC_DATA] , [GEOGRAPHIC_DATA]" at bounding box center [394, 283] width 230 height 29
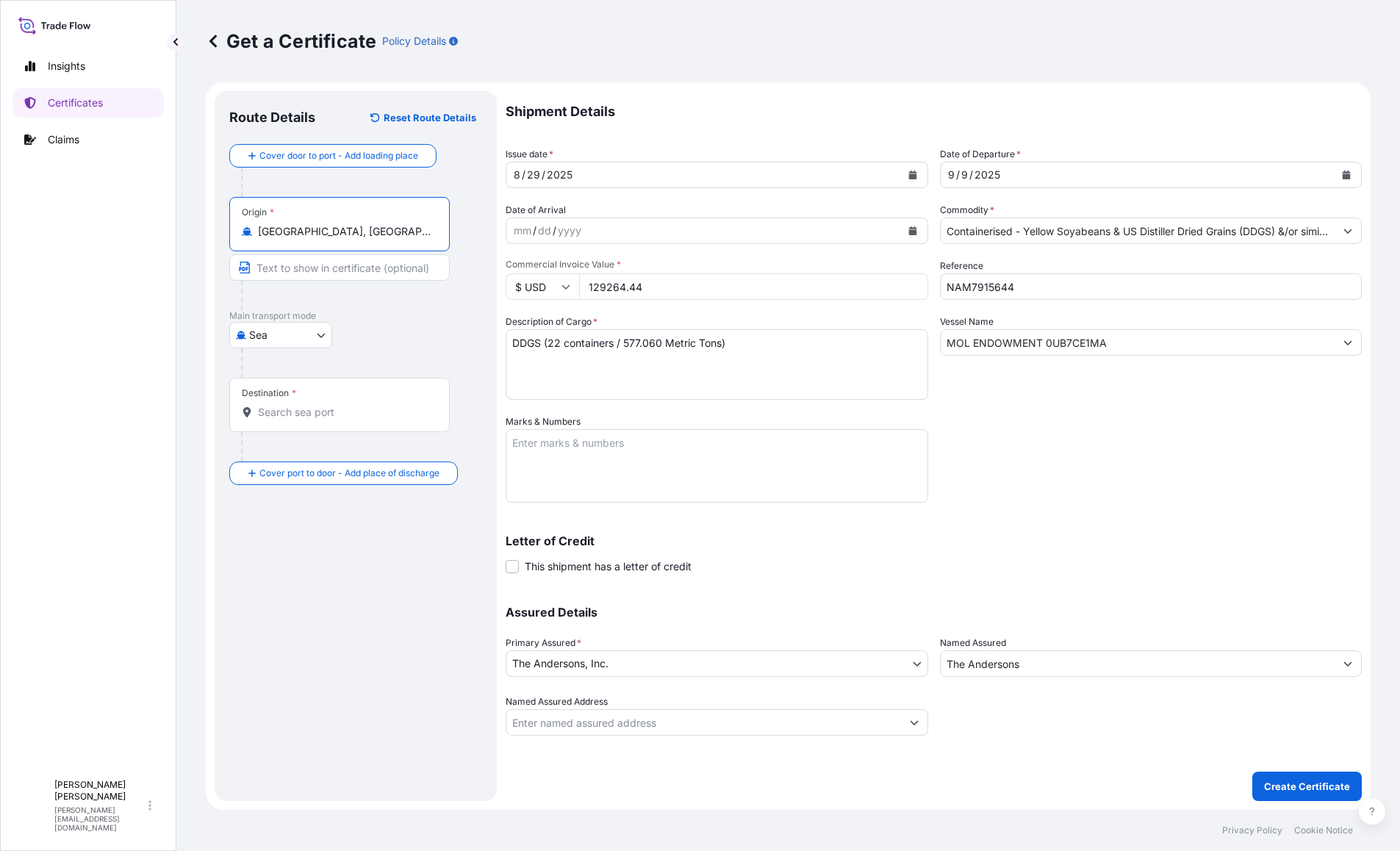
type input "[GEOGRAPHIC_DATA], [GEOGRAPHIC_DATA], [GEOGRAPHIC_DATA]"
click at [324, 418] on input "Destination *" at bounding box center [345, 412] width 173 height 15
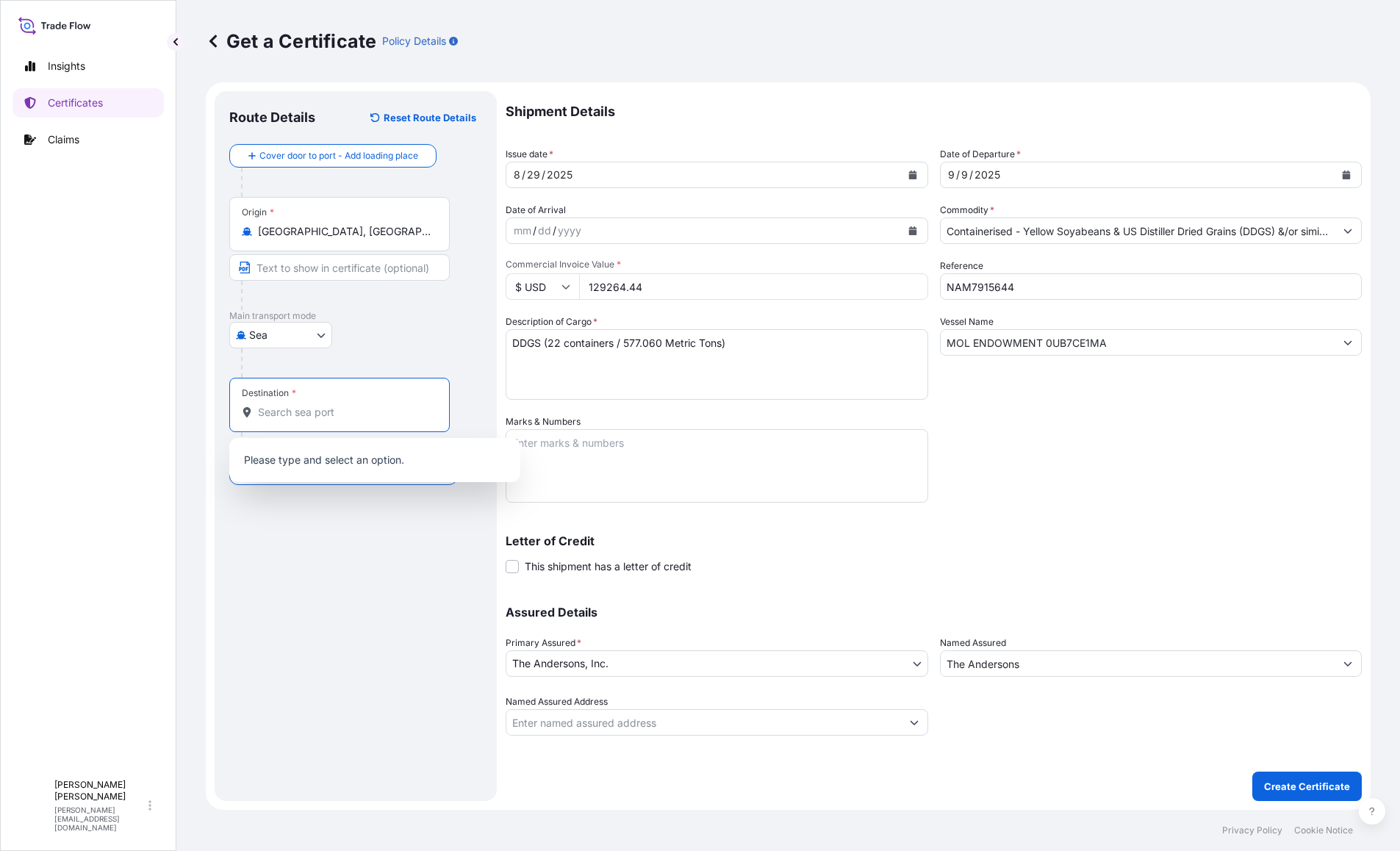
paste input "[PERSON_NAME]"
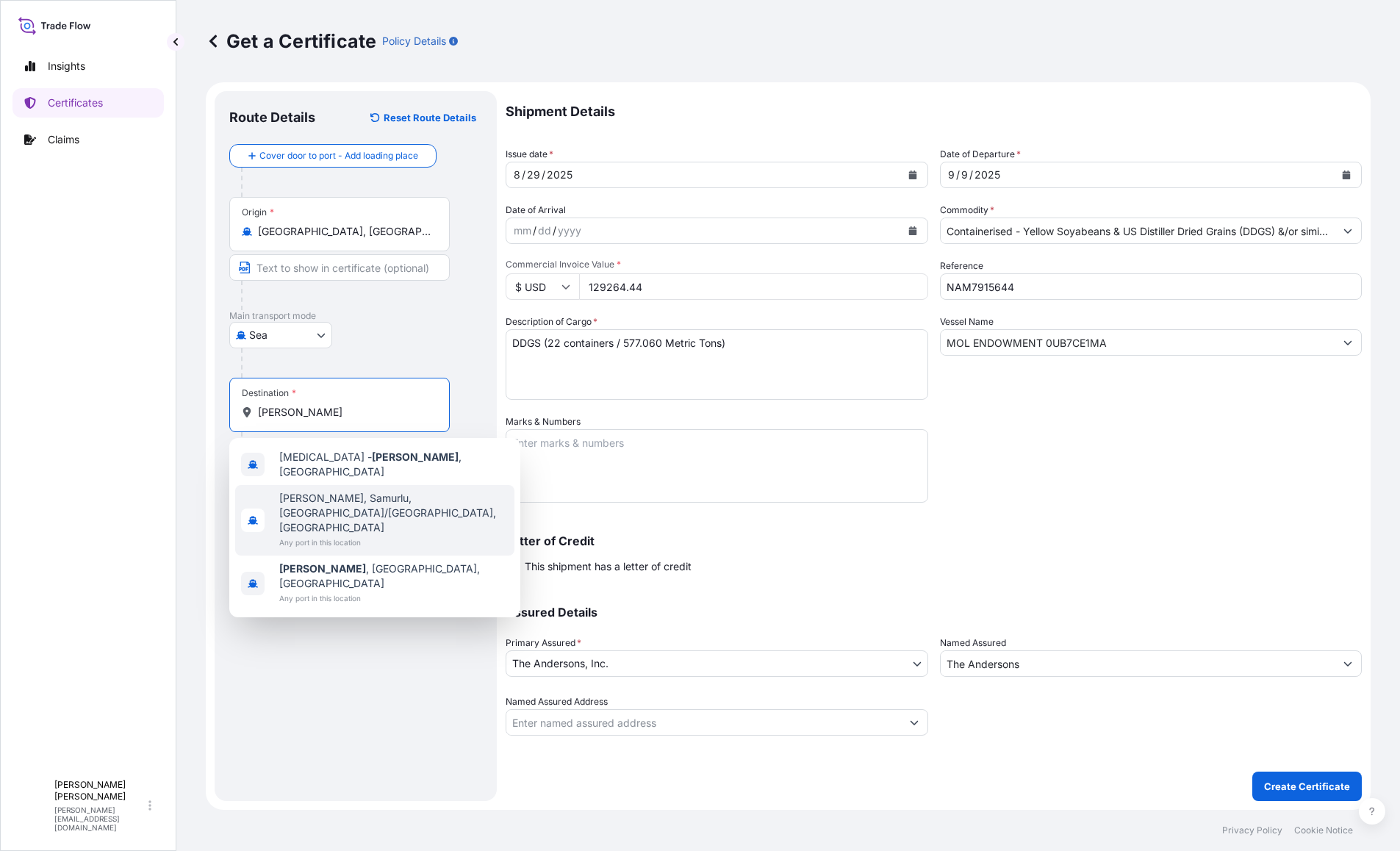
click at [354, 535] on span "Any port in this location" at bounding box center [394, 543] width 230 height 15
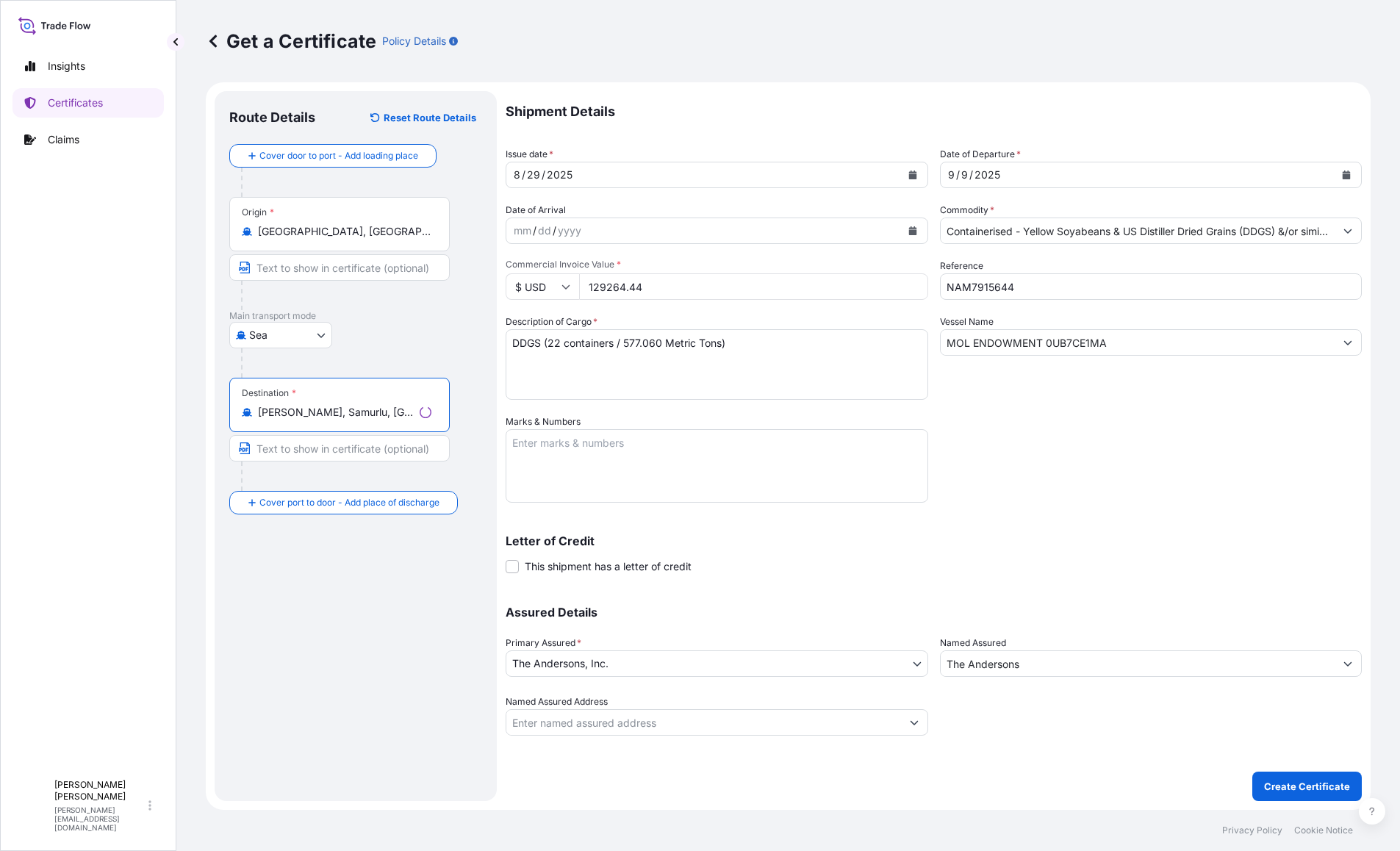
type input "[PERSON_NAME], Samurlu, [GEOGRAPHIC_DATA]/[GEOGRAPHIC_DATA], [GEOGRAPHIC_DATA]"
click at [317, 449] on input "Text to appear on certificate" at bounding box center [339, 448] width 221 height 26
click at [1326, 780] on p "Create Certificate" at bounding box center [1307, 786] width 86 height 15
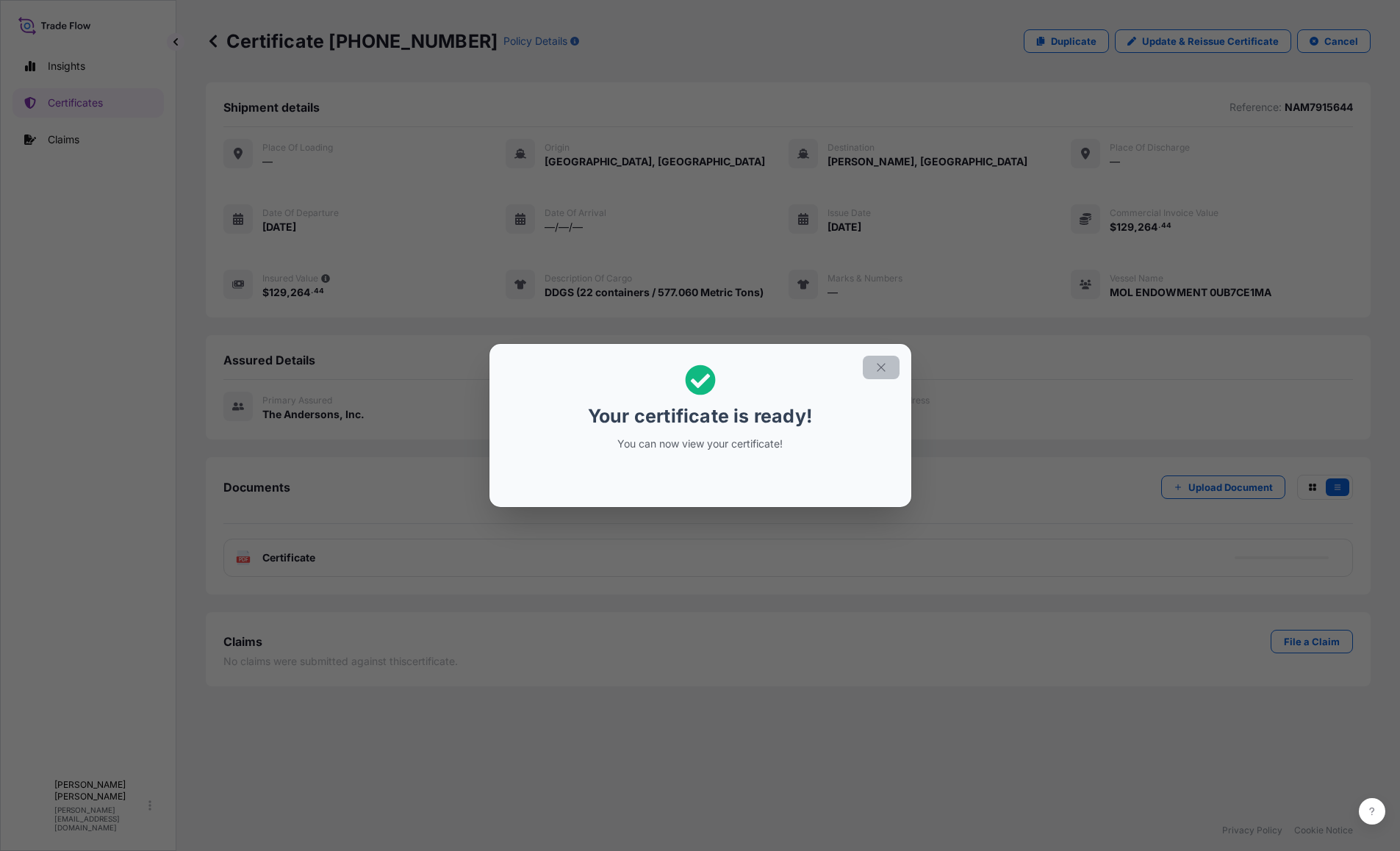
click at [883, 367] on icon "button" at bounding box center [881, 367] width 14 height 14
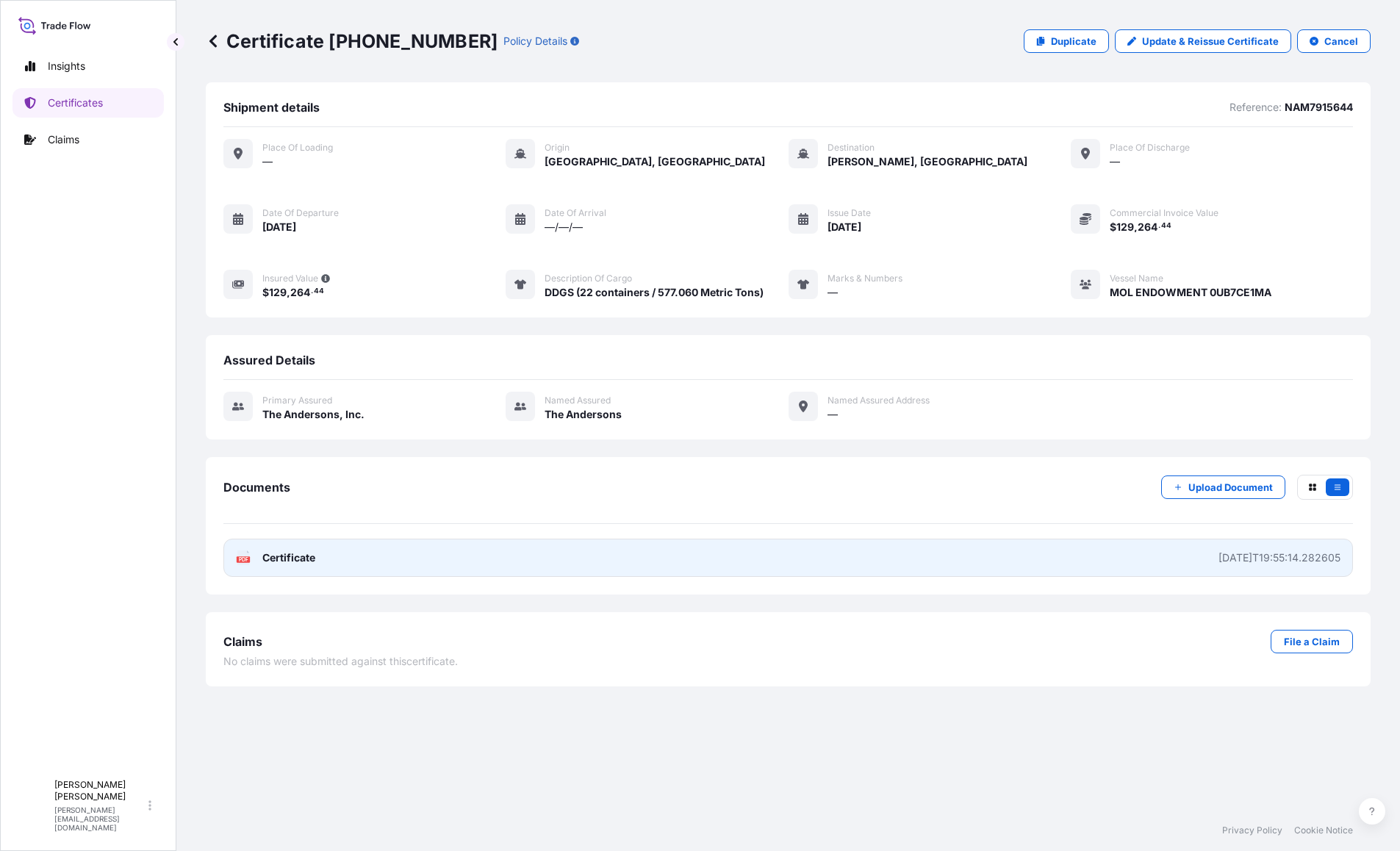
click at [1219, 555] on div "[DATE]T19:55:14.282605" at bounding box center [1280, 558] width 122 height 15
